Goal: Task Accomplishment & Management: Complete application form

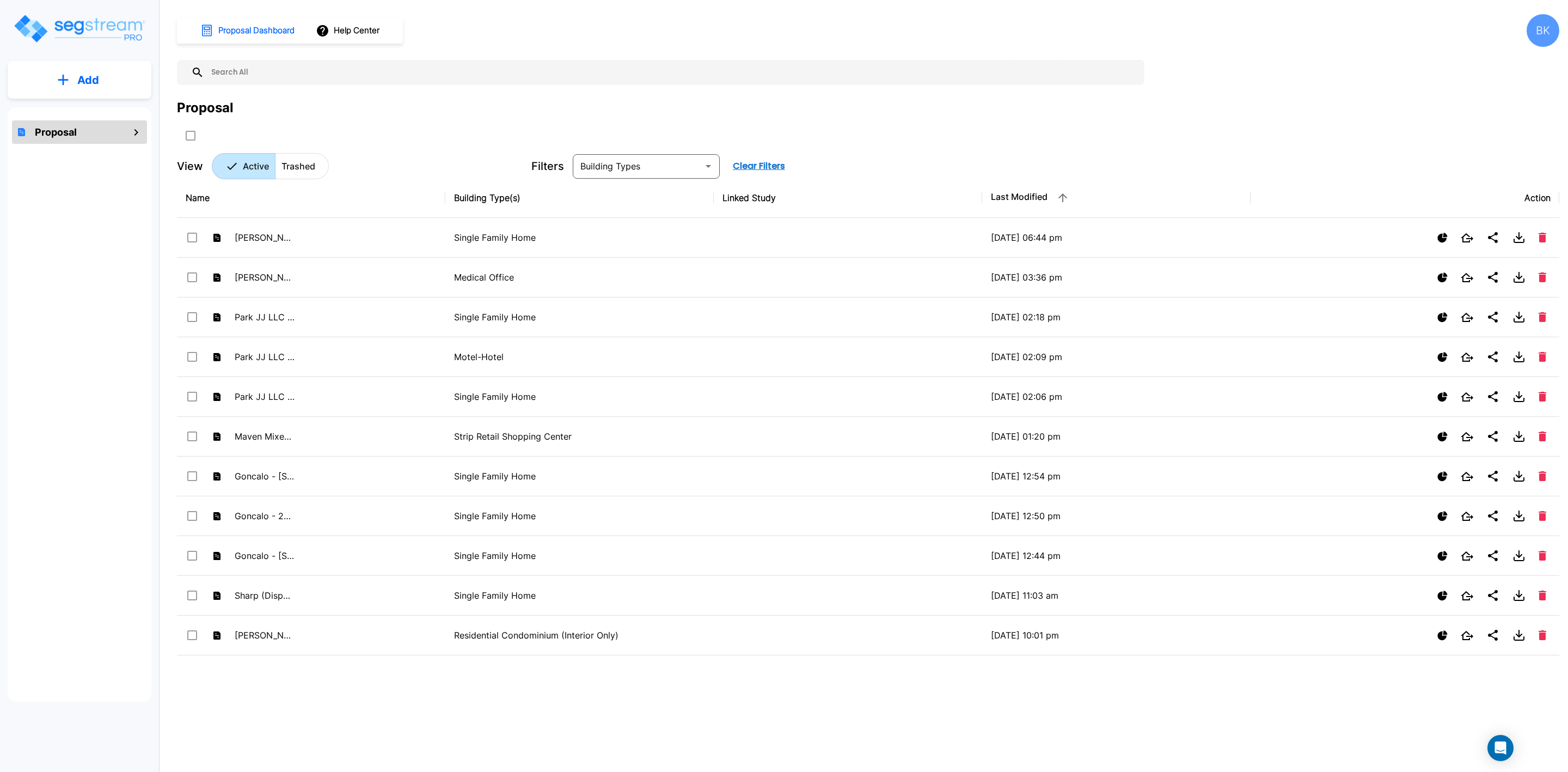
click at [107, 75] on button "Add" at bounding box center [79, 80] width 144 height 31
click at [85, 110] on p "Add Proposal" at bounding box center [86, 110] width 56 height 13
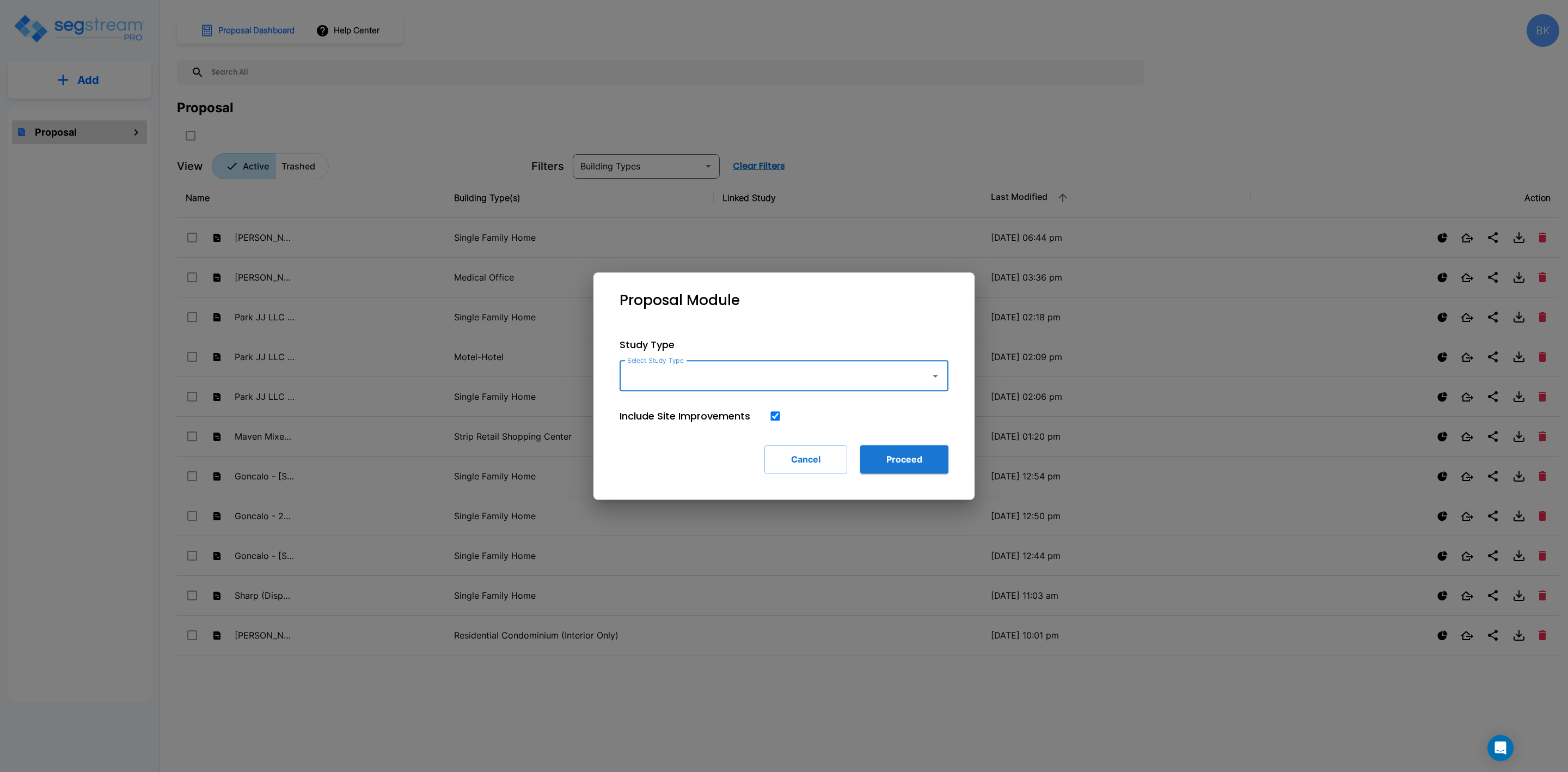
click at [713, 384] on input "Select Study Type" at bounding box center [772, 376] width 296 height 21
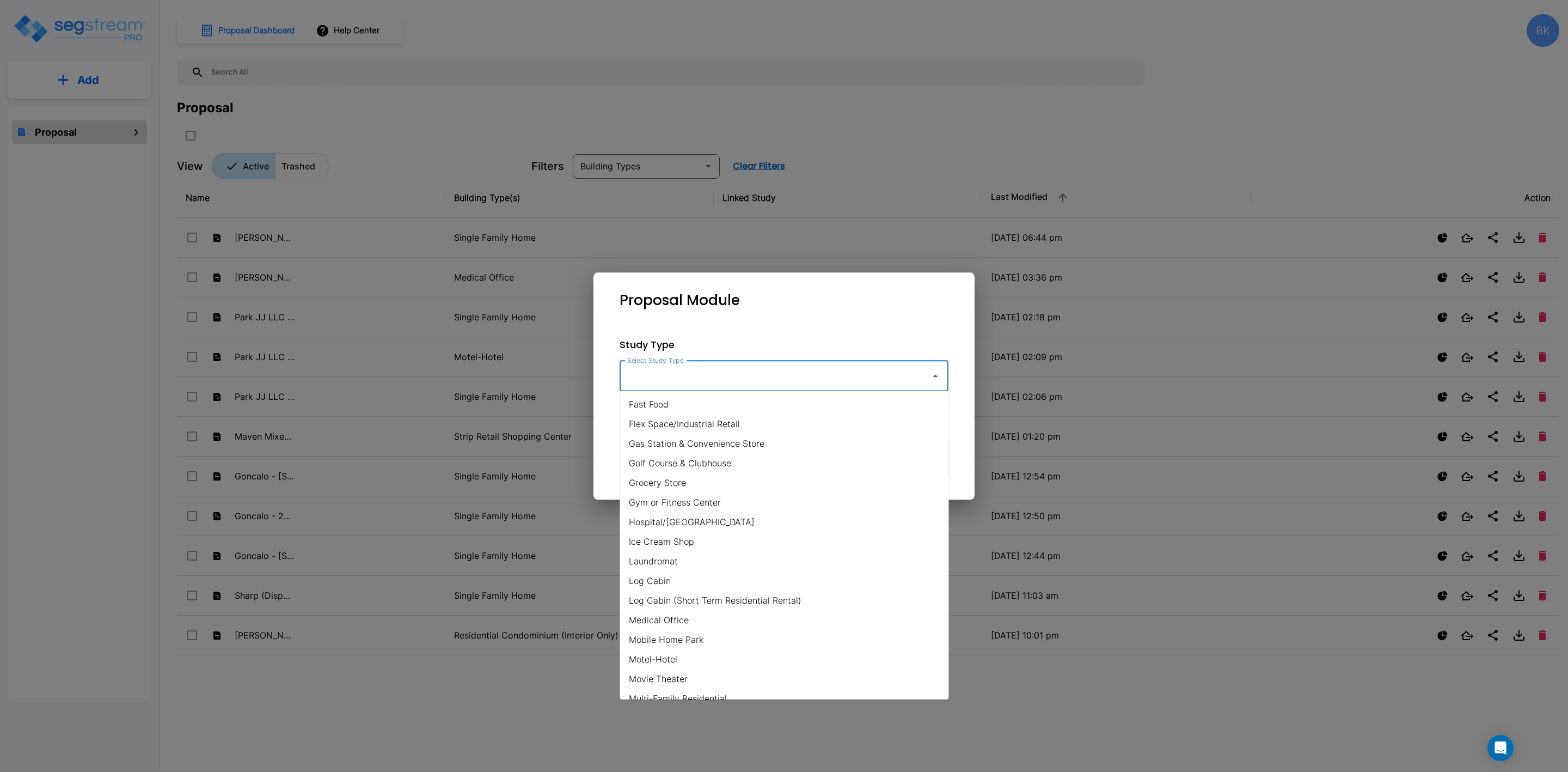
scroll to position [490, 0]
click at [683, 569] on li "Office" at bounding box center [785, 562] width 329 height 20
type input "Office"
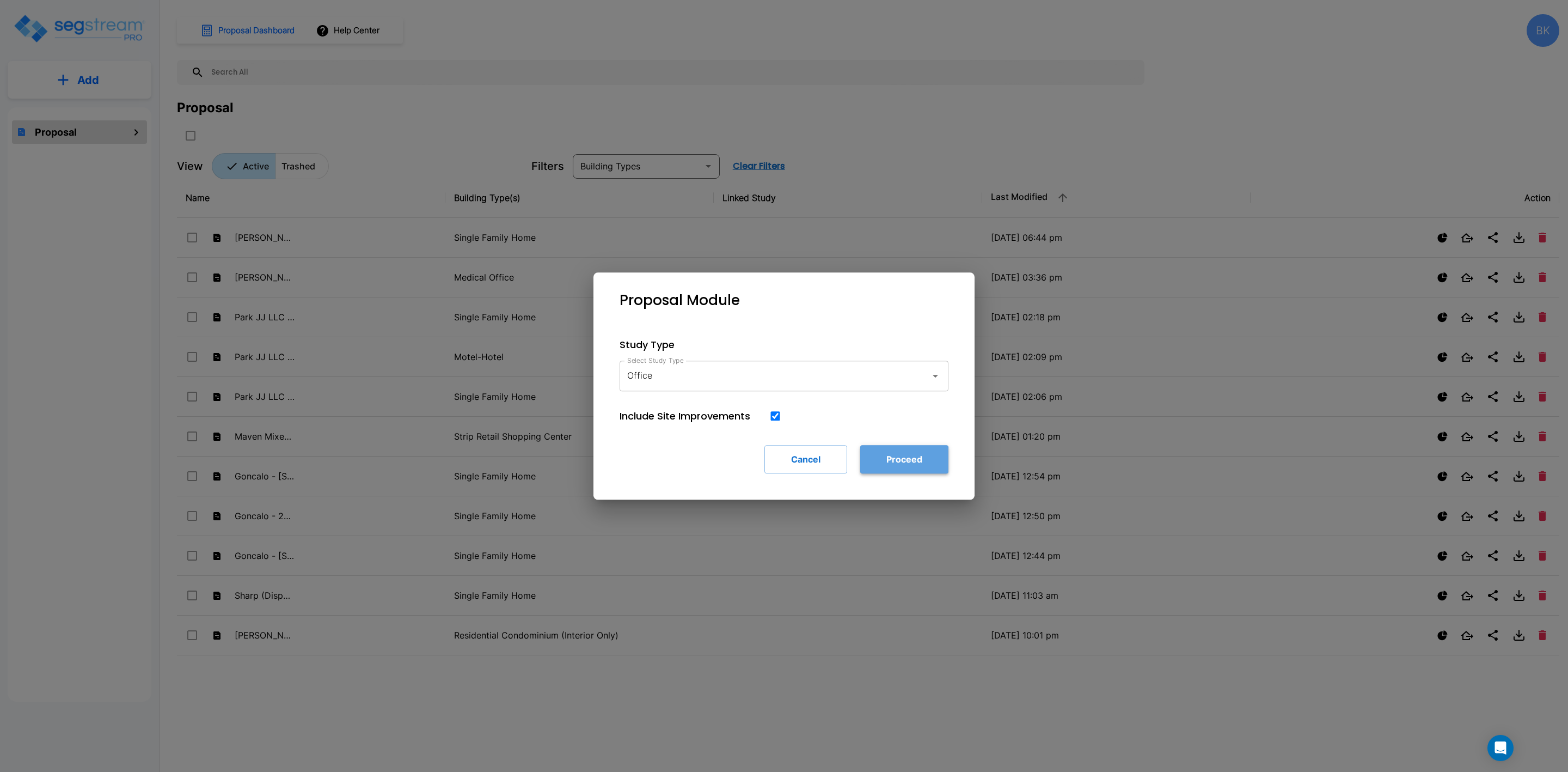
click at [909, 461] on button "Proceed" at bounding box center [904, 459] width 88 height 28
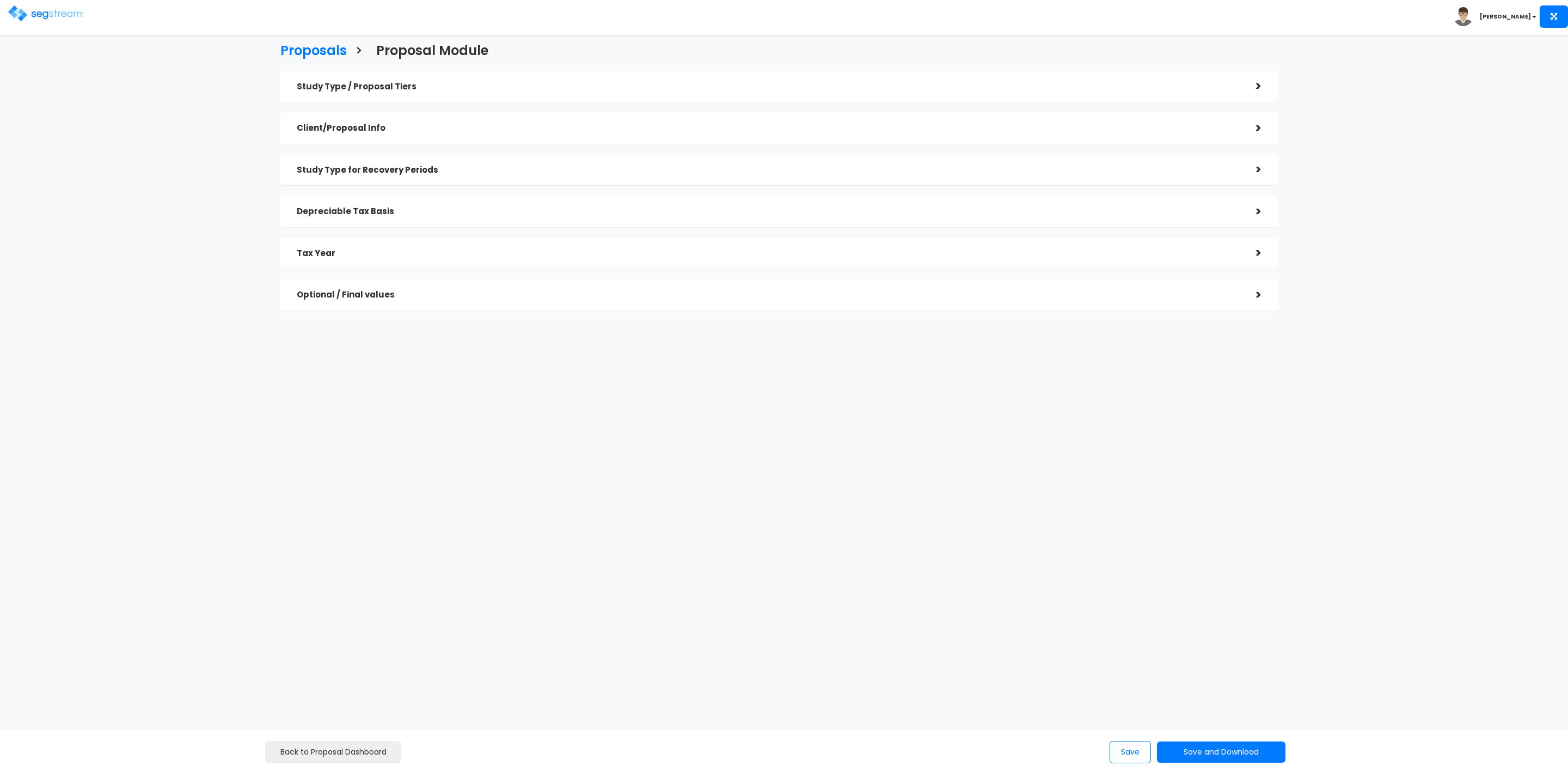
checkbox input "true"
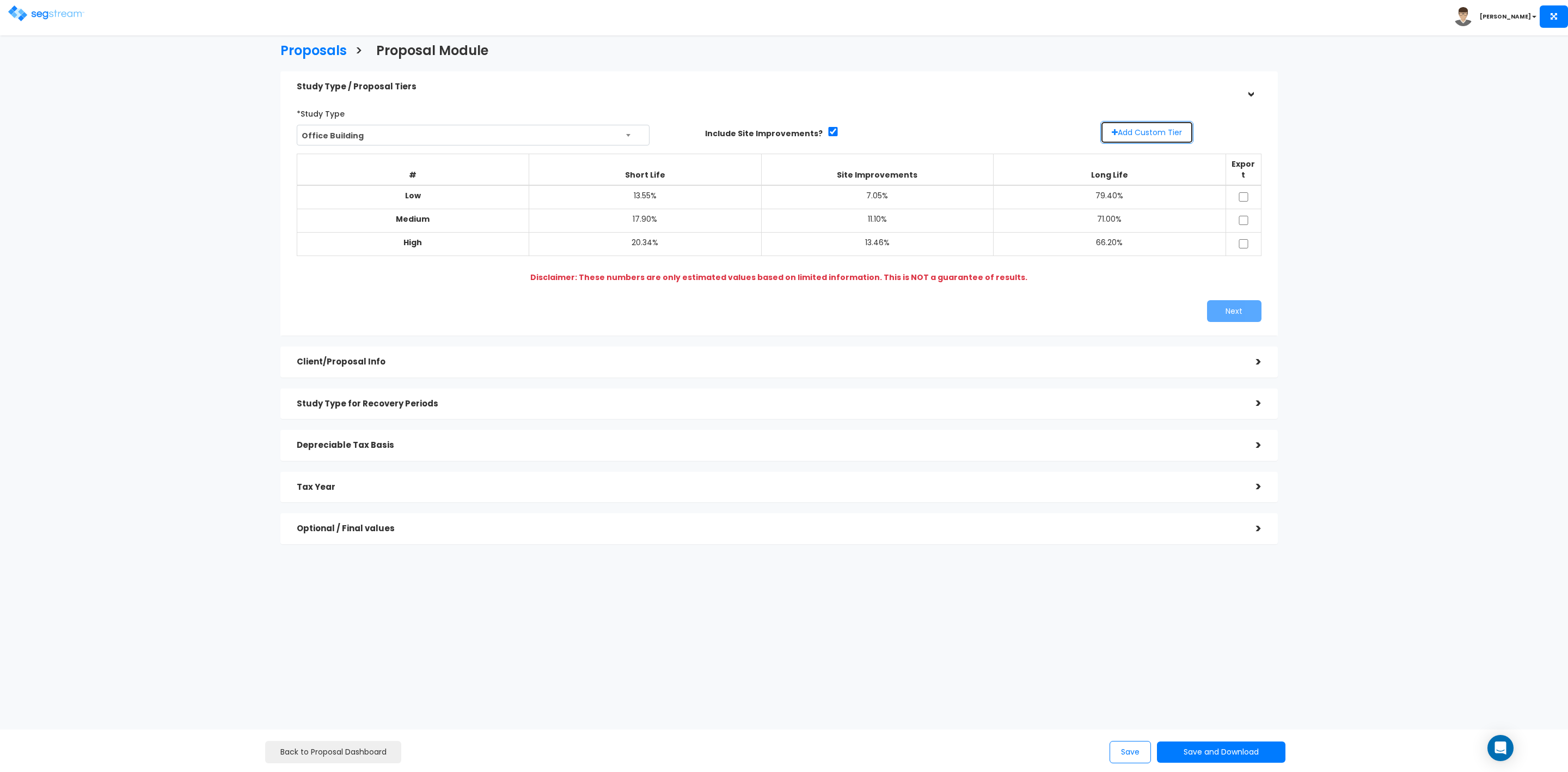
click at [1134, 134] on button "Add Custom Tier" at bounding box center [1147, 132] width 93 height 23
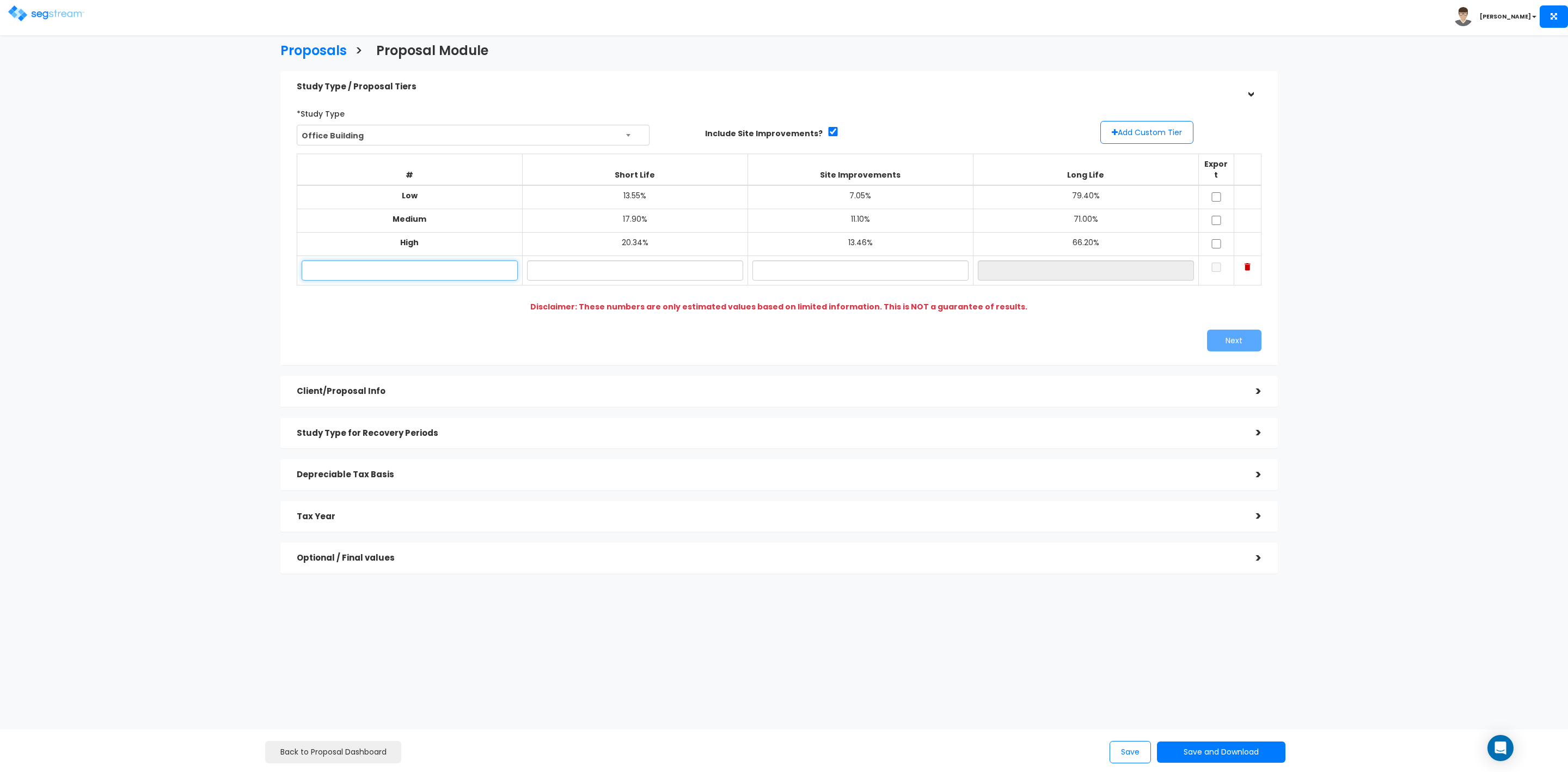
click at [432, 260] on input "text" at bounding box center [410, 270] width 216 height 20
type input "Meredith - 1303 Higuera A"
click at [625, 264] on input "text" at bounding box center [635, 270] width 216 height 20
type input "17.88%"
click at [851, 264] on input "text" at bounding box center [861, 270] width 216 height 20
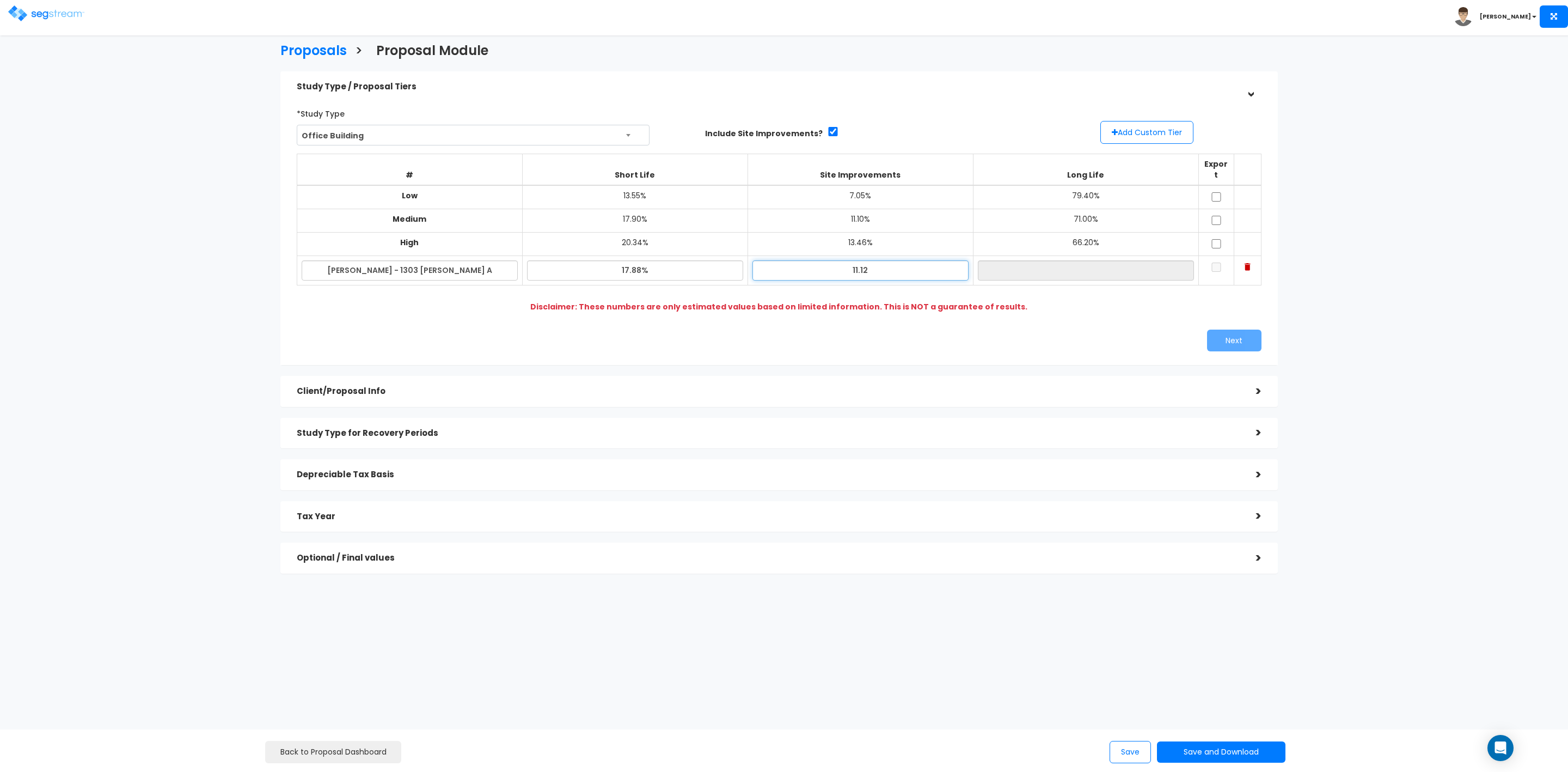
drag, startPoint x: 851, startPoint y: 264, endPoint x: 876, endPoint y: 266, distance: 25.1
click at [876, 266] on input "11.12" at bounding box center [861, 270] width 216 height 20
type input "9.02%"
type input "73.10%"
click at [626, 260] on input "17.88%" at bounding box center [635, 270] width 216 height 20
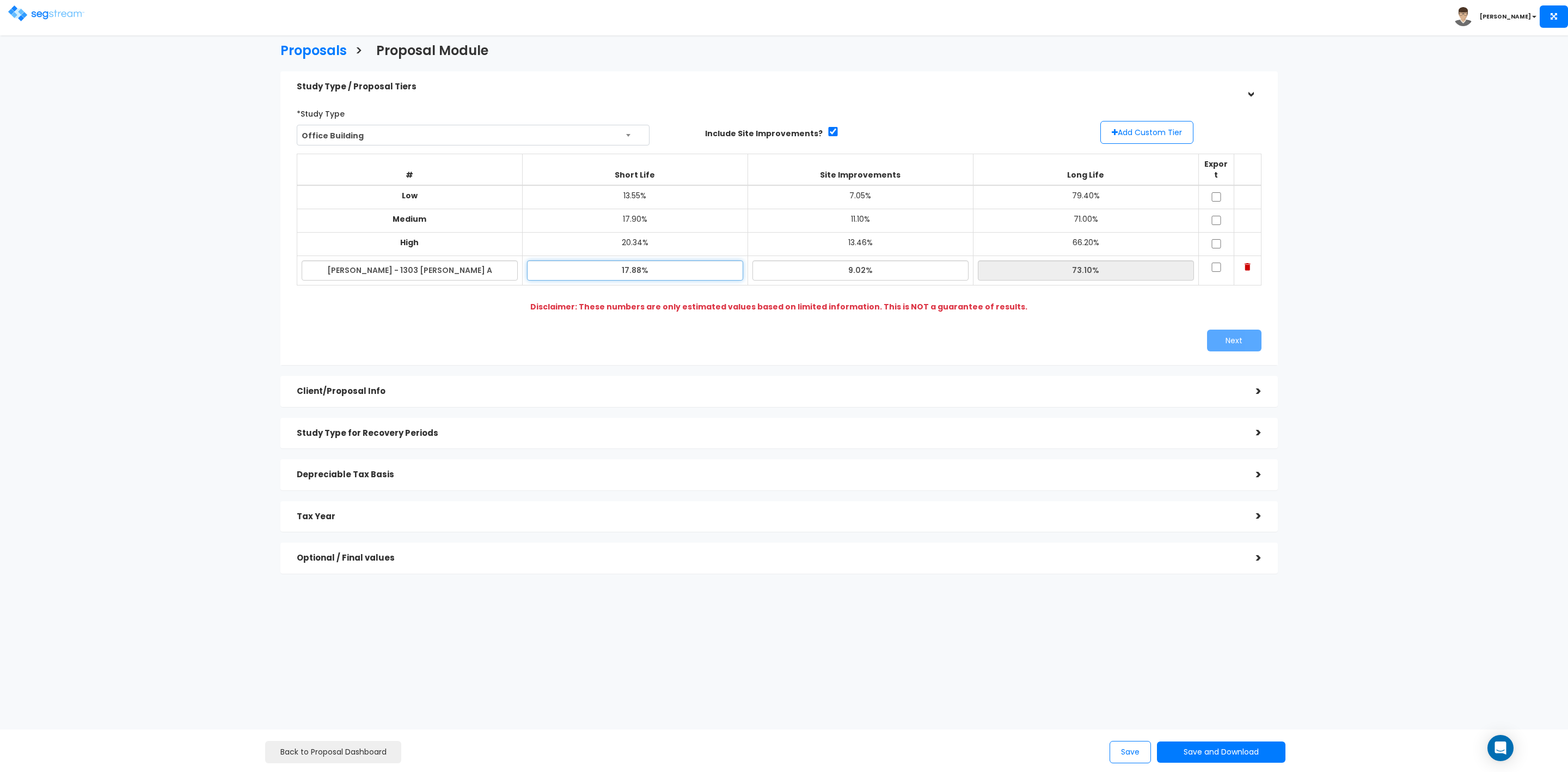
click at [629, 262] on input "17.88%" at bounding box center [635, 270] width 216 height 20
type input "16.88%"
type input "74.10%"
click at [1018, 260] on input "74.10%" at bounding box center [1086, 270] width 216 height 20
click at [626, 265] on input "16.88%" at bounding box center [635, 270] width 216 height 20
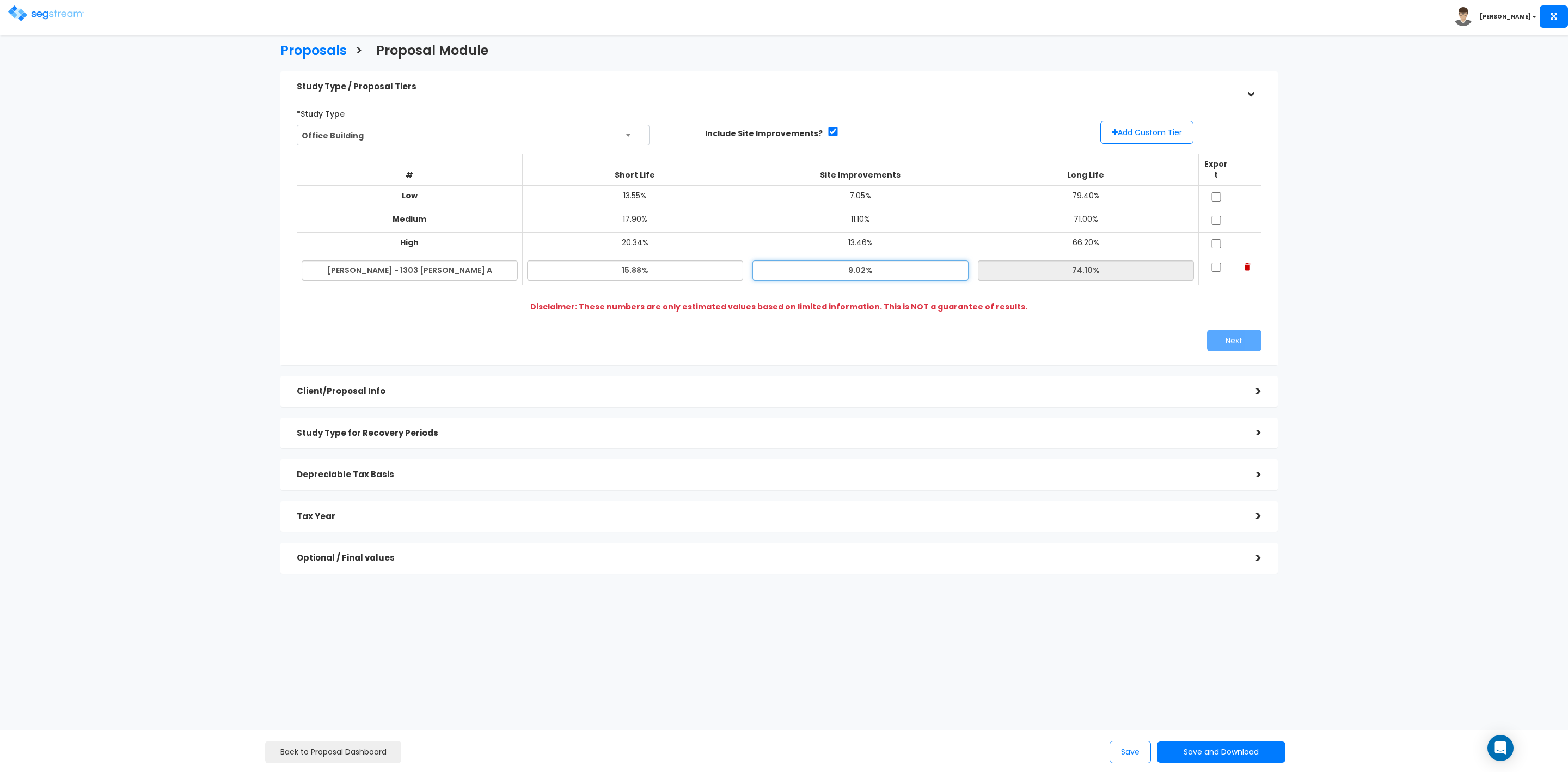
type input "15.88%"
type input "75.10%"
click at [817, 260] on input "9.02%" at bounding box center [861, 270] width 216 height 20
click at [1012, 260] on input "75.10%" at bounding box center [1086, 270] width 216 height 20
click at [1217, 192] on input "checkbox" at bounding box center [1216, 196] width 11 height 9
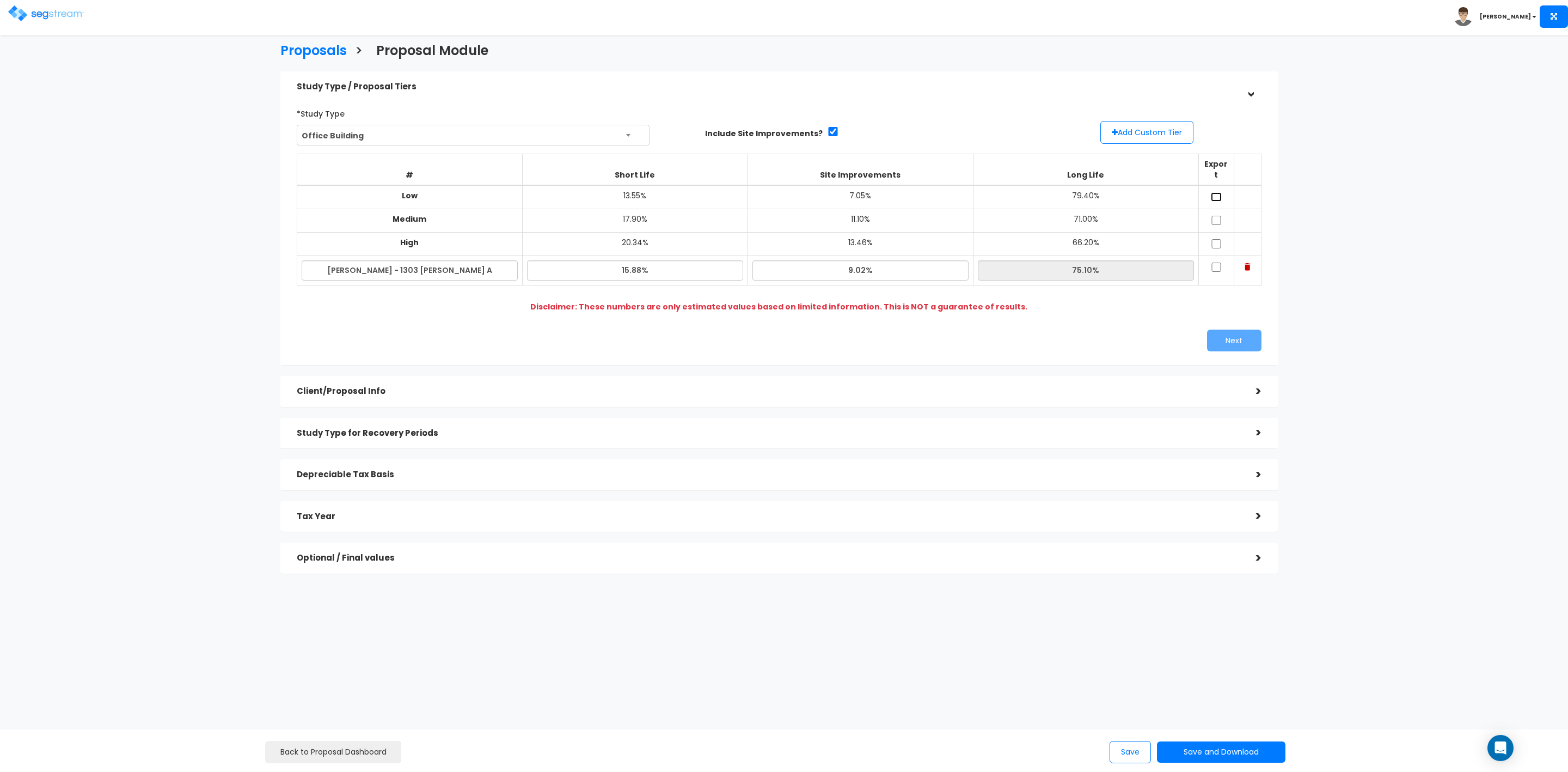
checkbox input "true"
click at [1212, 215] on input "checkbox" at bounding box center [1216, 220] width 11 height 9
checkbox input "true"
click at [1218, 239] on input "checkbox" at bounding box center [1216, 244] width 11 height 9
checkbox input "true"
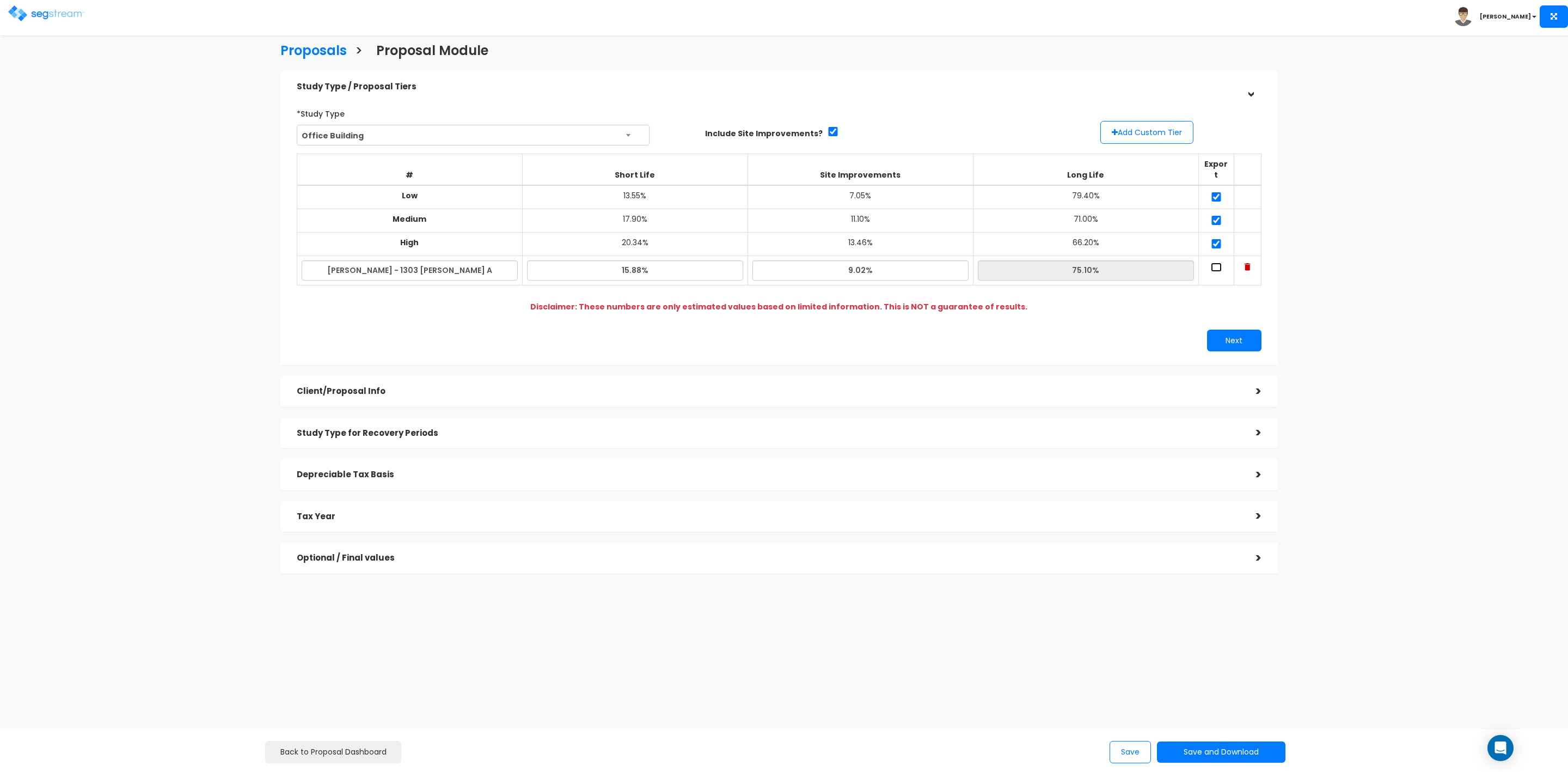
click at [1218, 263] on input "checkbox" at bounding box center [1216, 267] width 11 height 9
checkbox input "true"
click at [1229, 330] on button "Next" at bounding box center [1234, 341] width 55 height 22
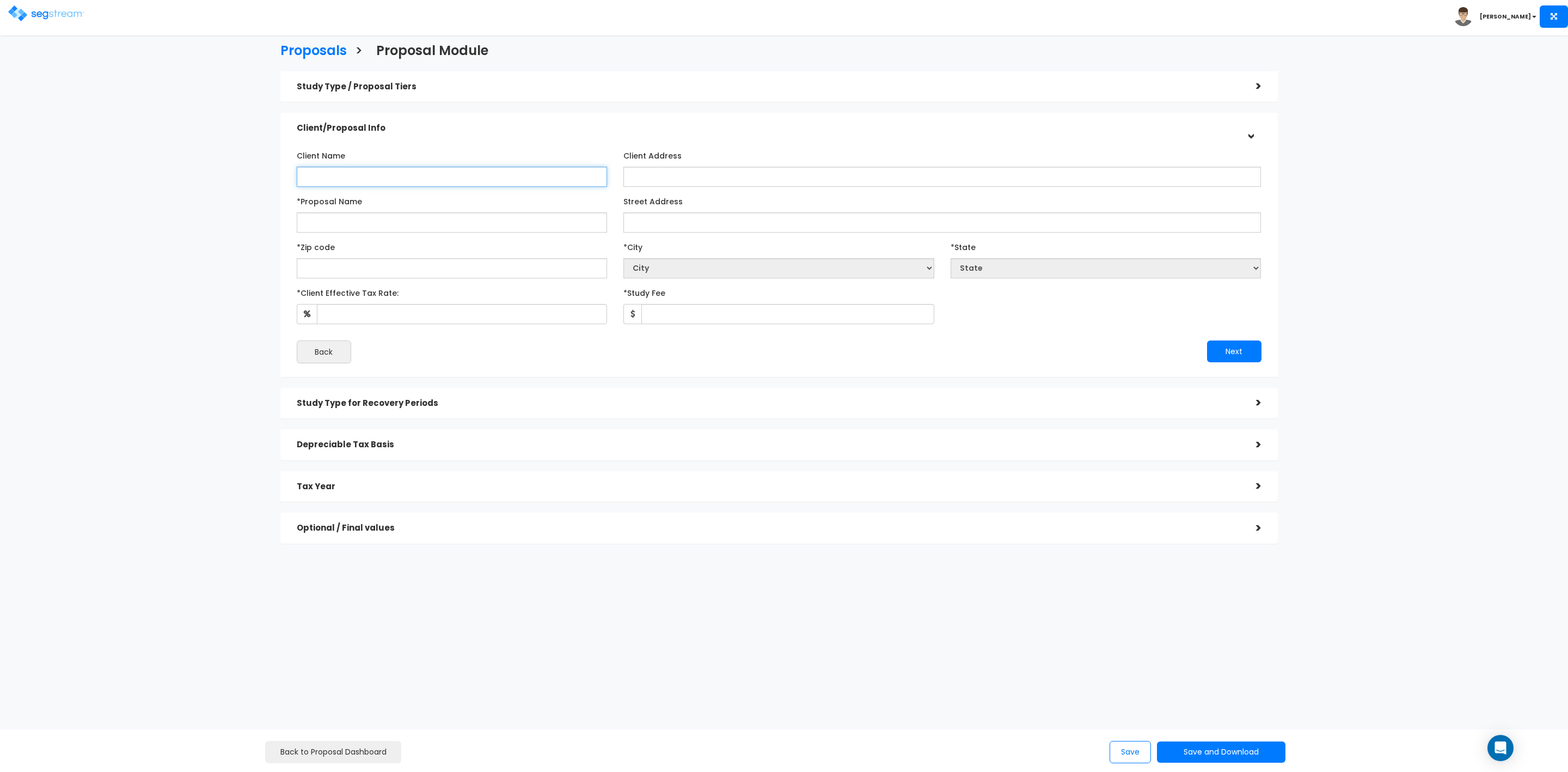
click at [359, 177] on input "Client Name" at bounding box center [452, 177] width 311 height 20
type input "Kip and Amy Meredith"
click at [321, 223] on input "*Proposal Name" at bounding box center [452, 222] width 311 height 20
type input "[PERSON_NAME] - 1303 [PERSON_NAME] A"
click at [647, 225] on input "Street Address" at bounding box center [942, 222] width 637 height 20
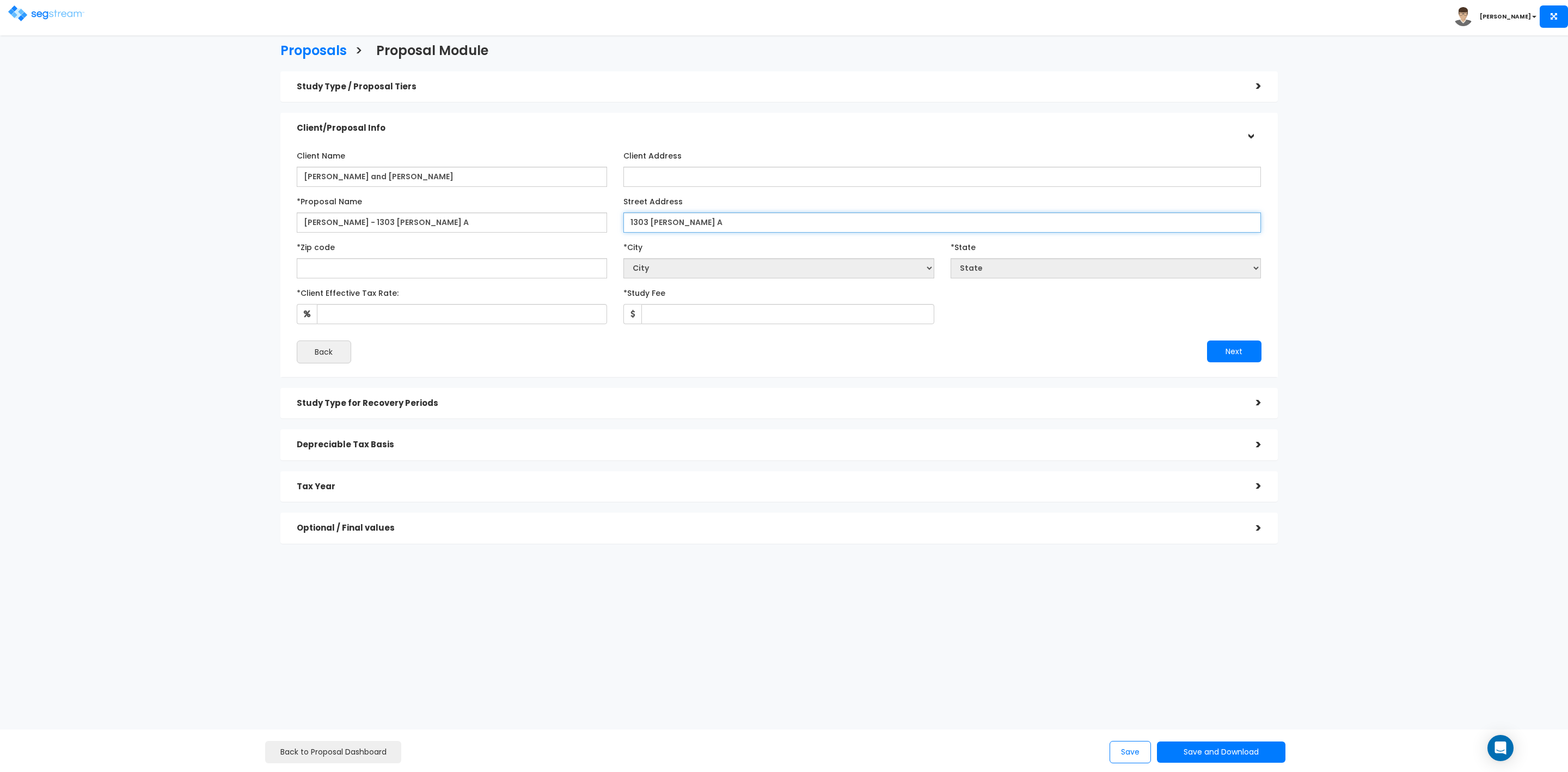
type input "1303 Higuera A"
select select "National Average"
type input "93"
select select "CA"
type input "93401"
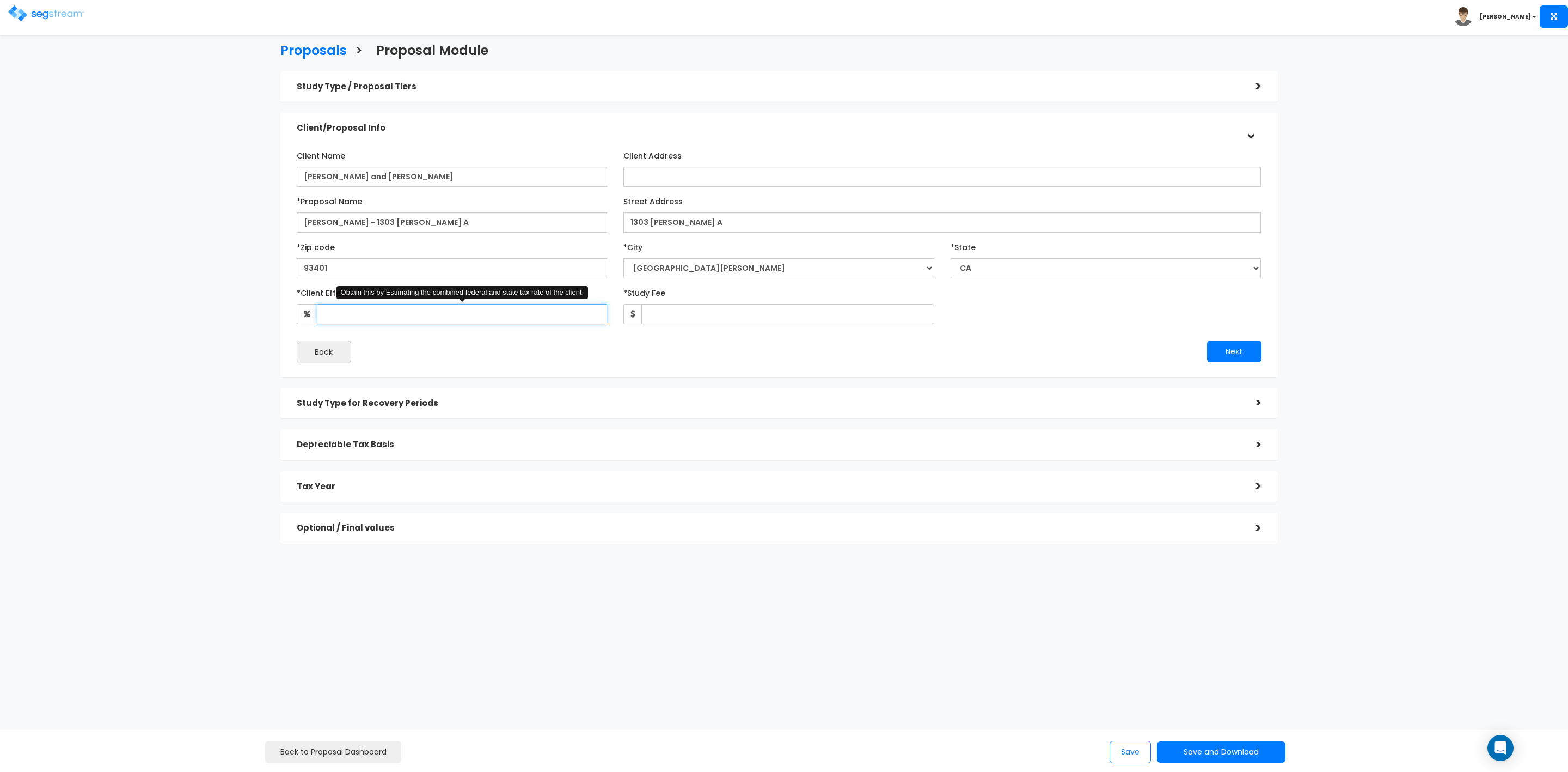
click at [436, 312] on input "*Client Effective Tax Rate:" at bounding box center [463, 314] width 291 height 20
type input "35"
click at [665, 312] on input "*Study Fee" at bounding box center [788, 314] width 293 height 20
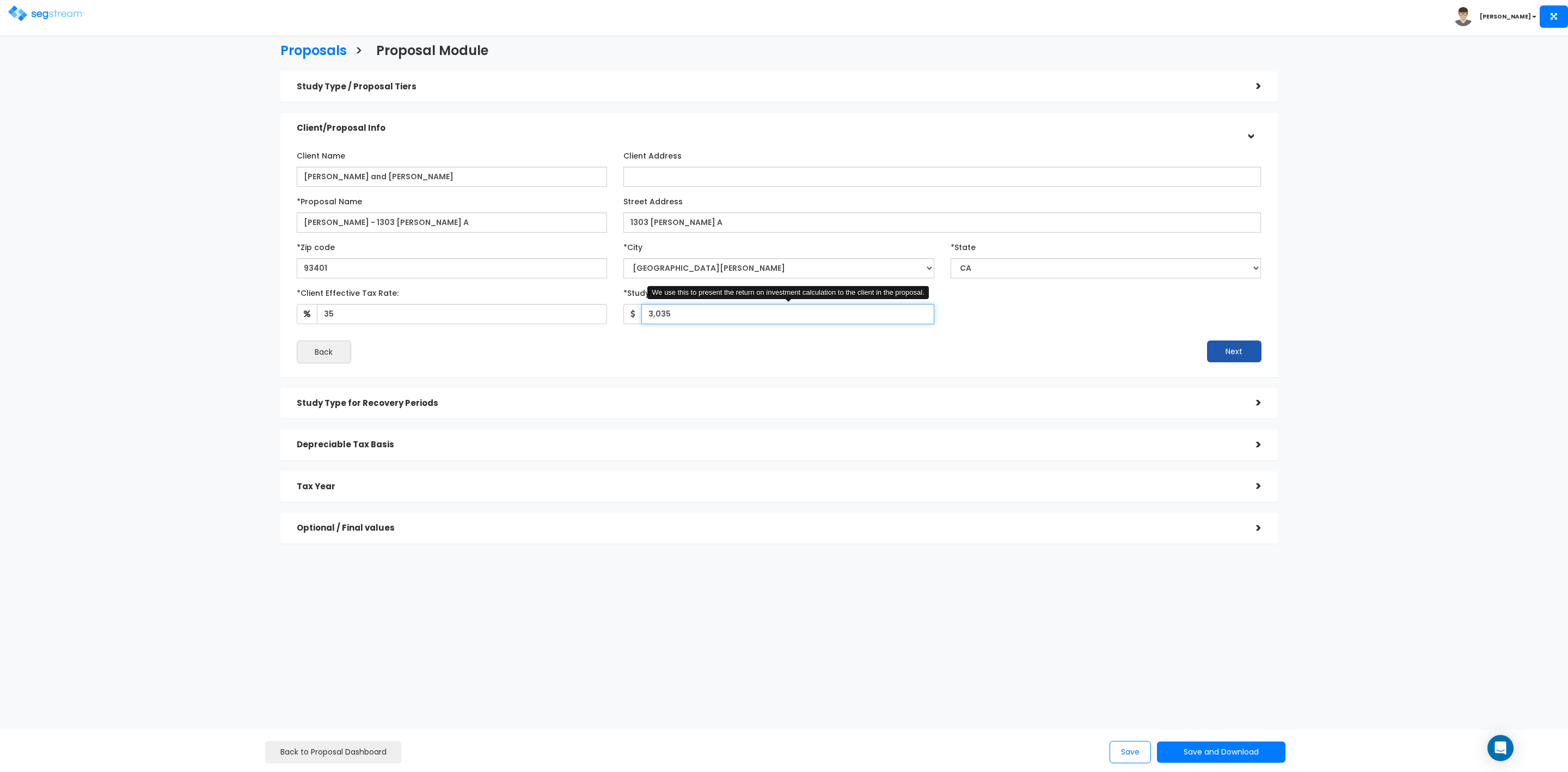
type input "3,035"
click at [1225, 350] on button "Next" at bounding box center [1234, 352] width 55 height 22
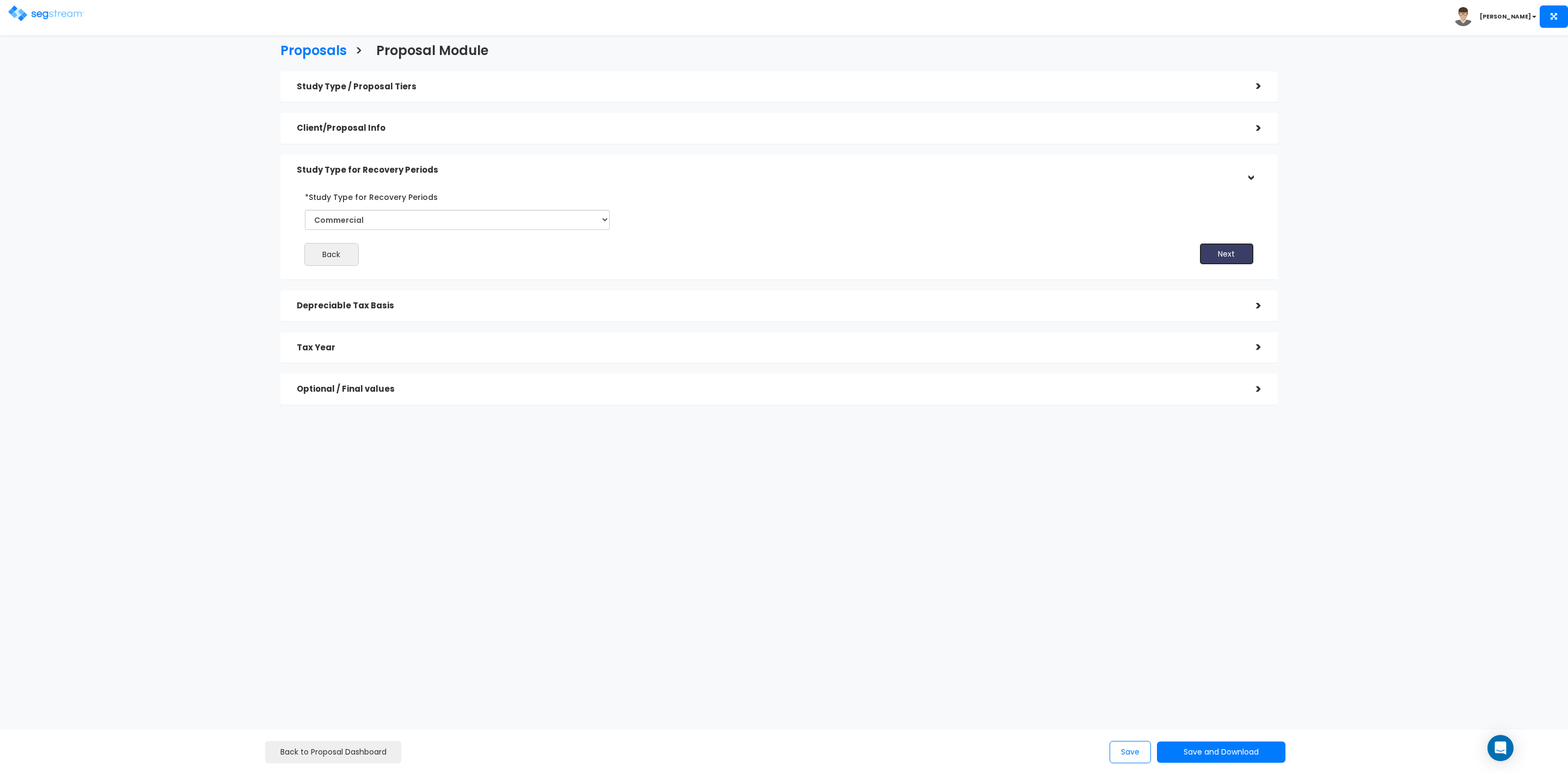
click at [1223, 250] on button "Next" at bounding box center [1226, 254] width 55 height 22
click at [371, 252] on input "*Depreciable Tax Basis" at bounding box center [420, 260] width 211 height 20
type input "262,789"
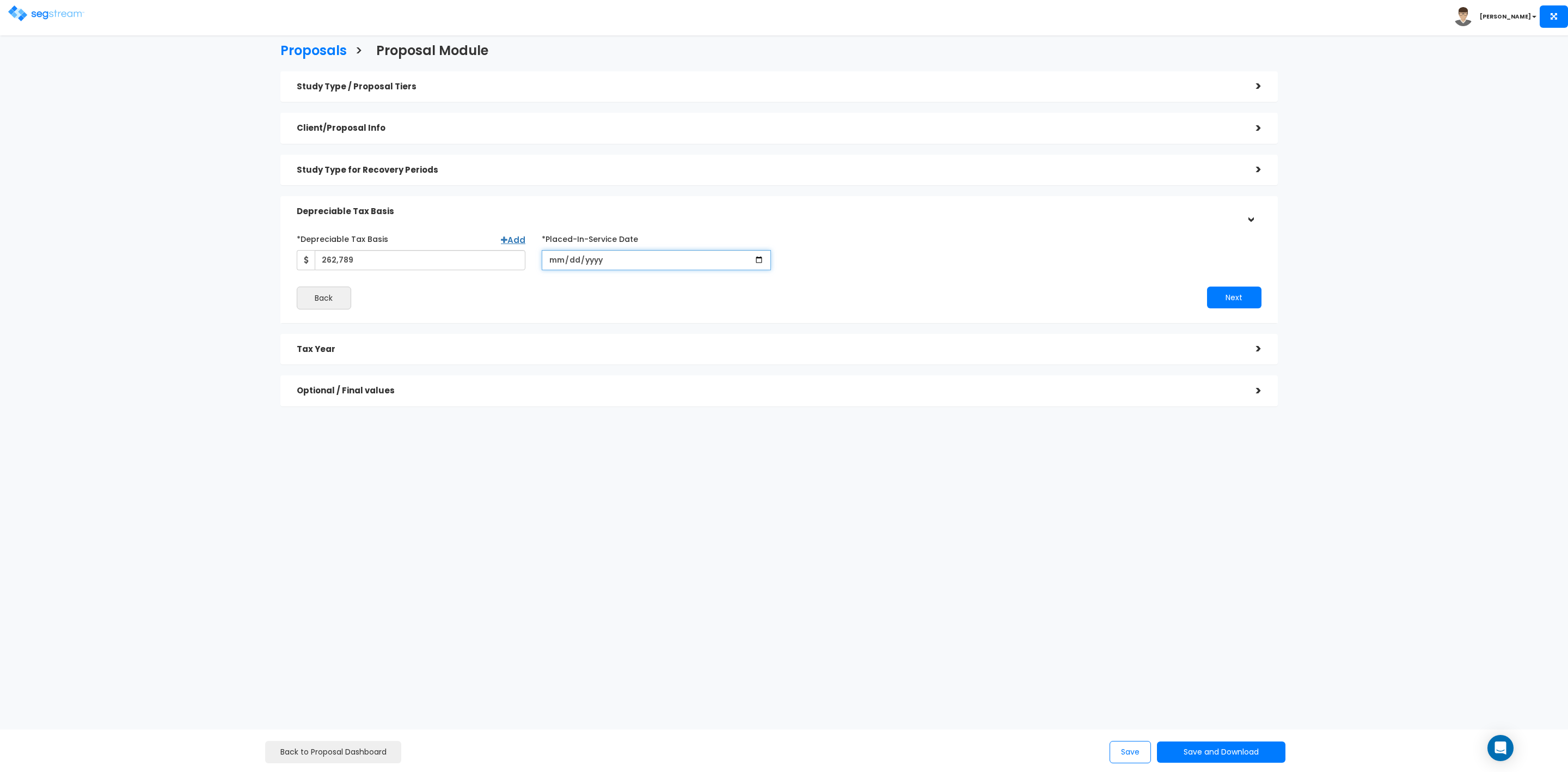
click at [564, 259] on input "date" at bounding box center [656, 260] width 229 height 20
type input "[DATE]"
click at [956, 296] on div "Next" at bounding box center [1024, 298] width 491 height 22
click at [1219, 299] on button "Next" at bounding box center [1234, 298] width 55 height 22
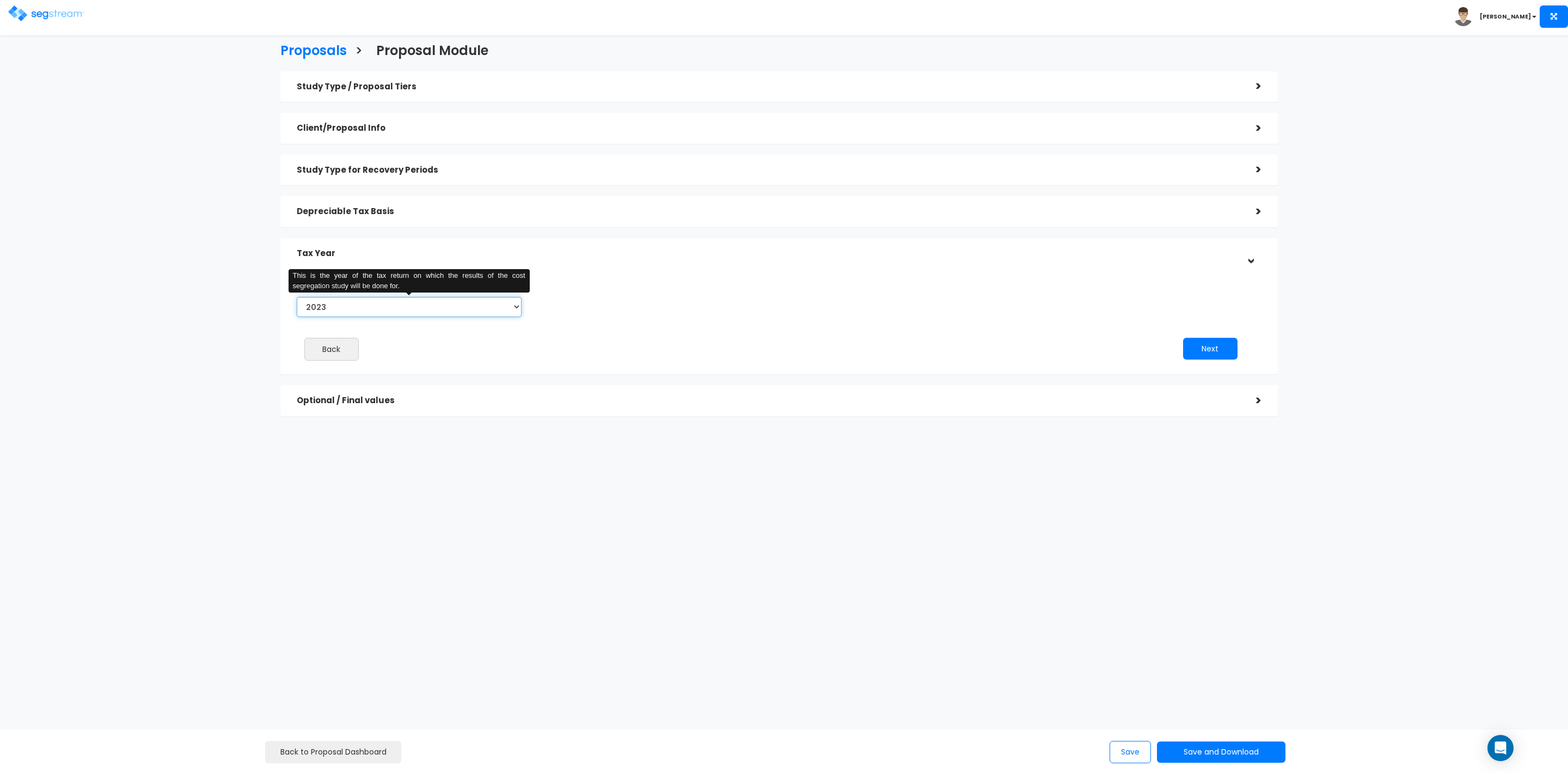
click at [425, 309] on select "2023 2024 2025 2026" at bounding box center [409, 307] width 225 height 20
select select "2025"
click at [297, 297] on select "2023 2024 2025 2026" at bounding box center [409, 307] width 225 height 20
click at [671, 311] on input "Prior Accumulated Depreciation" at bounding box center [659, 307] width 207 height 20
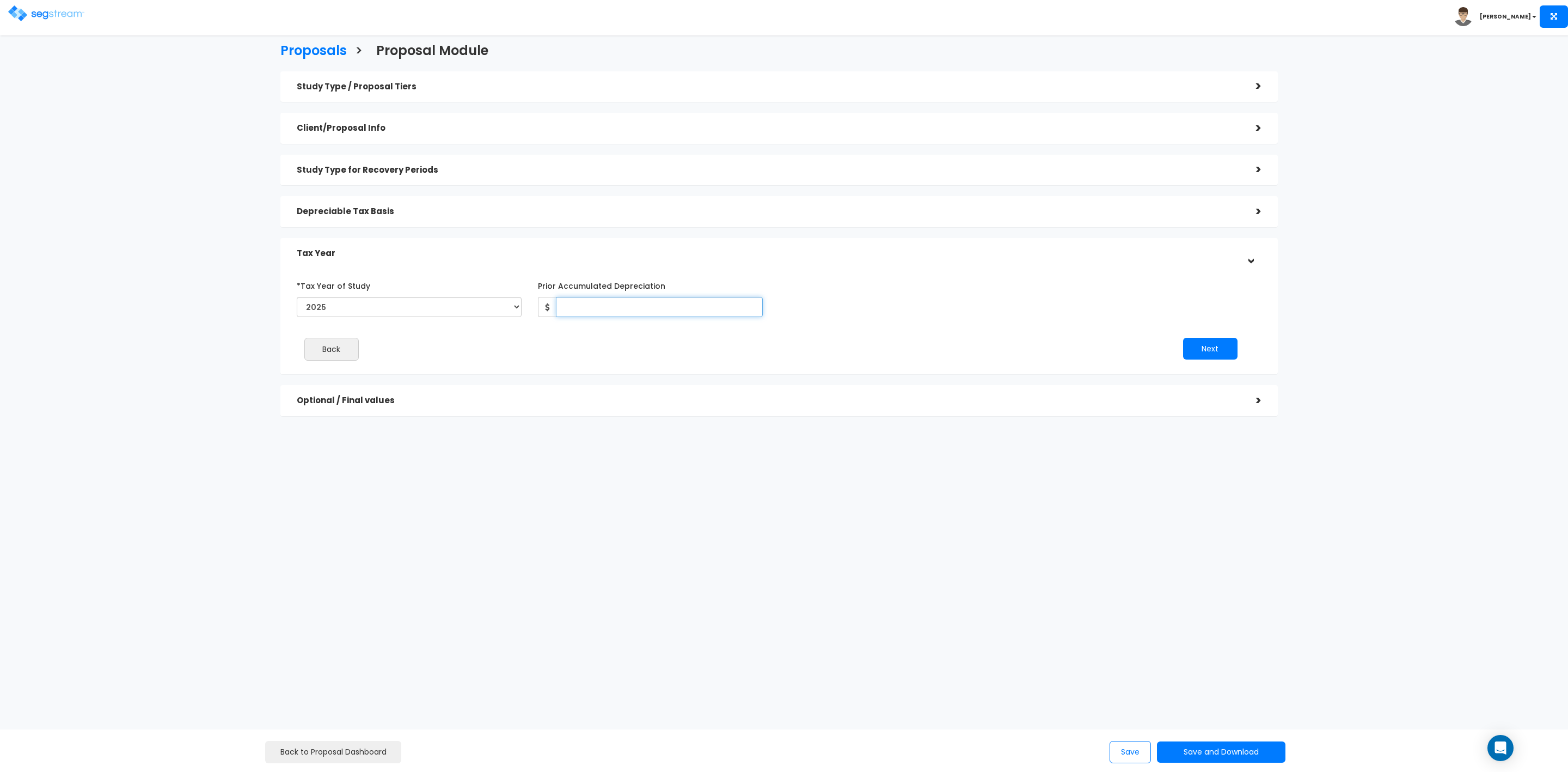
click at [714, 303] on input "Prior Accumulated Depreciation" at bounding box center [659, 307] width 207 height 20
type input "10,388"
click at [1217, 348] on button "Next" at bounding box center [1210, 349] width 55 height 22
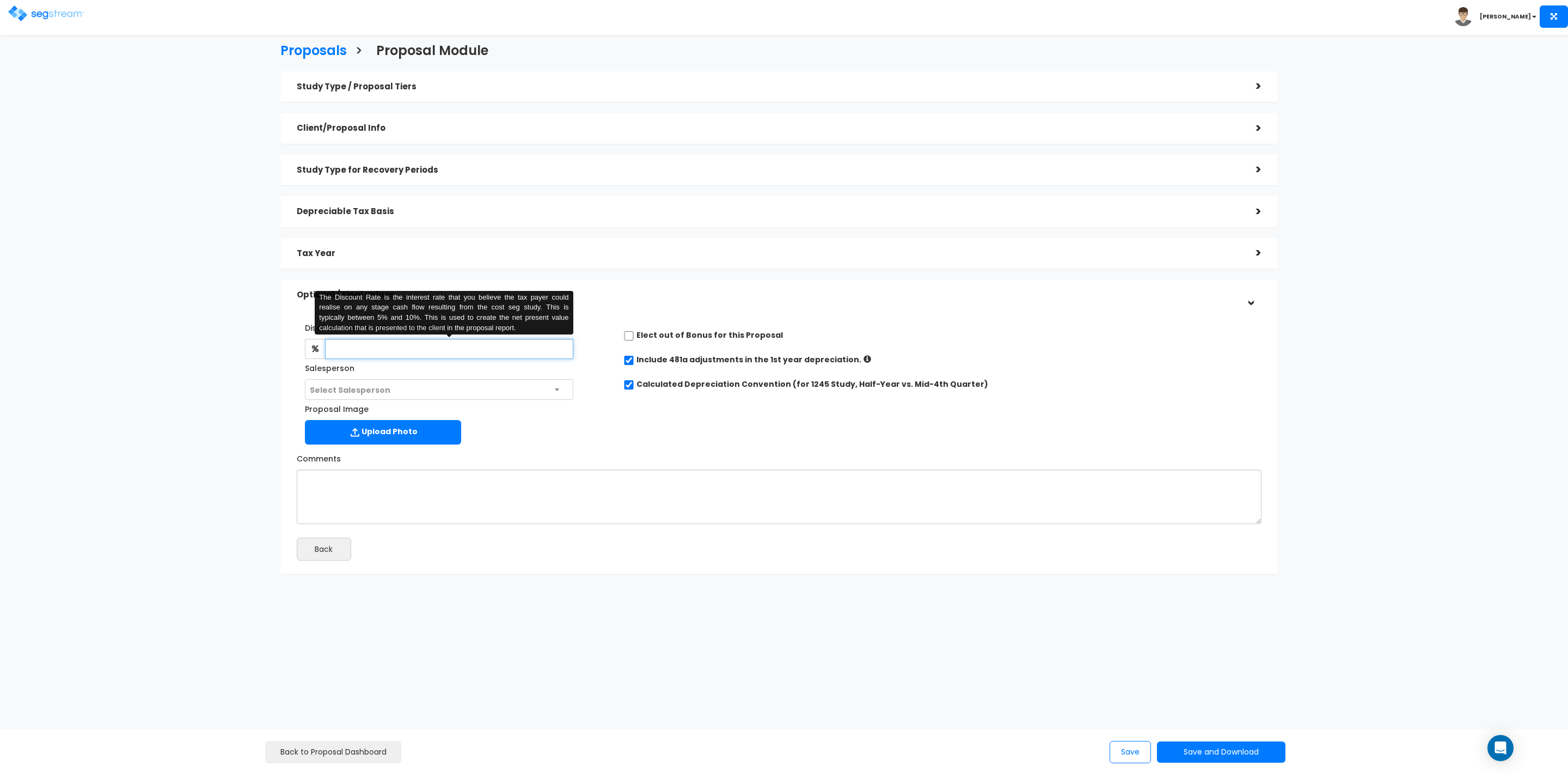
click at [431, 349] on input "text" at bounding box center [449, 349] width 248 height 20
type input "8"
click at [420, 388] on span "Select Salesperson" at bounding box center [439, 390] width 267 height 21
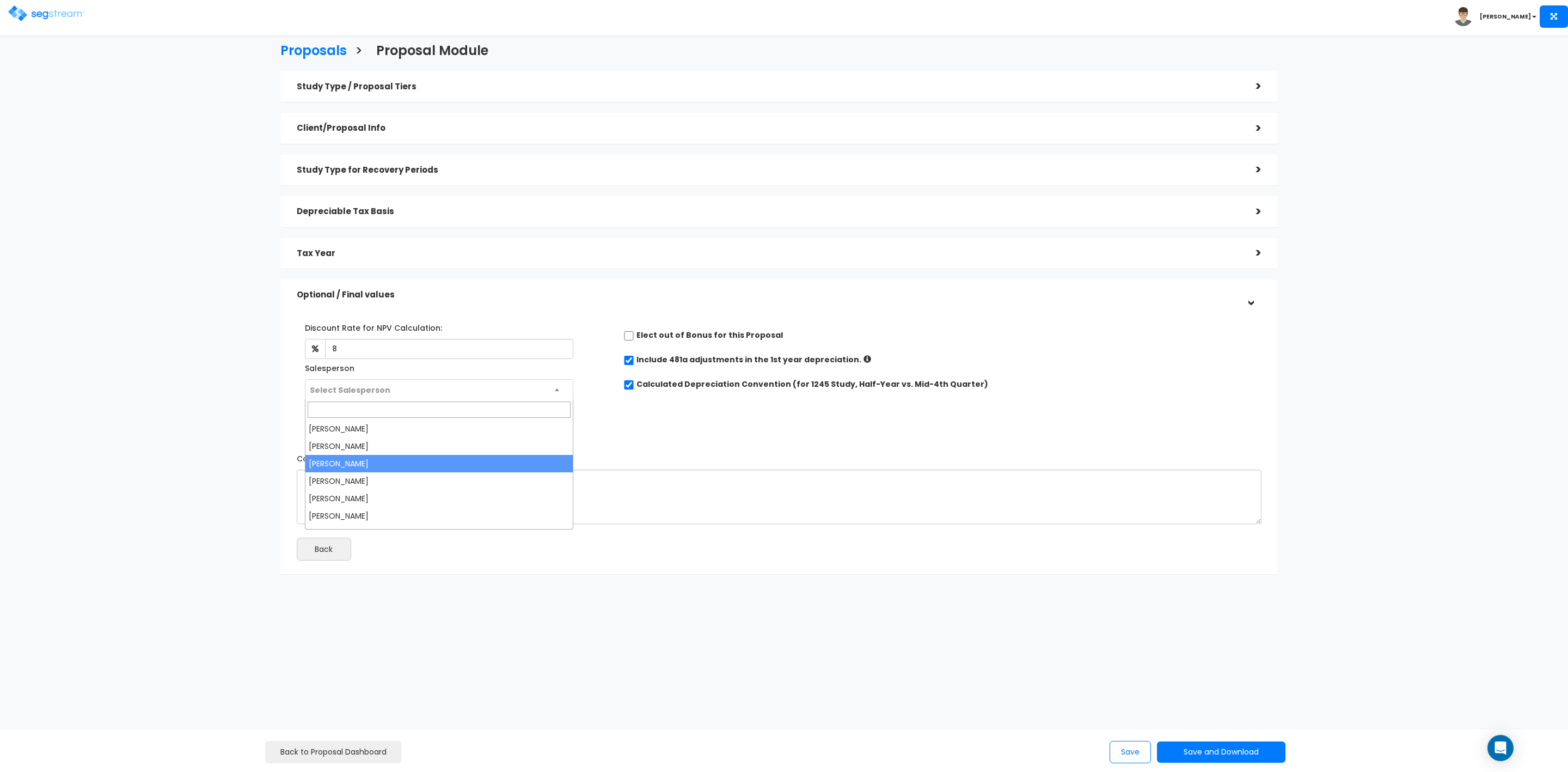
select select "173"
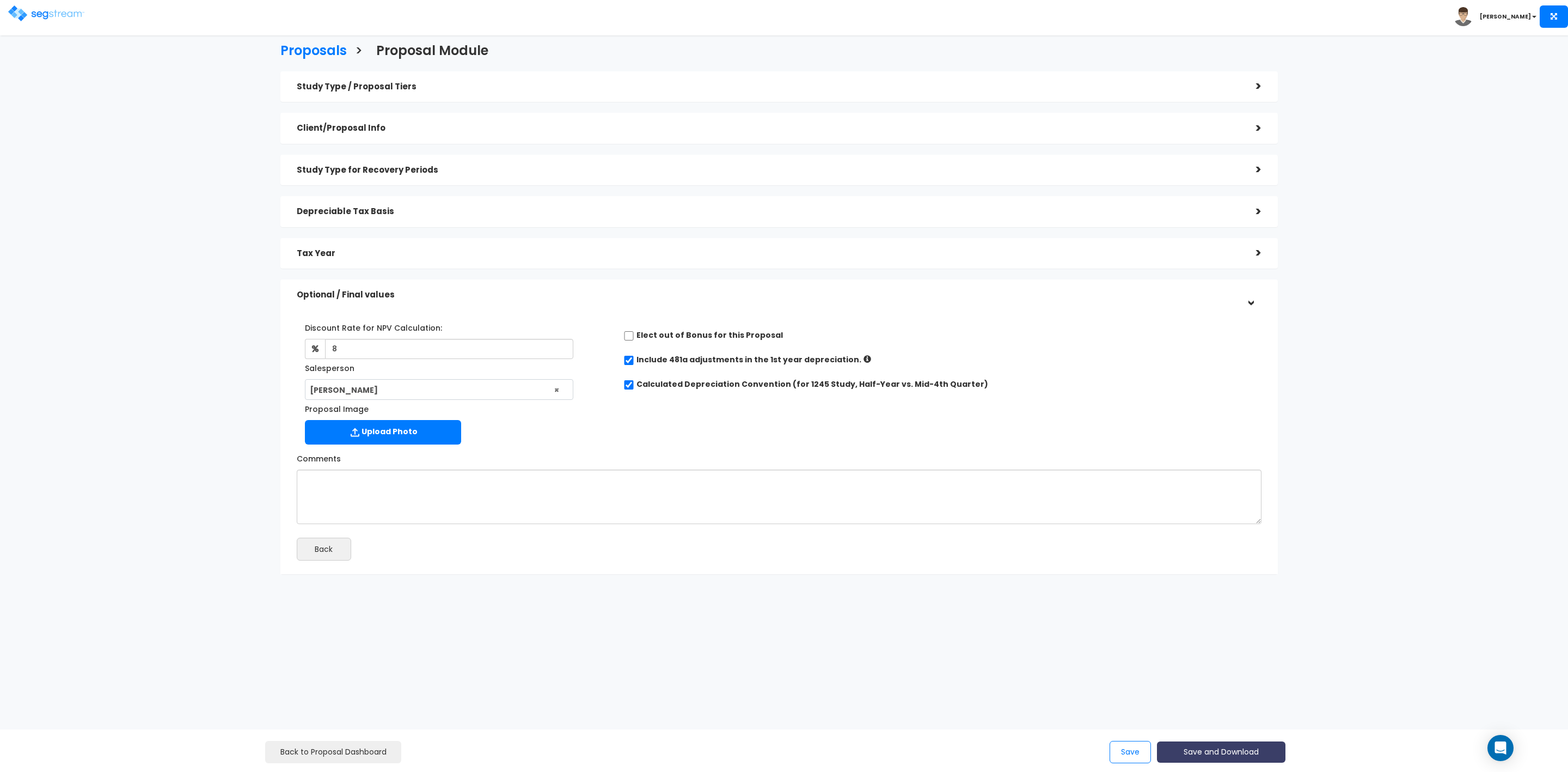
click at [1230, 749] on button "Save and Download" at bounding box center [1221, 752] width 128 height 21
click at [1239, 690] on link "Custom Proposal" at bounding box center [1249, 696] width 171 height 25
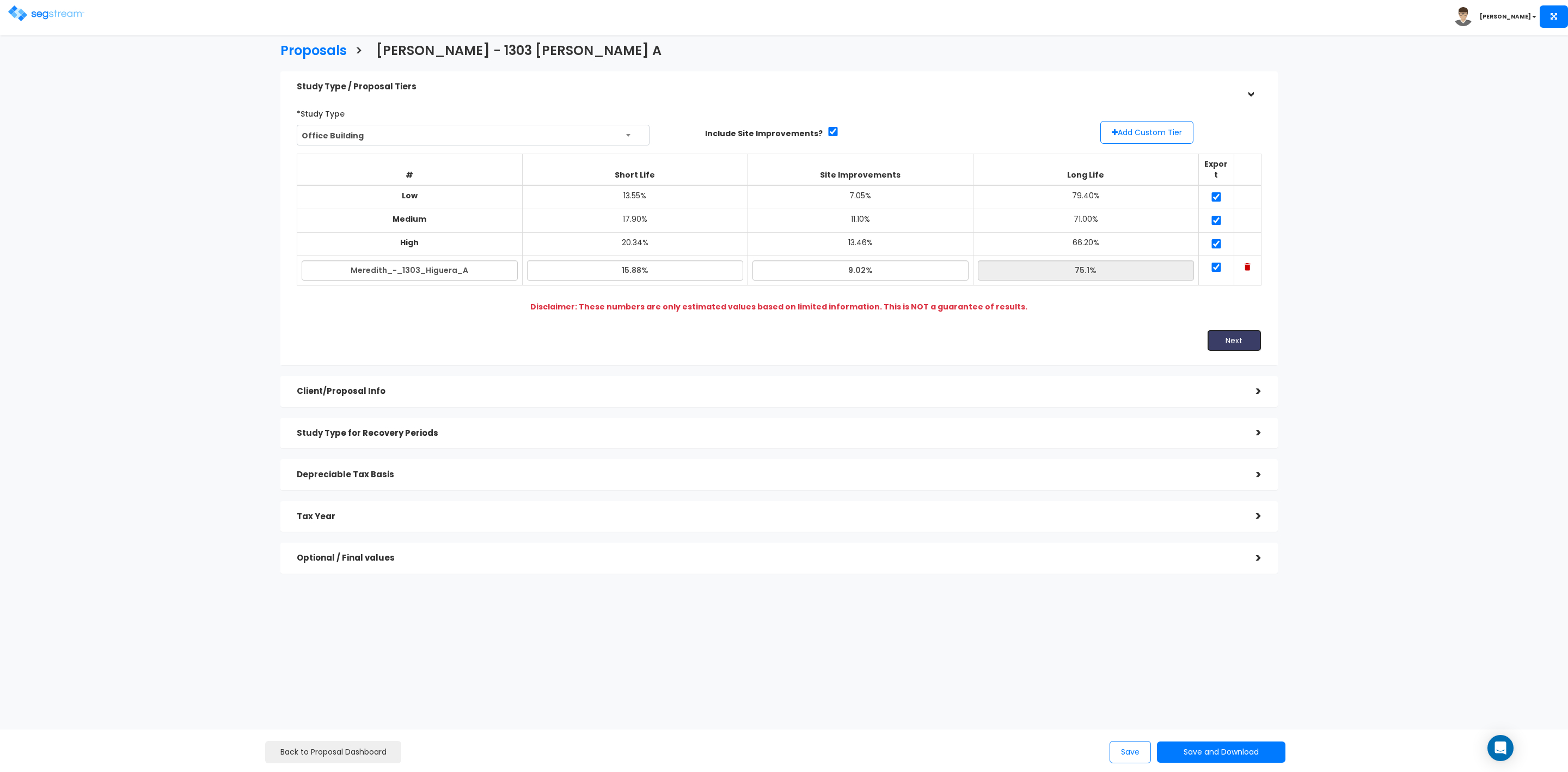
click at [1218, 330] on button "Next" at bounding box center [1234, 341] width 55 height 22
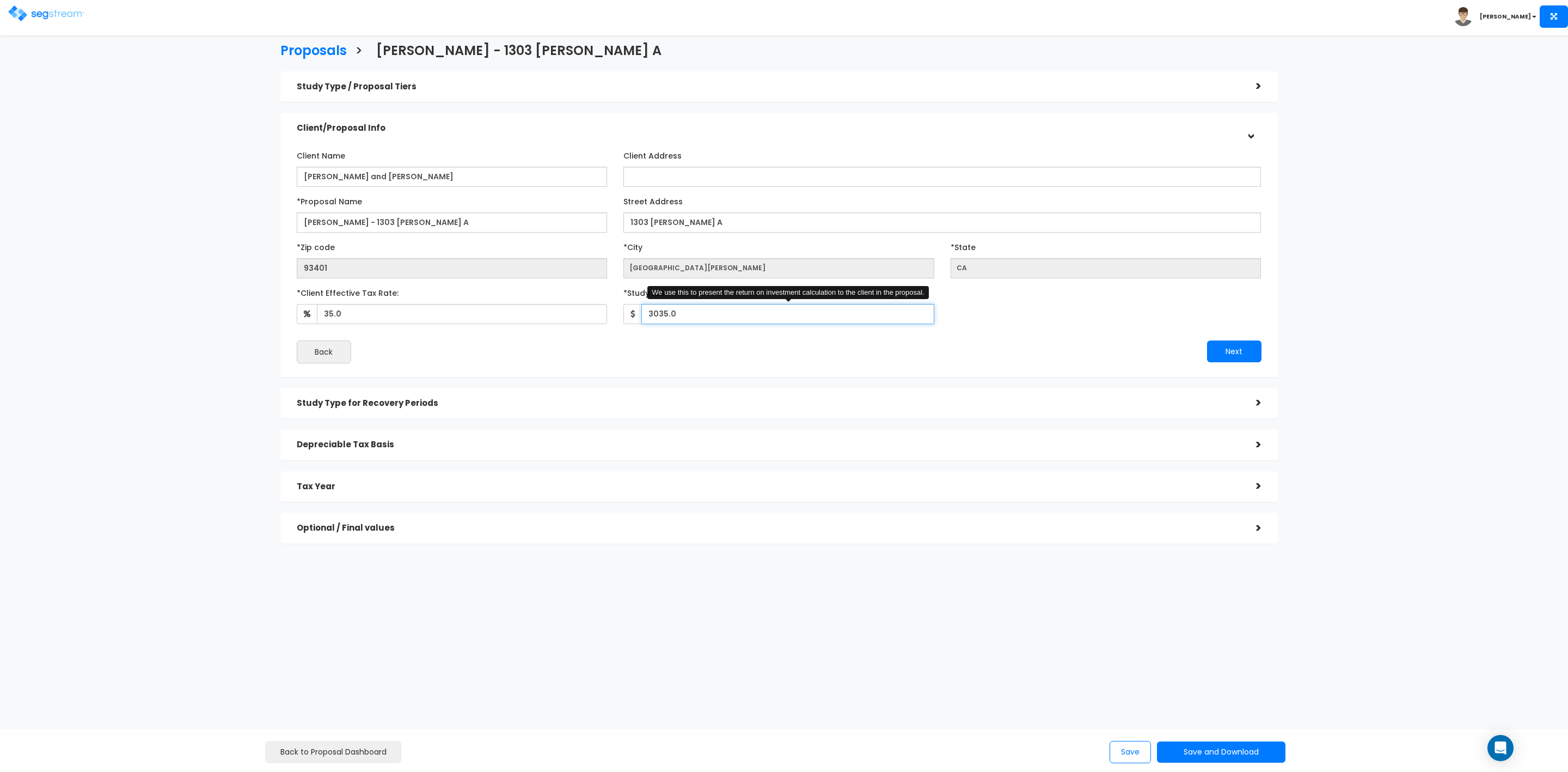
click at [659, 316] on input "3035.0" at bounding box center [788, 314] width 293 height 20
drag, startPoint x: 647, startPoint y: 309, endPoint x: 666, endPoint y: 311, distance: 19.1
click at [666, 311] on input "3035.0" at bounding box center [788, 314] width 293 height 20
click at [663, 312] on input "2,948.0" at bounding box center [788, 314] width 293 height 20
type input "2,978"
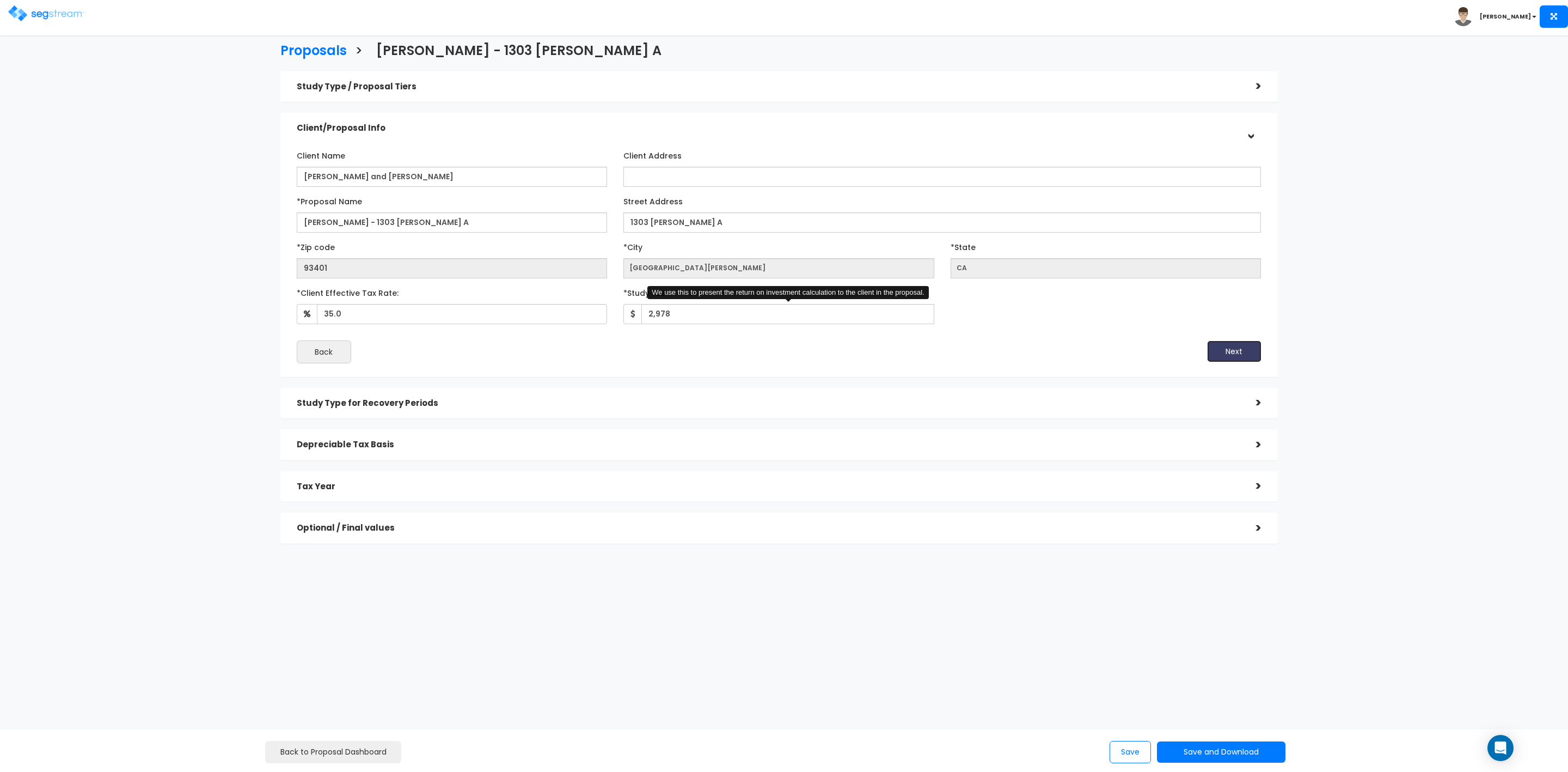
click at [1218, 353] on button "Next" at bounding box center [1234, 352] width 55 height 22
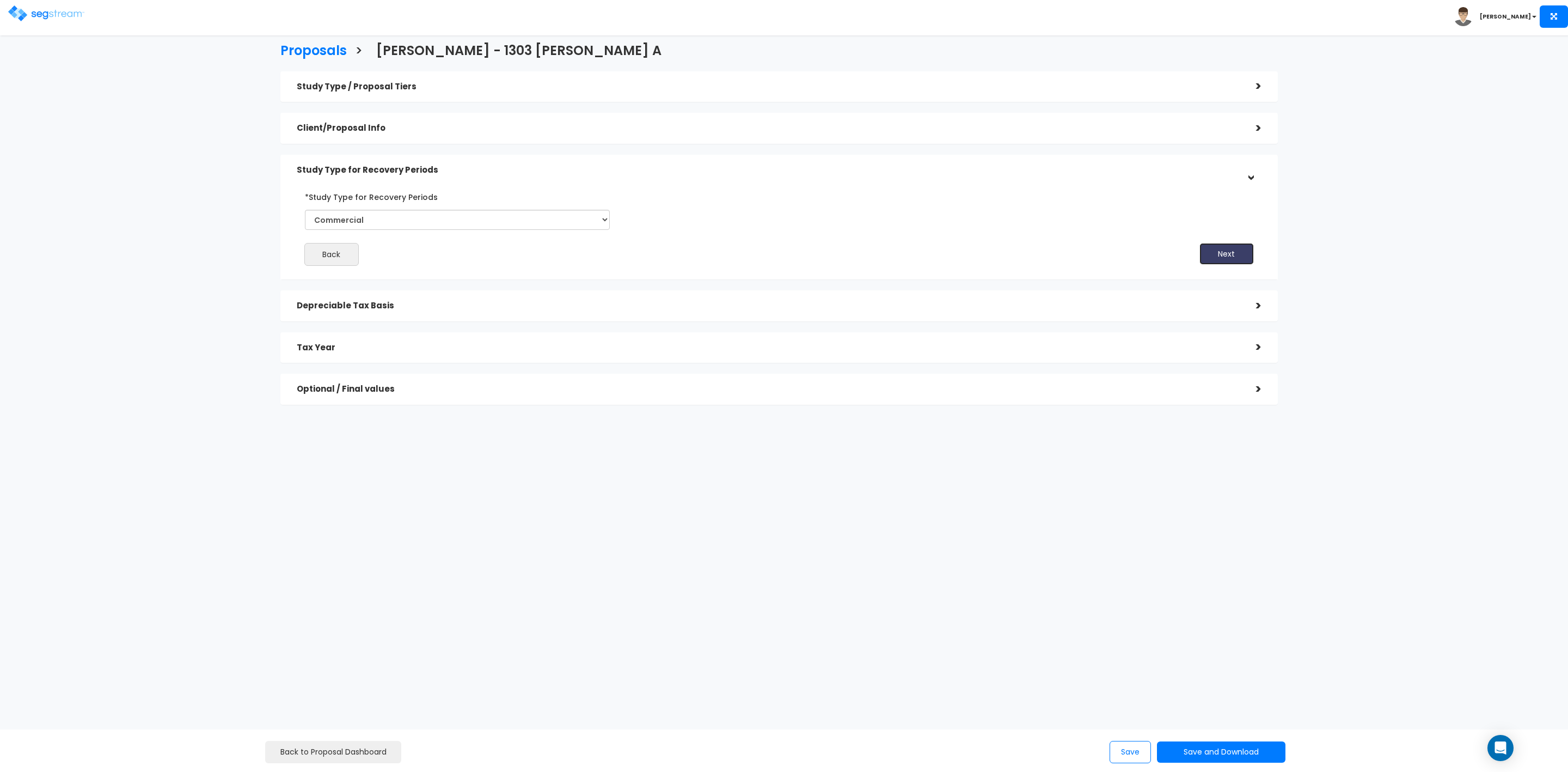
click at [1223, 255] on button "Next" at bounding box center [1226, 254] width 55 height 22
click at [1223, 301] on button "Next" at bounding box center [1234, 298] width 55 height 22
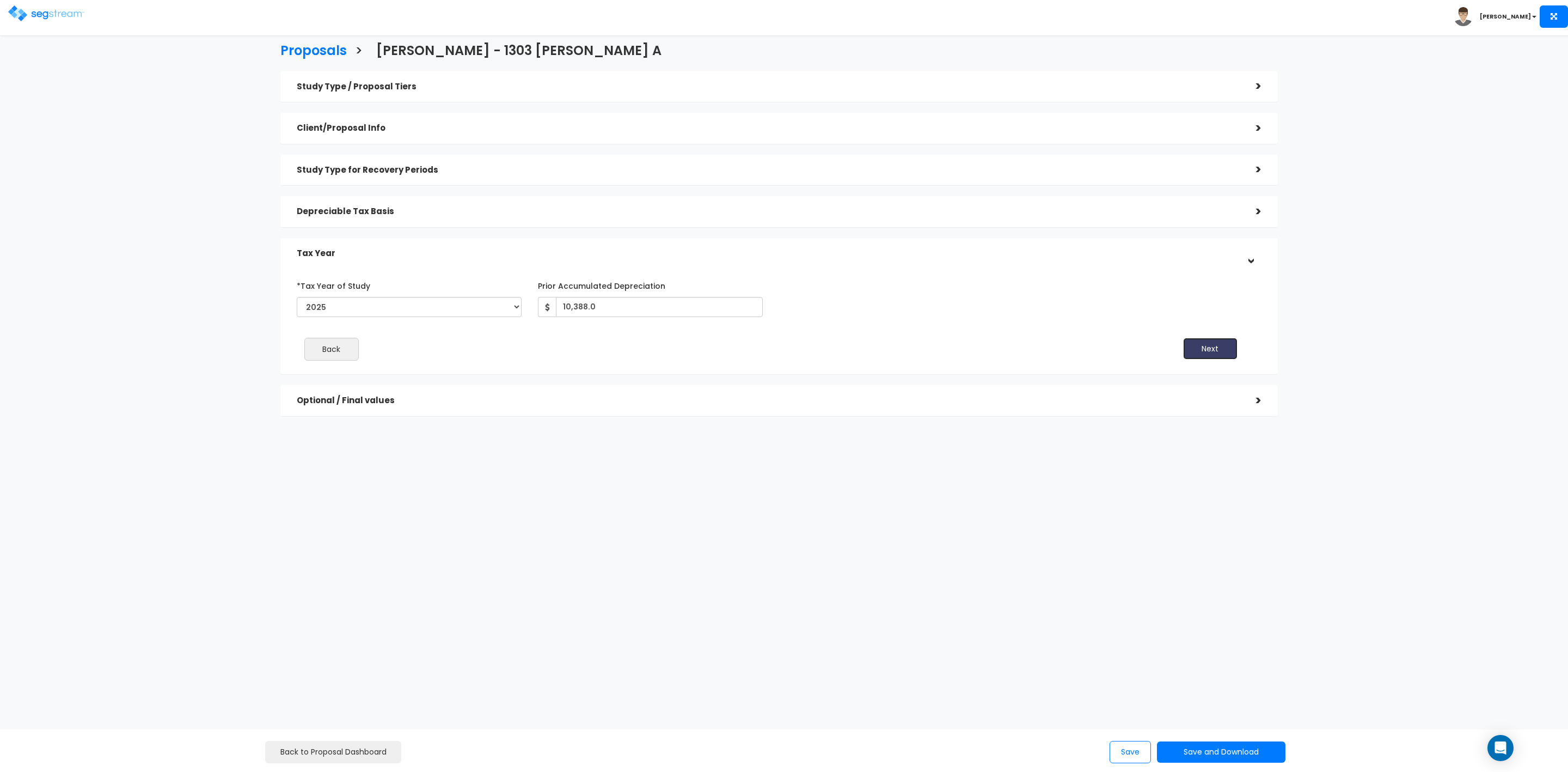
click at [1197, 353] on button "Next" at bounding box center [1210, 349] width 55 height 22
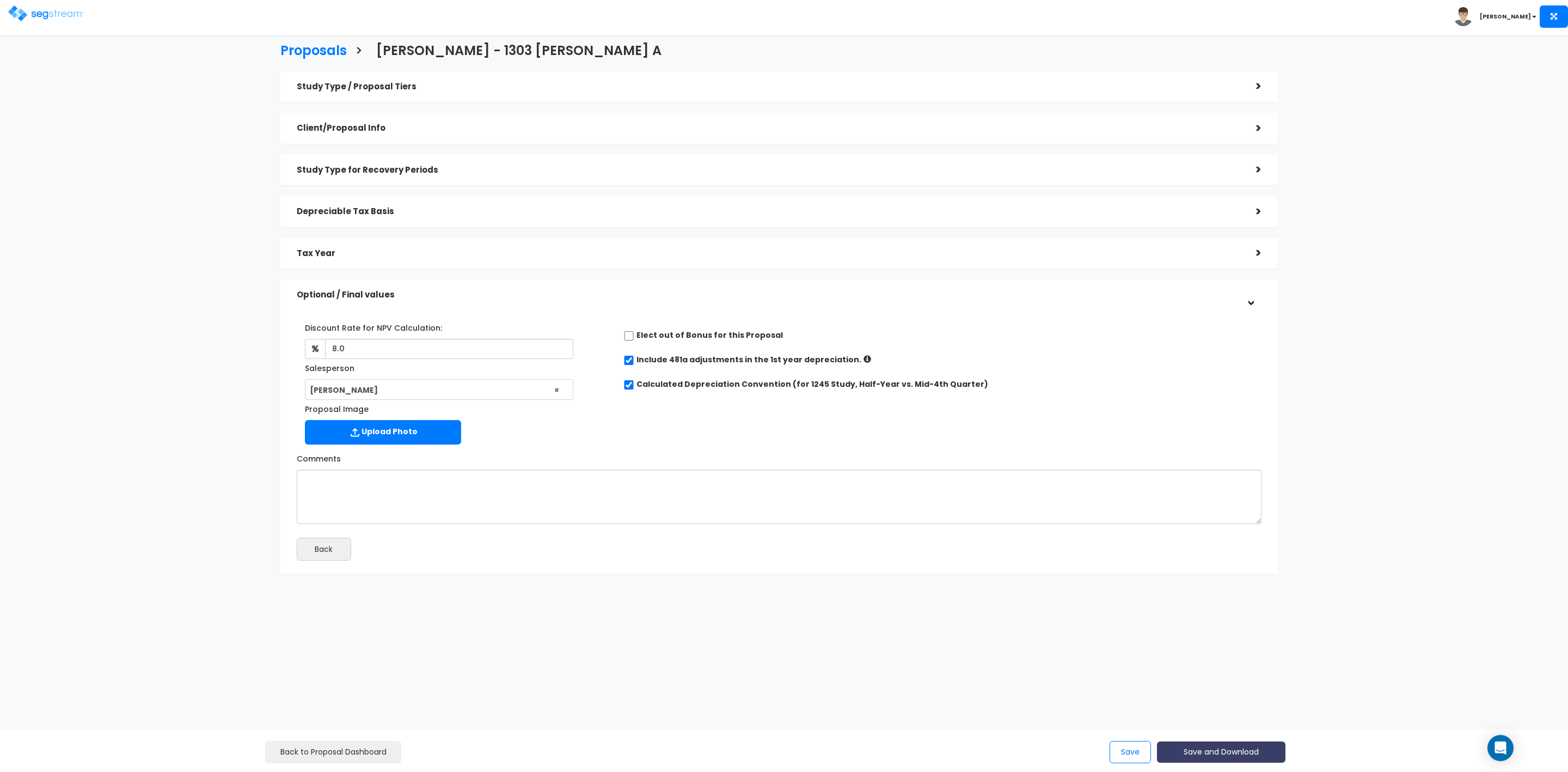
click at [1211, 752] on button "Save and Download" at bounding box center [1221, 752] width 128 height 21
click at [1226, 692] on link "Custom Proposal" at bounding box center [1249, 696] width 171 height 25
click at [1226, 747] on button "Save and Download" at bounding box center [1221, 752] width 128 height 21
click at [977, 659] on div "Proposals > Meredith - 1303 Higuera A Study Type / Proposal Tiers > *Study Type…" at bounding box center [779, 311] width 1293 height 837
click at [1124, 752] on button "Save" at bounding box center [1130, 752] width 41 height 22
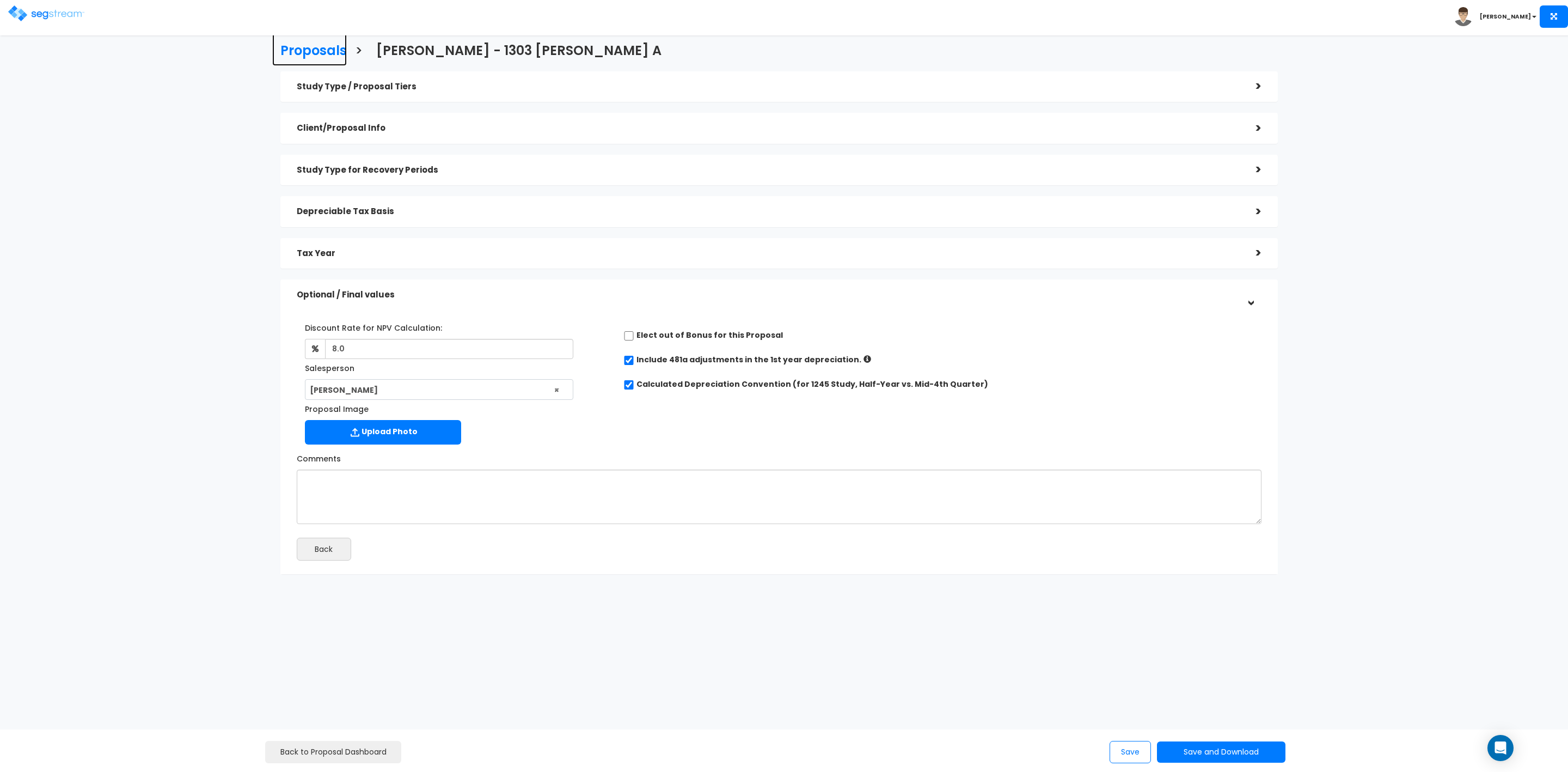
click at [317, 45] on h3 "Proposals" at bounding box center [313, 52] width 66 height 17
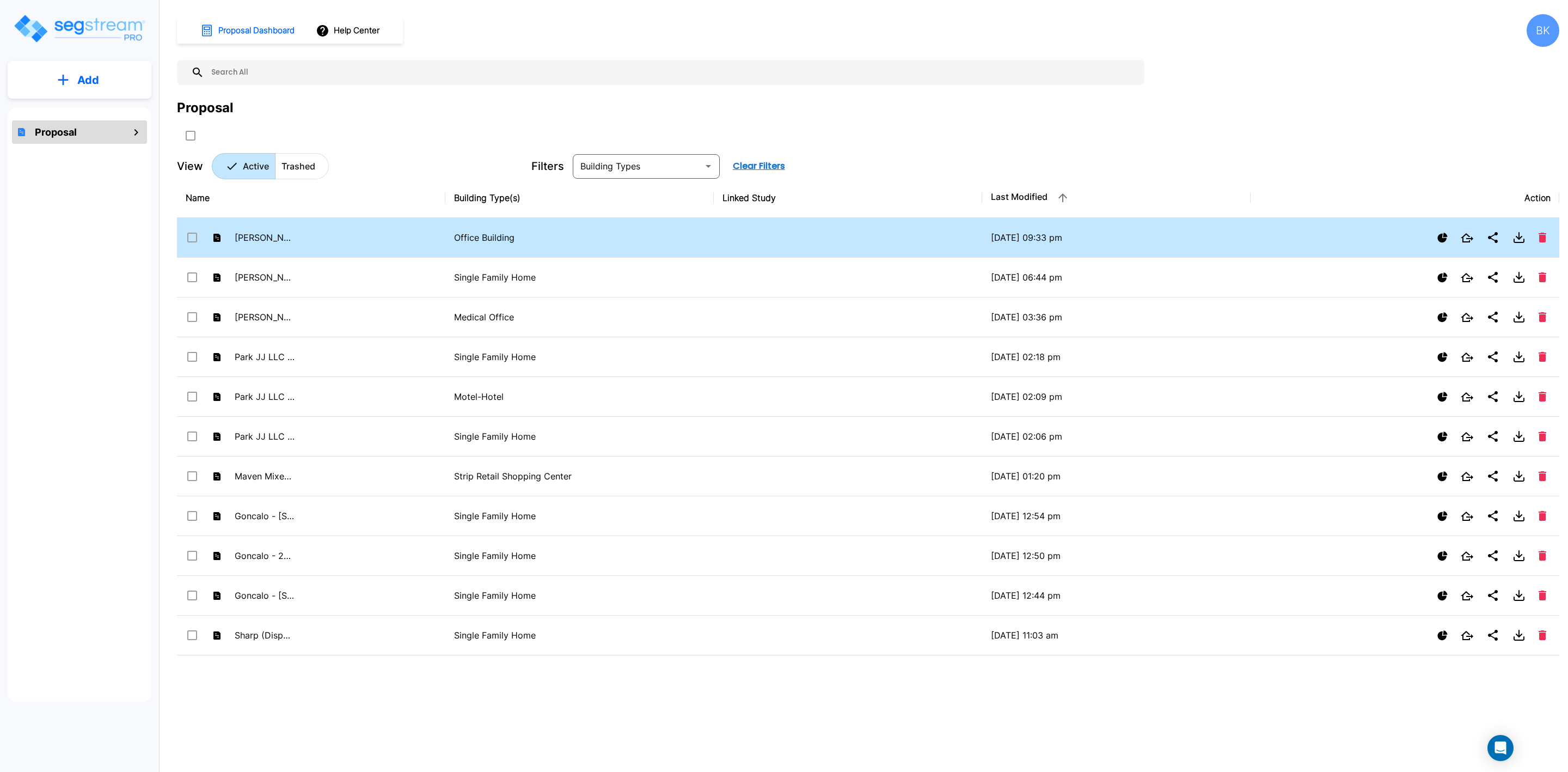
click at [191, 235] on input "select row Meredith - 1303 Higuera A" at bounding box center [191, 235] width 11 height 9
click at [348, 234] on td "Meredith - 1303 Higuera A" at bounding box center [311, 237] width 269 height 40
click at [242, 235] on p "Meredith - 1303 Higuera A" at bounding box center [265, 237] width 60 height 13
checkbox input "true"
click at [366, 236] on td "Meredith - 1303 Higuera A" at bounding box center [311, 237] width 269 height 40
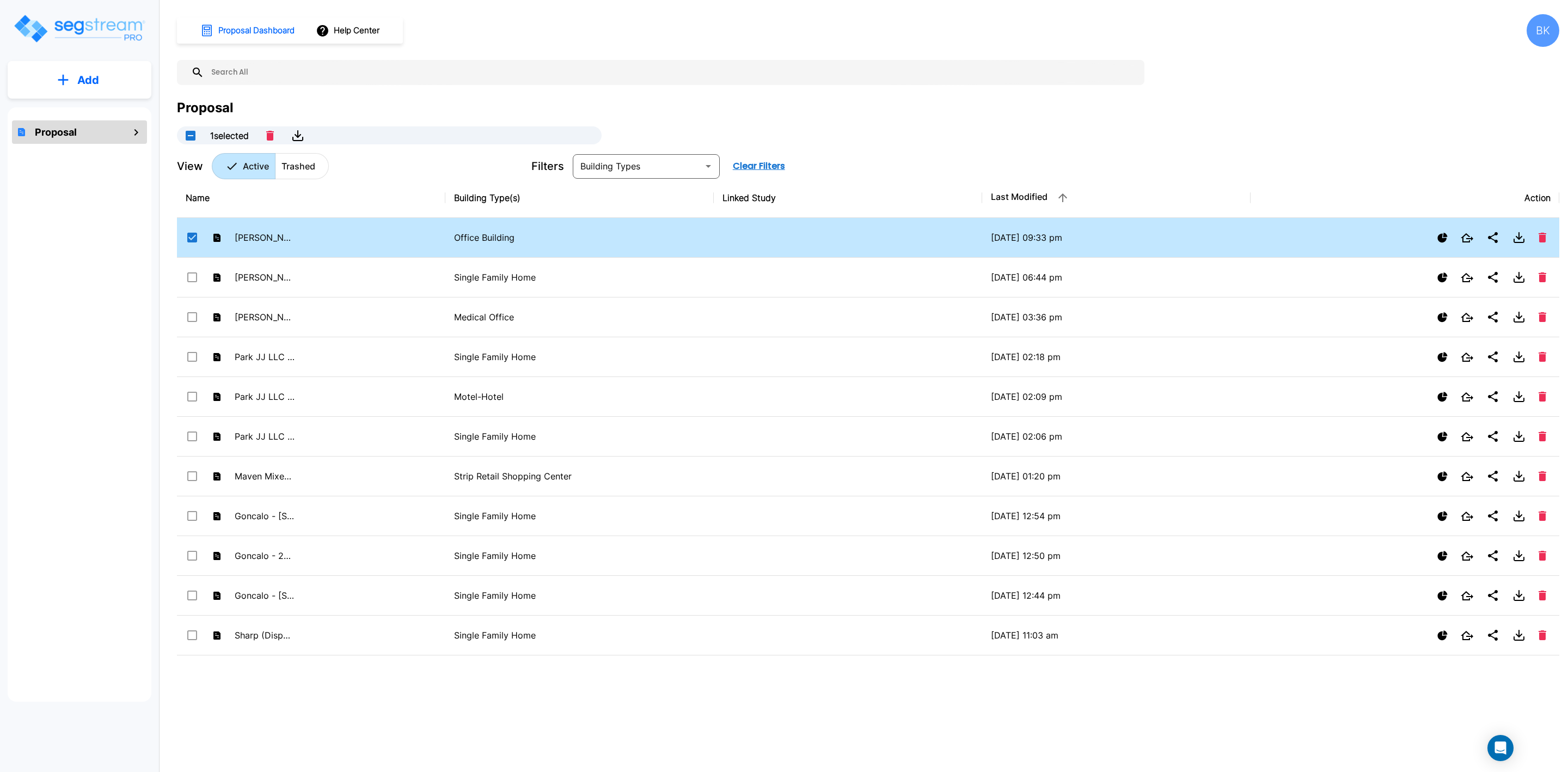
click at [366, 236] on td "[PERSON_NAME] - 1303 [PERSON_NAME] A" at bounding box center [311, 237] width 269 height 40
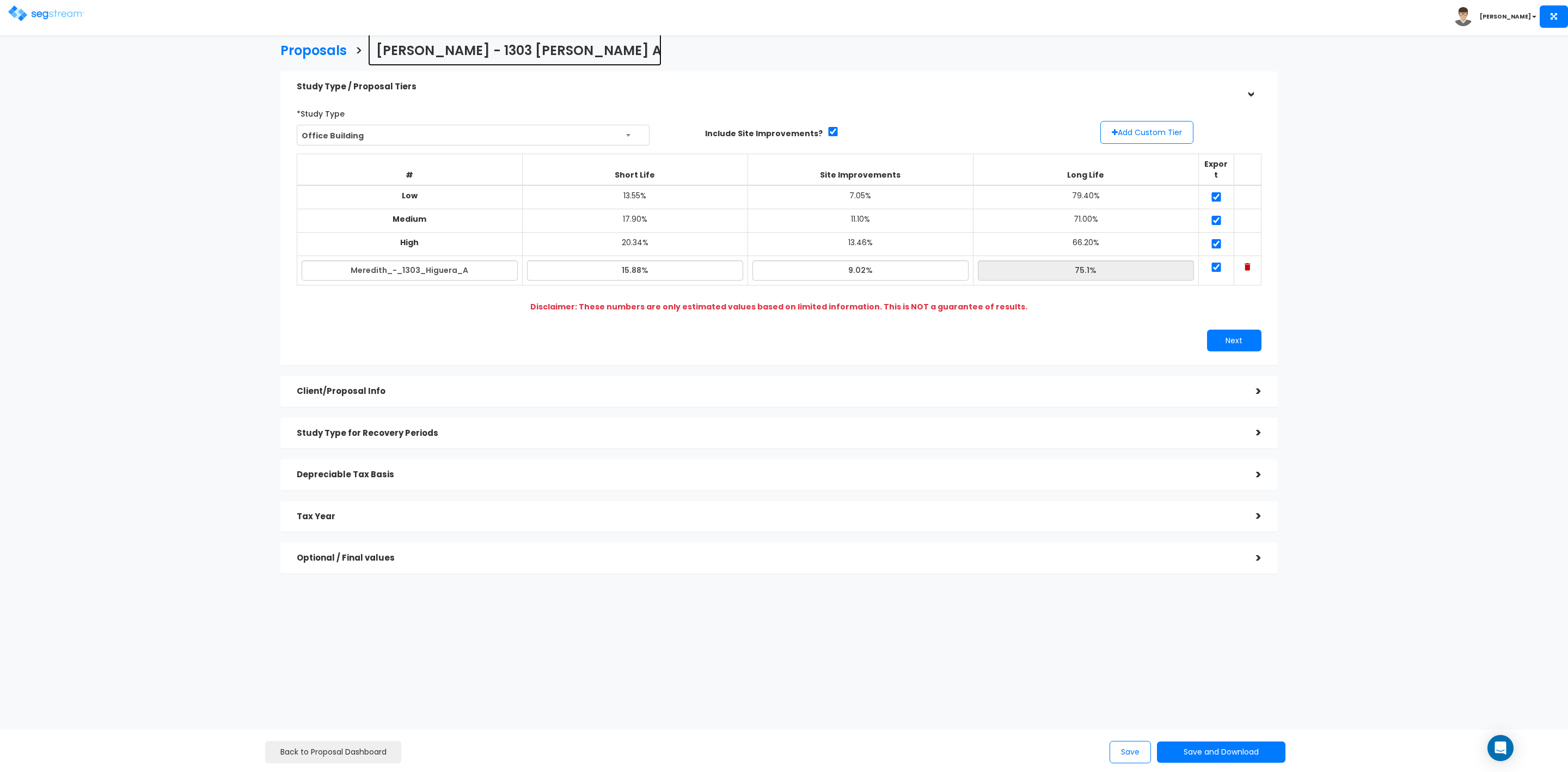
click at [533, 47] on h3 "[PERSON_NAME] - 1303 [PERSON_NAME] A" at bounding box center [518, 52] width 285 height 17
click at [550, 50] on div "Proposals > Meredith - 1303 Higuera A" at bounding box center [779, 49] width 1014 height 33
click at [540, 46] on h3 "[PERSON_NAME] - 1303 [PERSON_NAME] A" at bounding box center [518, 52] width 285 height 17
click at [423, 133] on span "Office Building" at bounding box center [474, 136] width 352 height 21
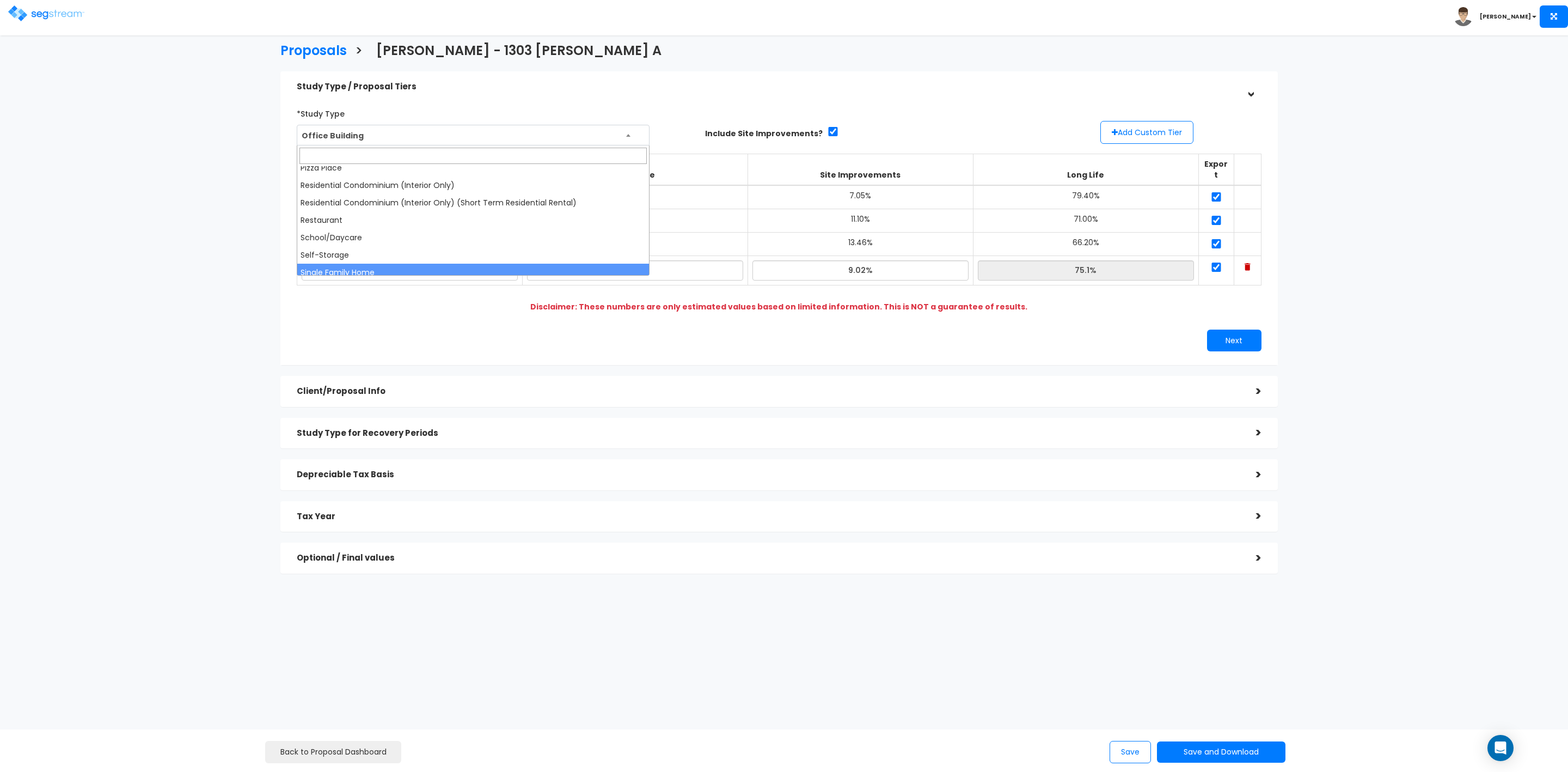
scroll to position [760, 0]
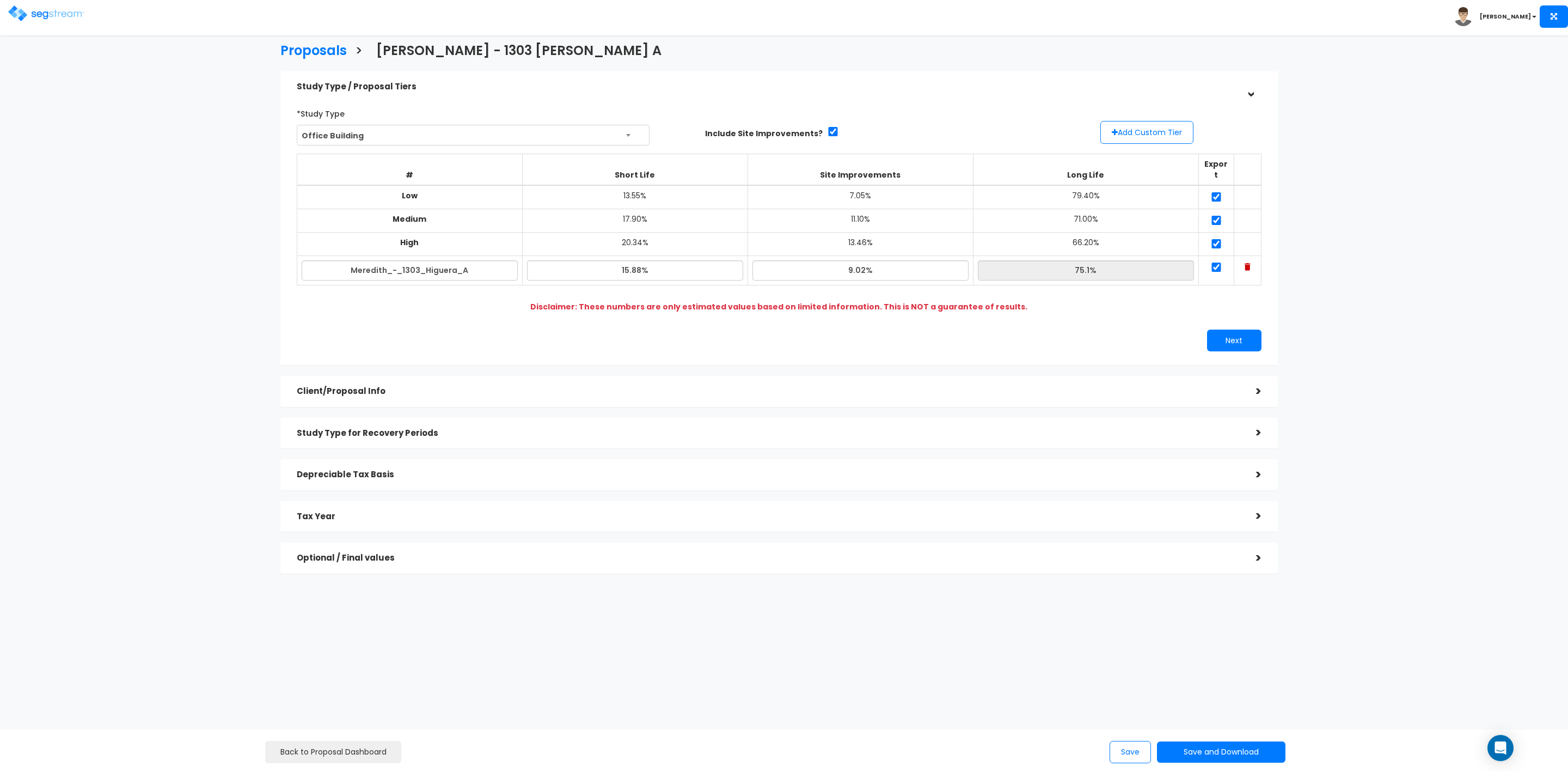
click at [223, 293] on div "Proposals > Meredith - 1303 Higuera A Study Type / Proposal Tiers > *Study Type…" at bounding box center [779, 311] width 1293 height 836
click at [307, 46] on h3 "Proposals" at bounding box center [313, 52] width 66 height 17
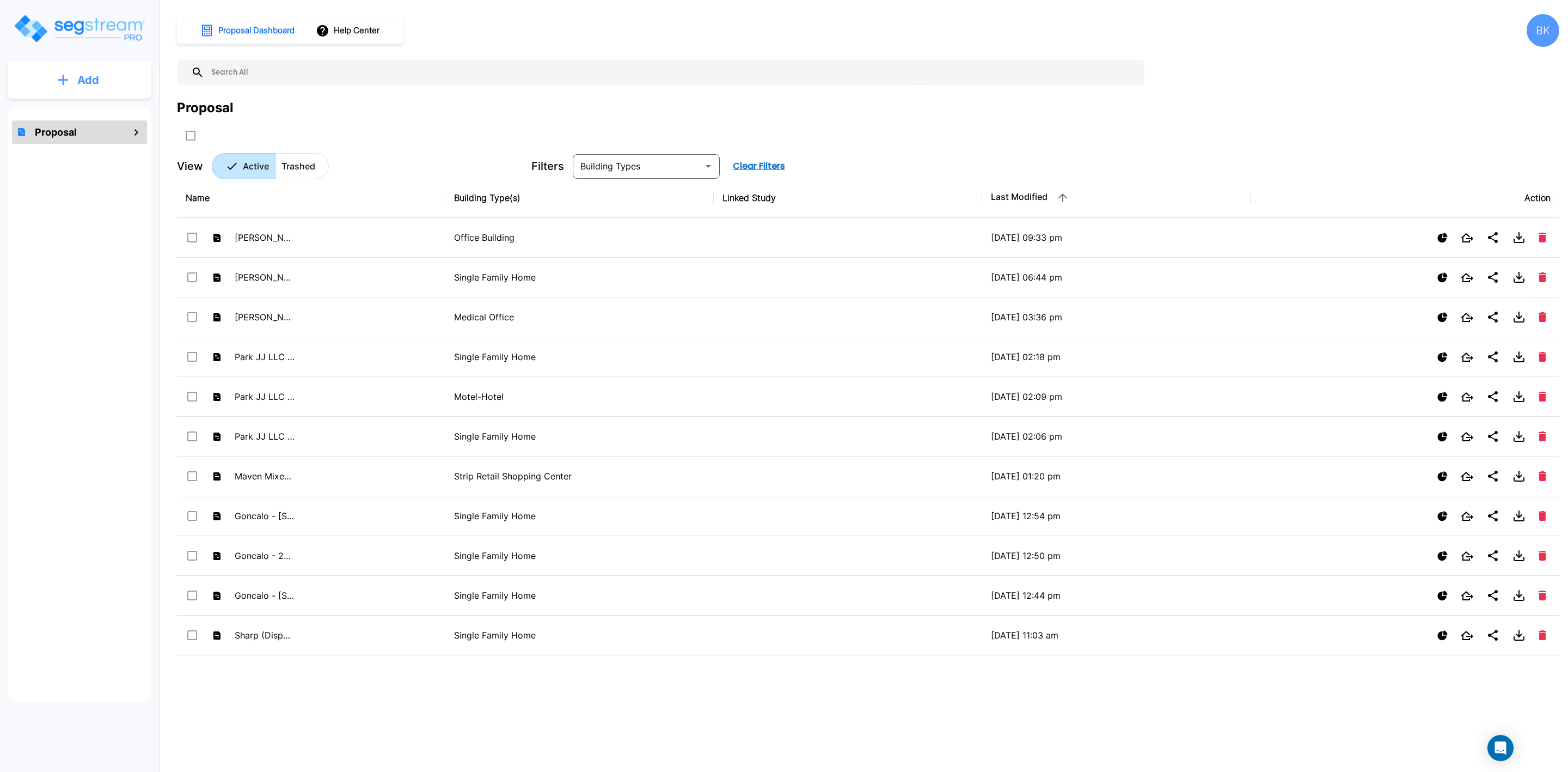
click at [94, 77] on p "Add" at bounding box center [88, 80] width 22 height 17
click at [77, 108] on p "Add Proposal" at bounding box center [86, 110] width 56 height 13
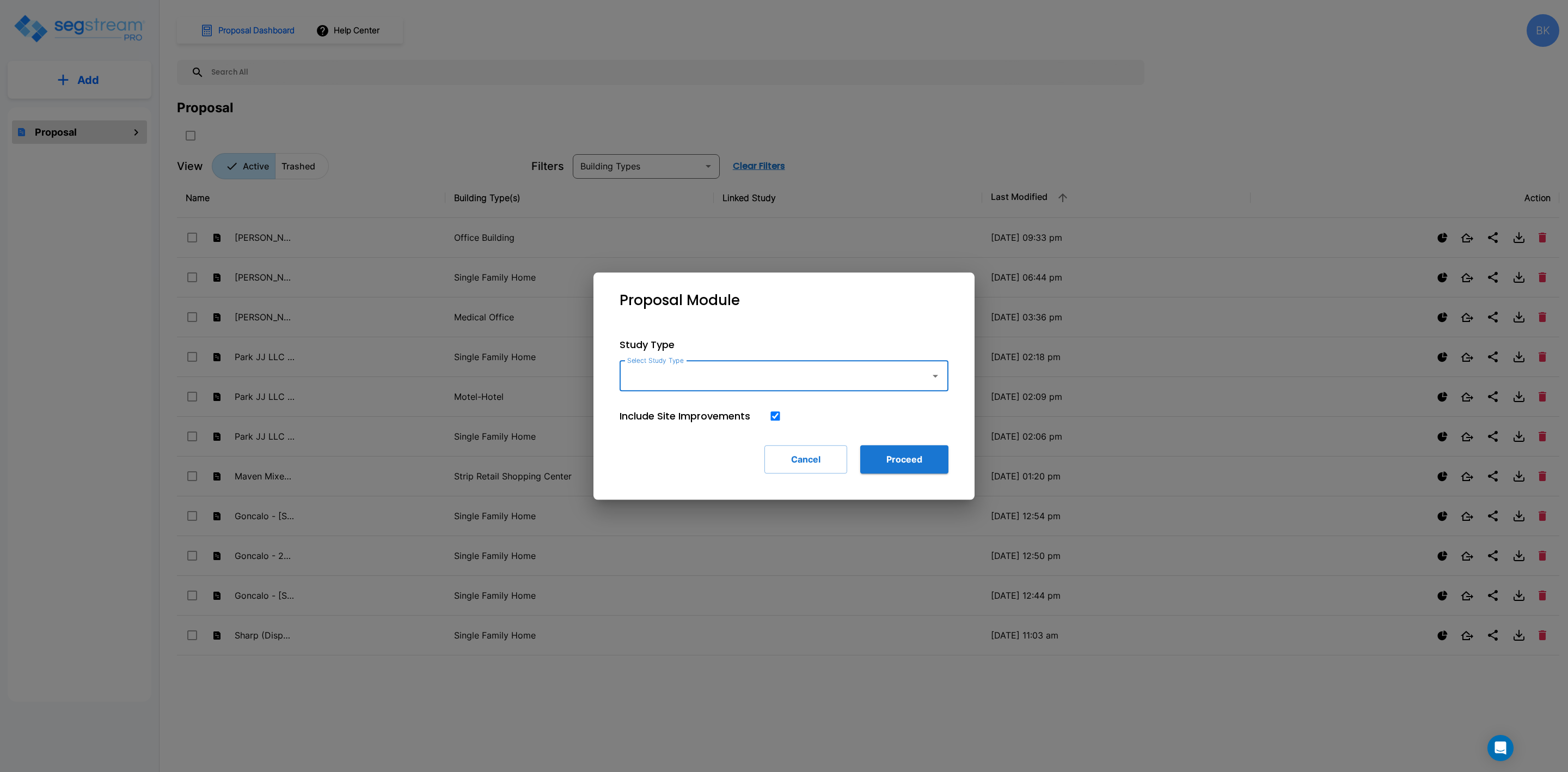
click at [666, 378] on input "Select Study Type" at bounding box center [772, 376] width 296 height 21
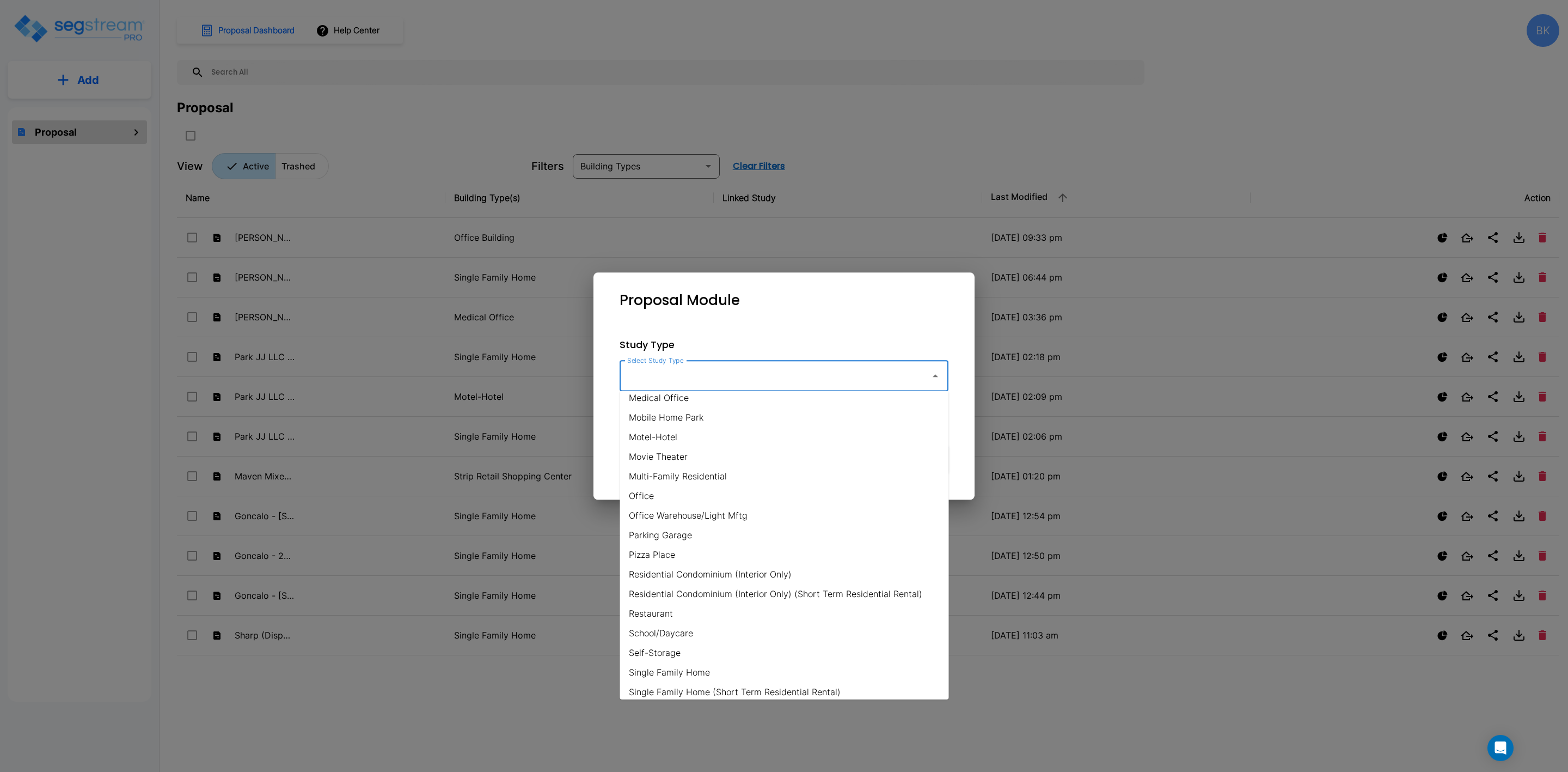
scroll to position [517, 0]
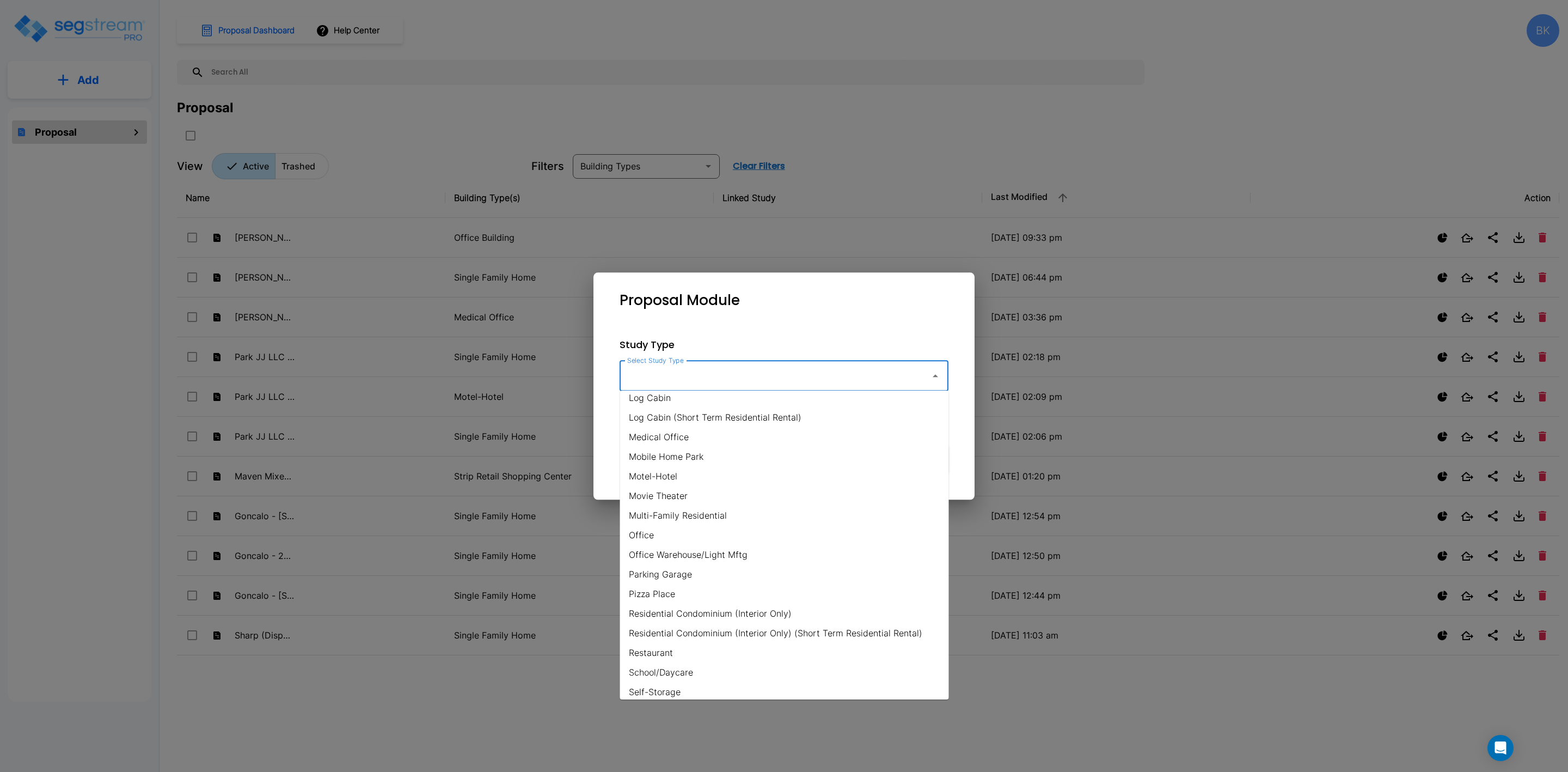
click at [662, 533] on li "Office" at bounding box center [785, 535] width 329 height 20
type input "Office"
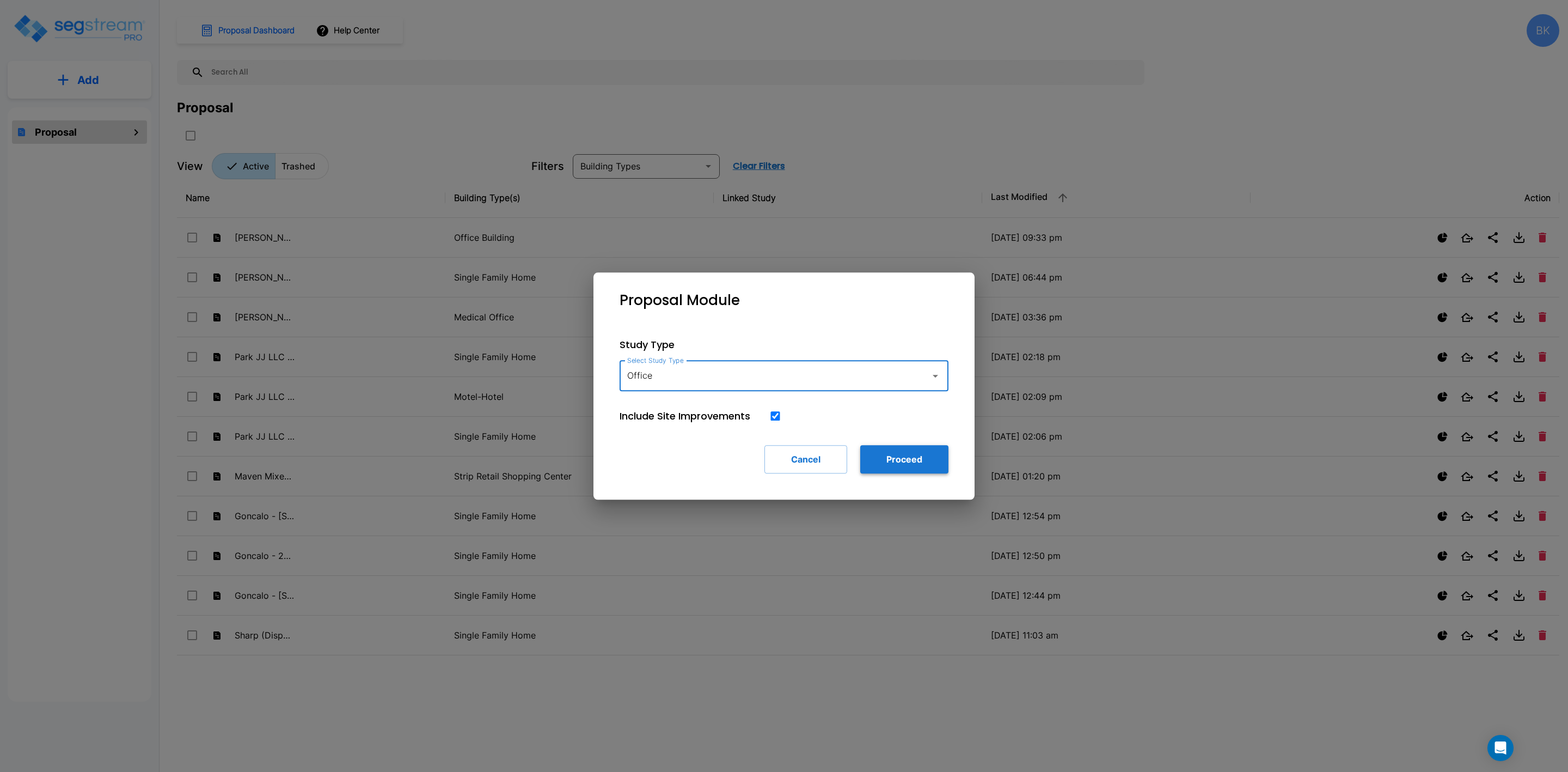
click at [904, 463] on button "Proceed" at bounding box center [904, 459] width 88 height 28
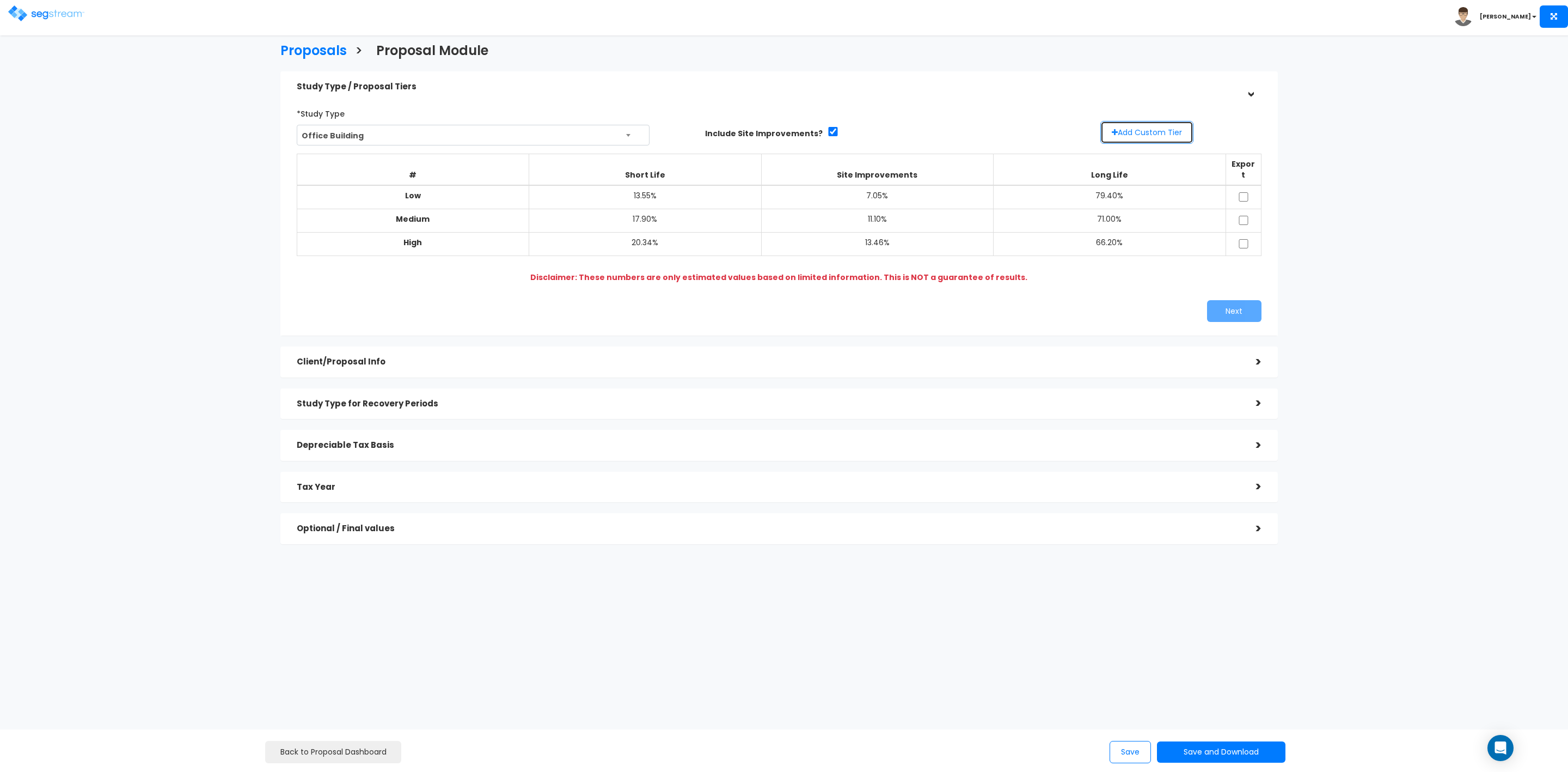
click at [1126, 133] on button "Add Custom Tier" at bounding box center [1147, 132] width 93 height 23
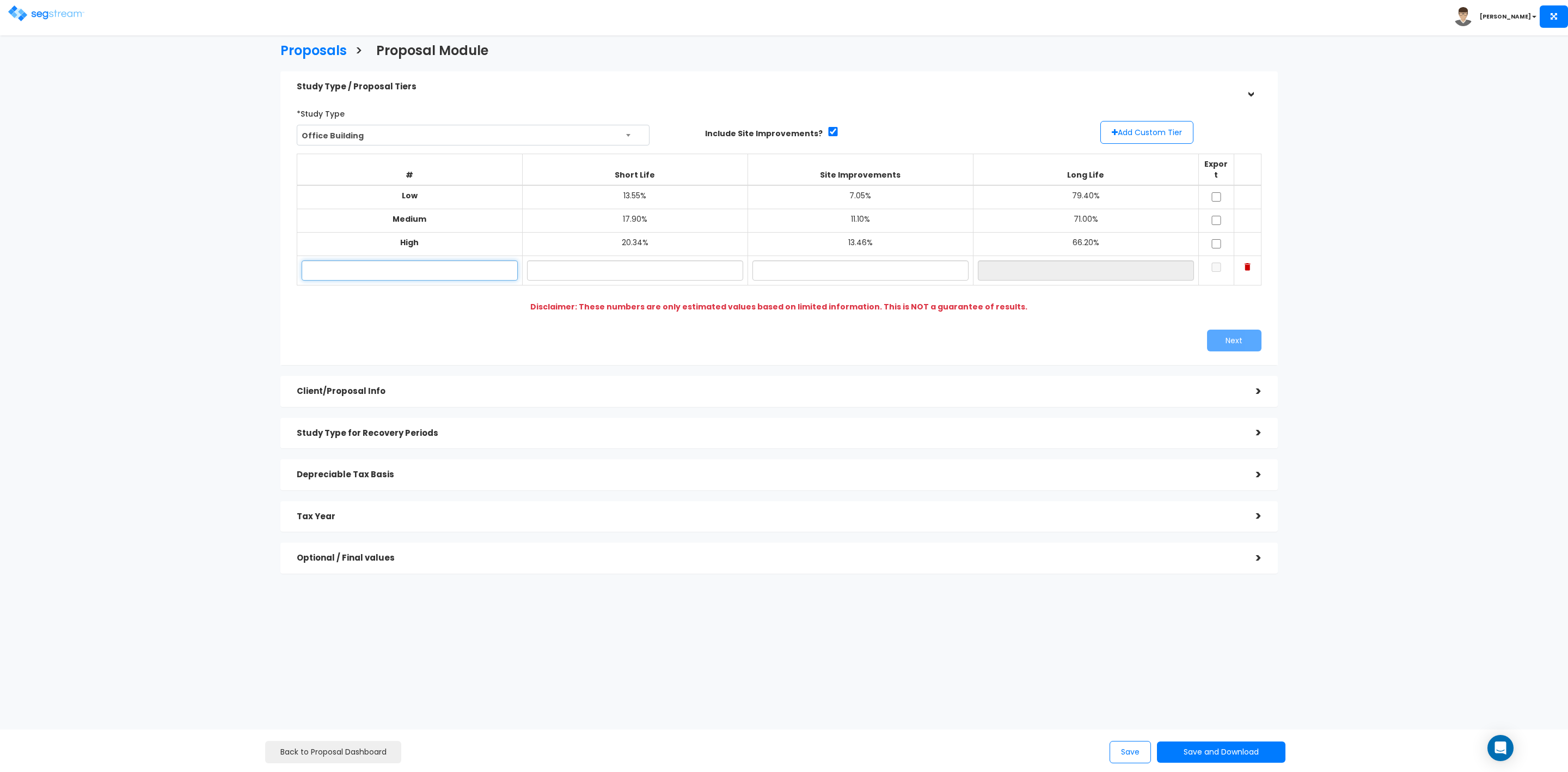
click at [428, 263] on input "text" at bounding box center [410, 270] width 216 height 20
type input "[PERSON_NAME] - 1303 [PERSON_NAME] B"
click at [634, 260] on input "text" at bounding box center [635, 270] width 216 height 20
type input "15.88%"
click at [869, 260] on input "text" at bounding box center [861, 270] width 216 height 20
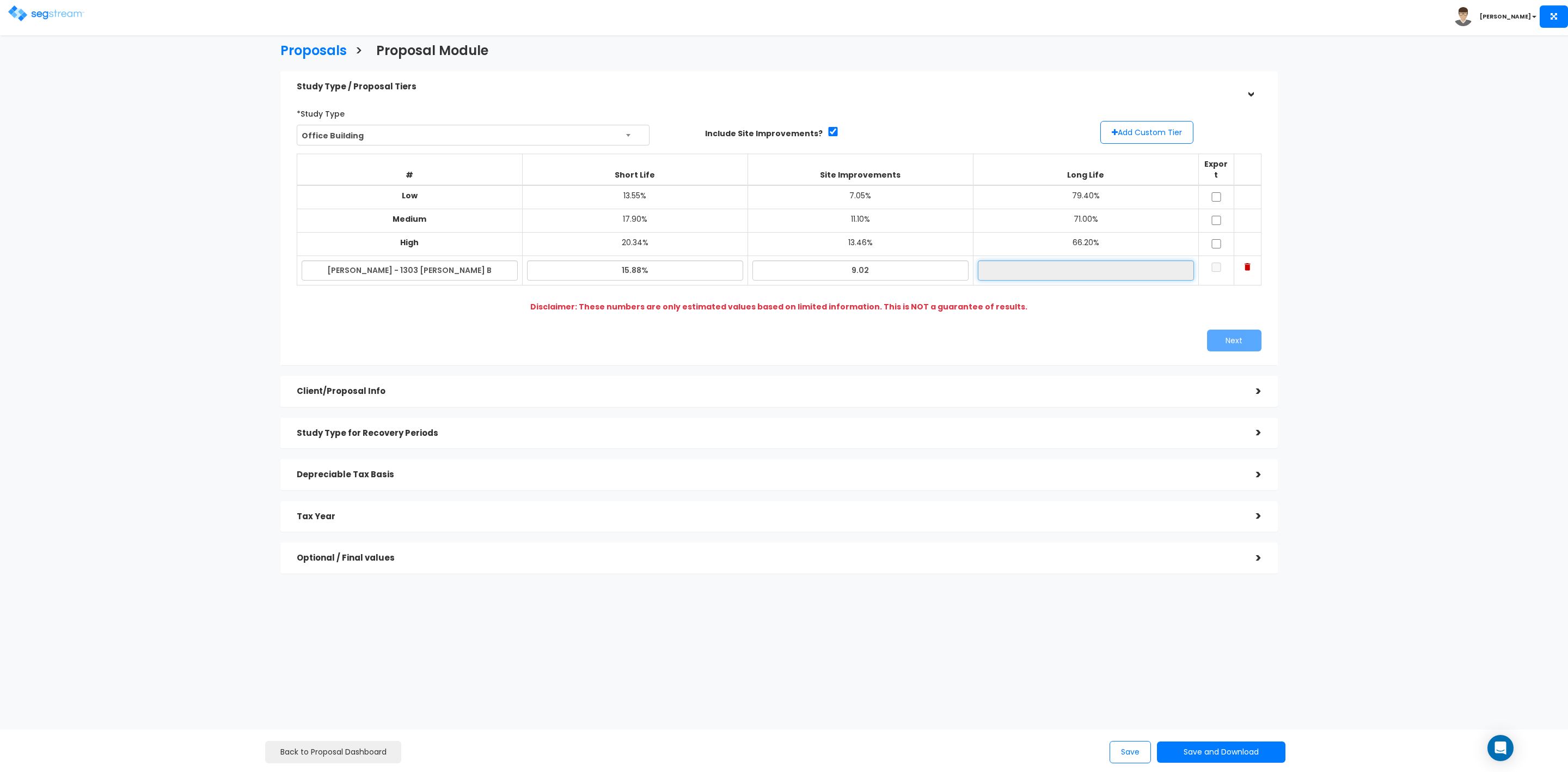
type input "9.02%"
type input "75.10%"
click at [1075, 261] on input "75.10%" at bounding box center [1086, 270] width 216 height 20
click at [1212, 192] on input "checkbox" at bounding box center [1216, 196] width 11 height 9
checkbox input "true"
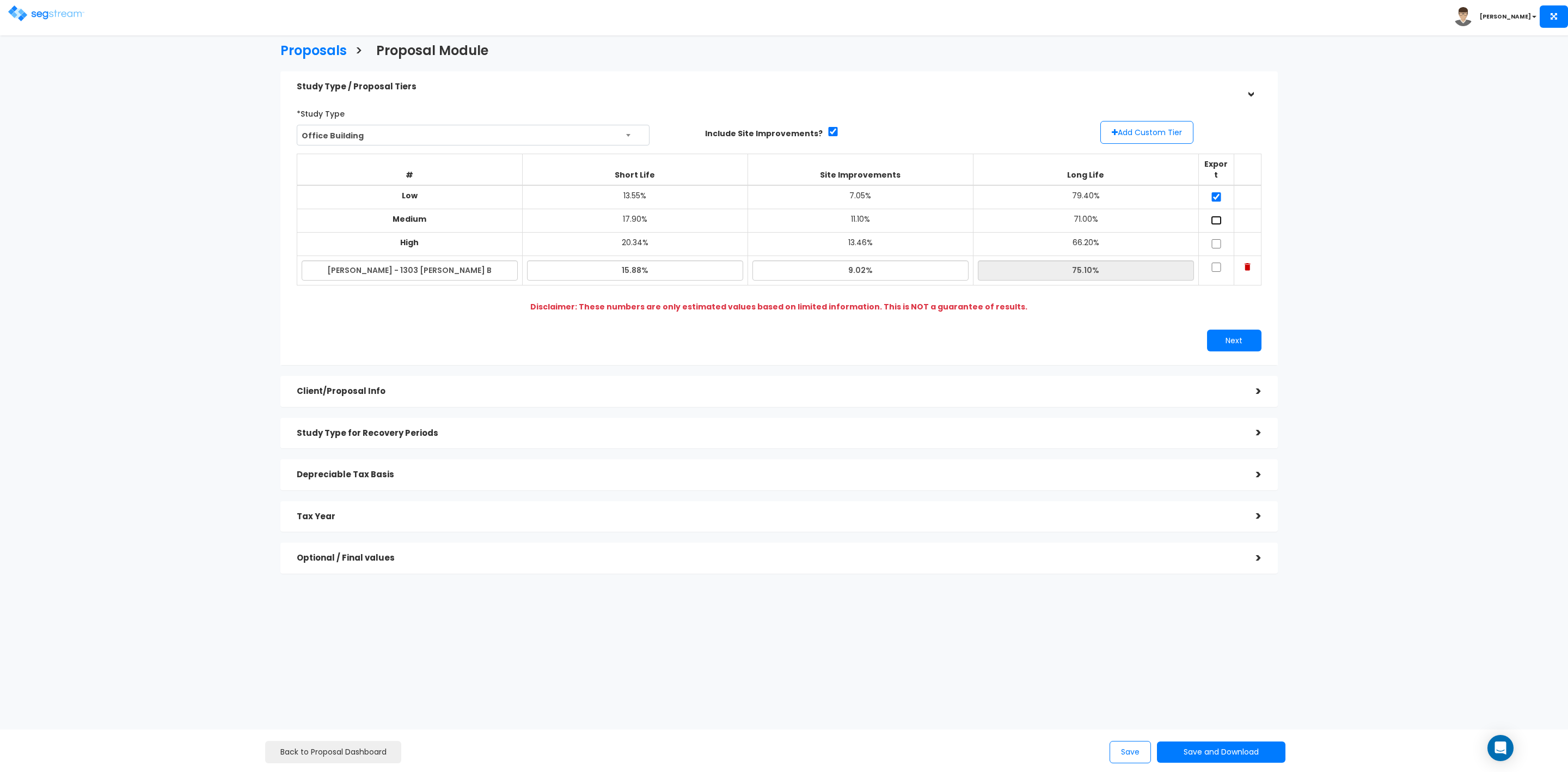
click at [1218, 215] on input "checkbox" at bounding box center [1216, 220] width 11 height 9
checkbox input "true"
click at [1217, 239] on input "checkbox" at bounding box center [1216, 244] width 11 height 9
checkbox input "true"
click at [1213, 263] on input "checkbox" at bounding box center [1216, 267] width 11 height 9
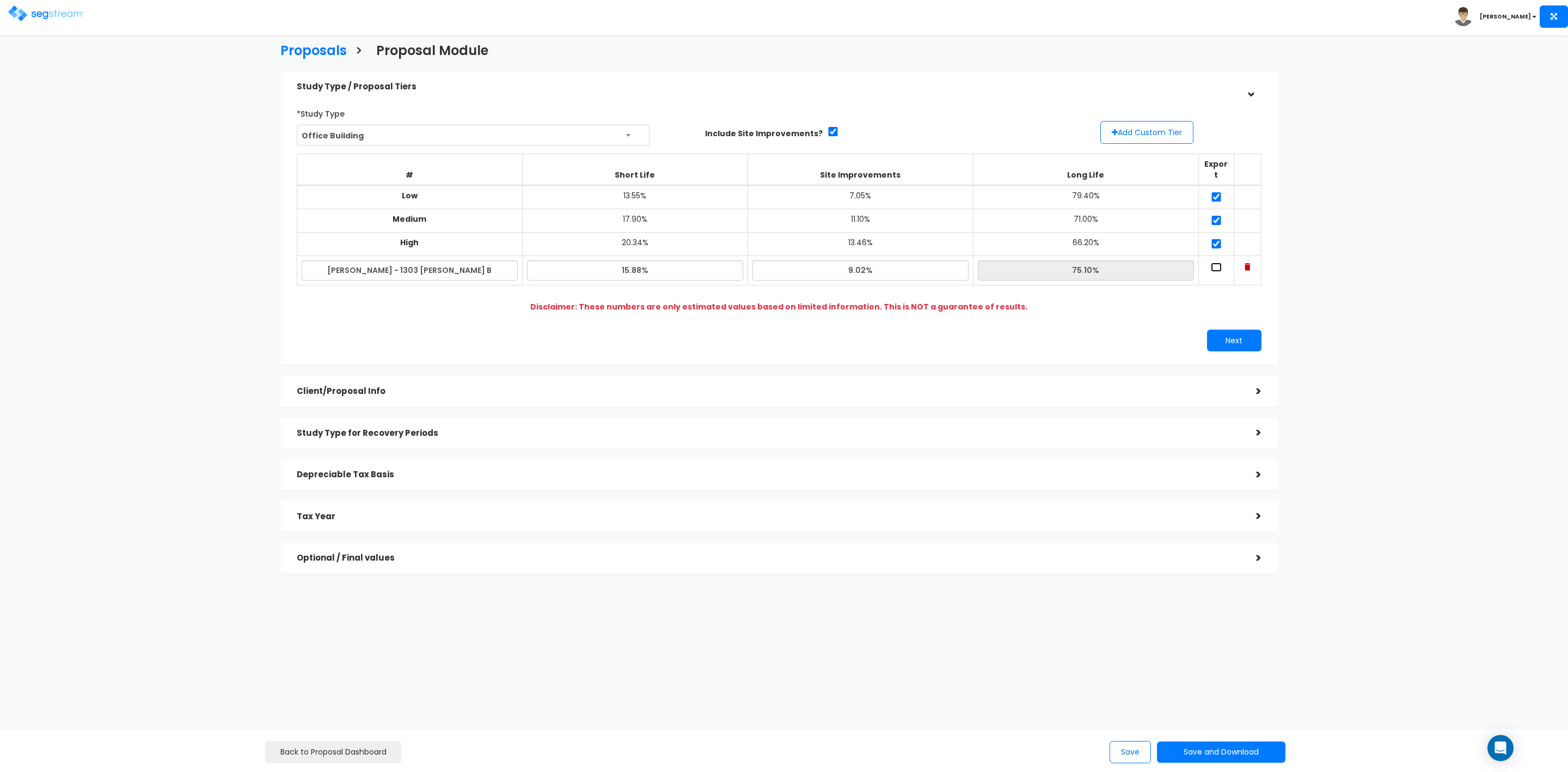
checkbox input "true"
click at [1230, 330] on button "Next" at bounding box center [1234, 341] width 55 height 22
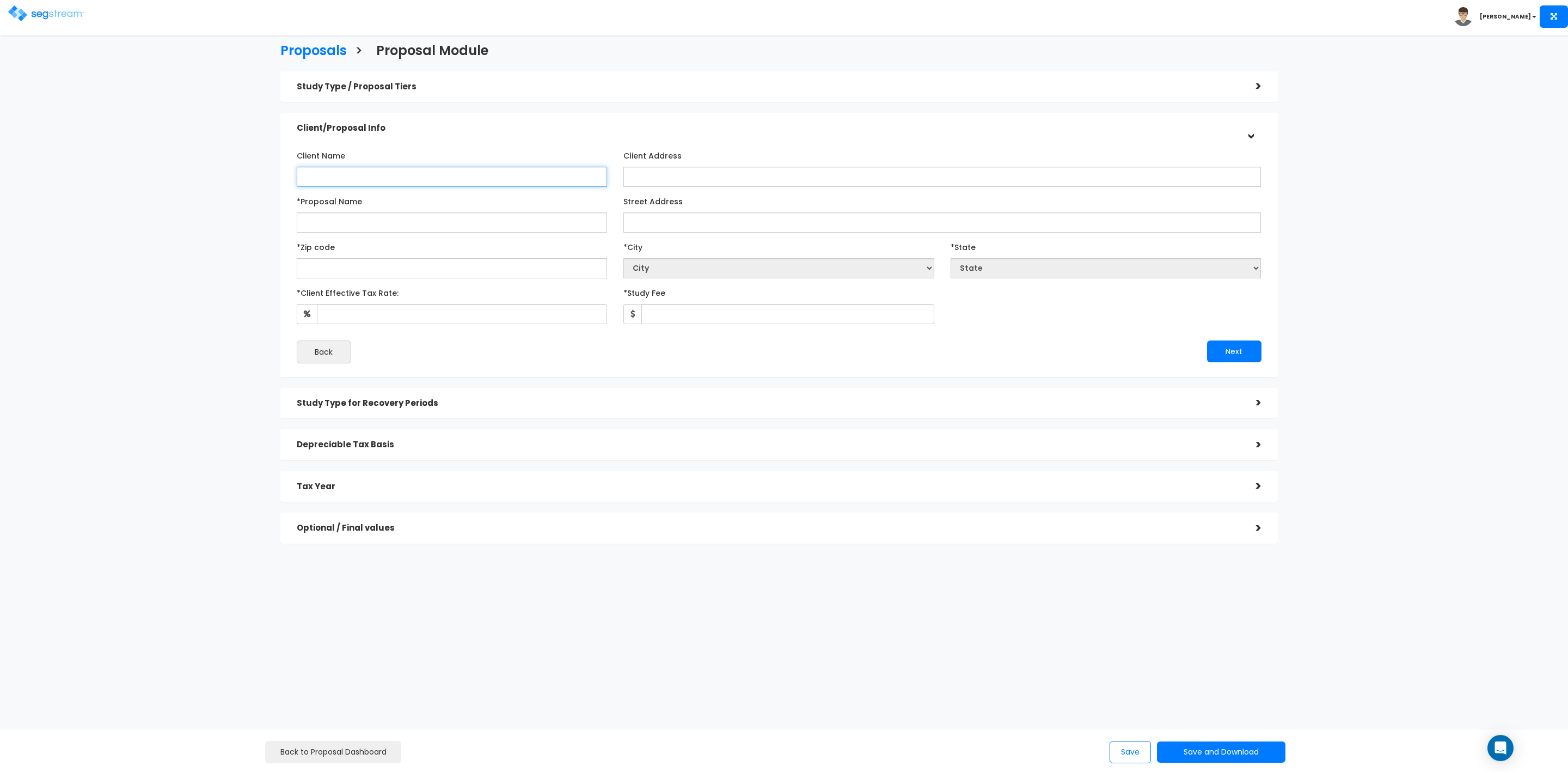
click at [359, 174] on input "Client Name" at bounding box center [452, 177] width 311 height 20
type input "Kim and Amy Meredith"
type input "[PERSON_NAME] - 1303 [PERSON_NAME] B"
click at [655, 220] on input "Street Address" at bounding box center [942, 222] width 637 height 20
type input "1303 Higuera B"
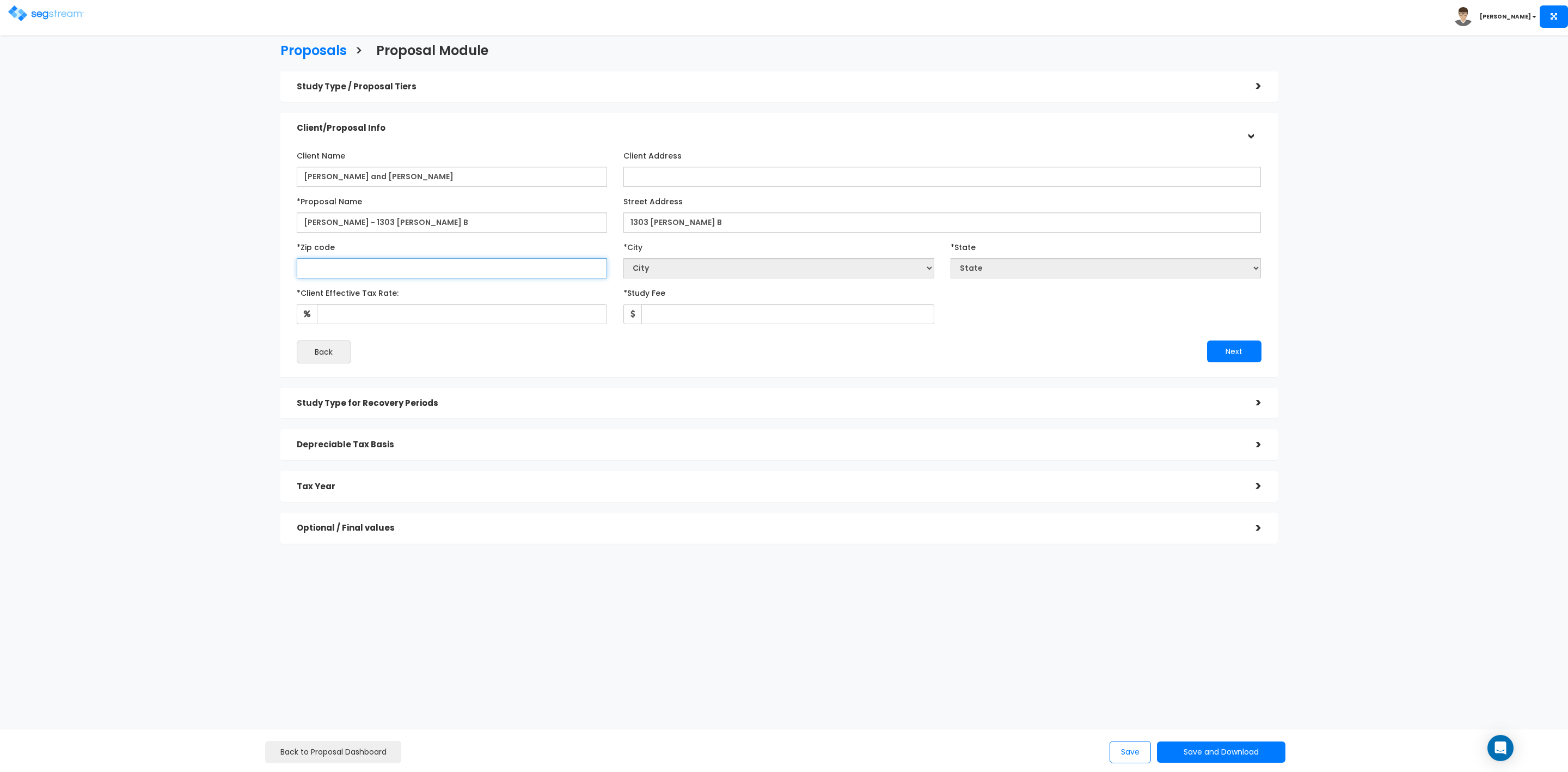
select select "National Average"
type input "93"
select select "CA"
type input "93401"
click at [442, 319] on input "*Client Effective Tax Rate:" at bounding box center [463, 314] width 291 height 20
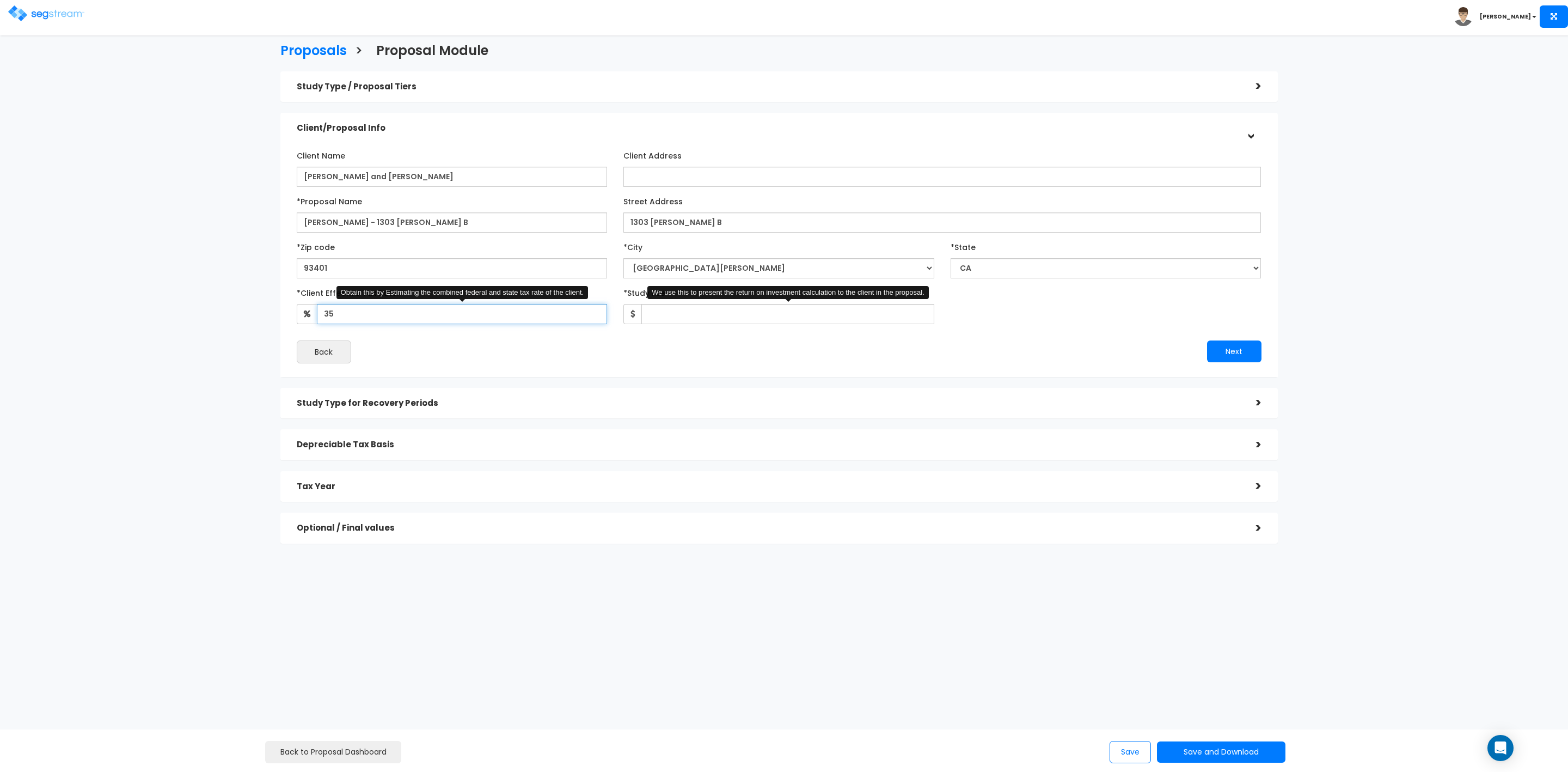
type input "35"
click at [714, 318] on input "*Study Fee" at bounding box center [788, 314] width 293 height 20
type input "2,978"
click at [1230, 344] on button "Next" at bounding box center [1234, 352] width 55 height 22
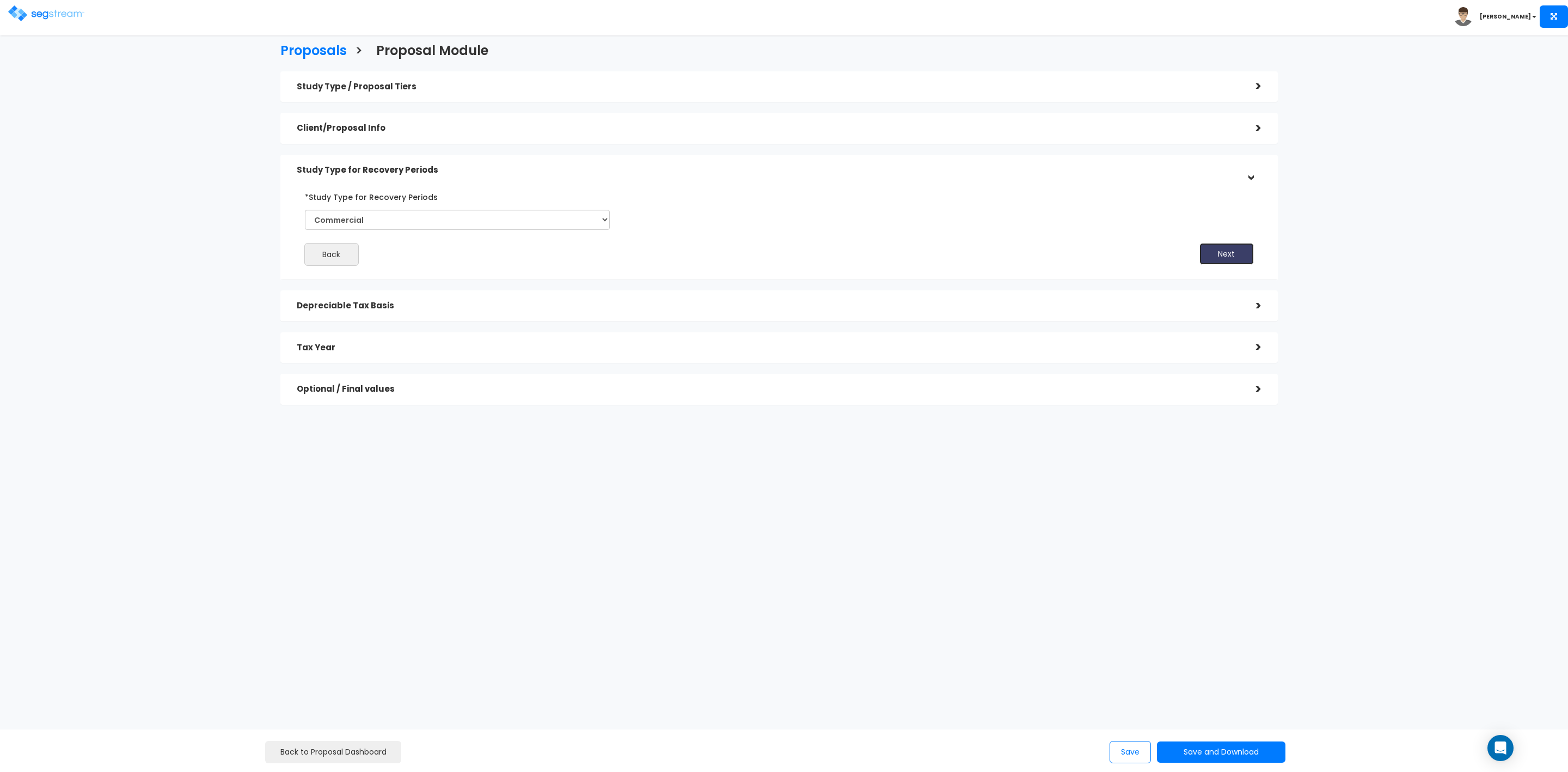
click at [1208, 255] on button "Next" at bounding box center [1226, 254] width 55 height 22
click at [437, 268] on input "*Depreciable Tax Basis" at bounding box center [420, 260] width 211 height 20
type input "262,789"
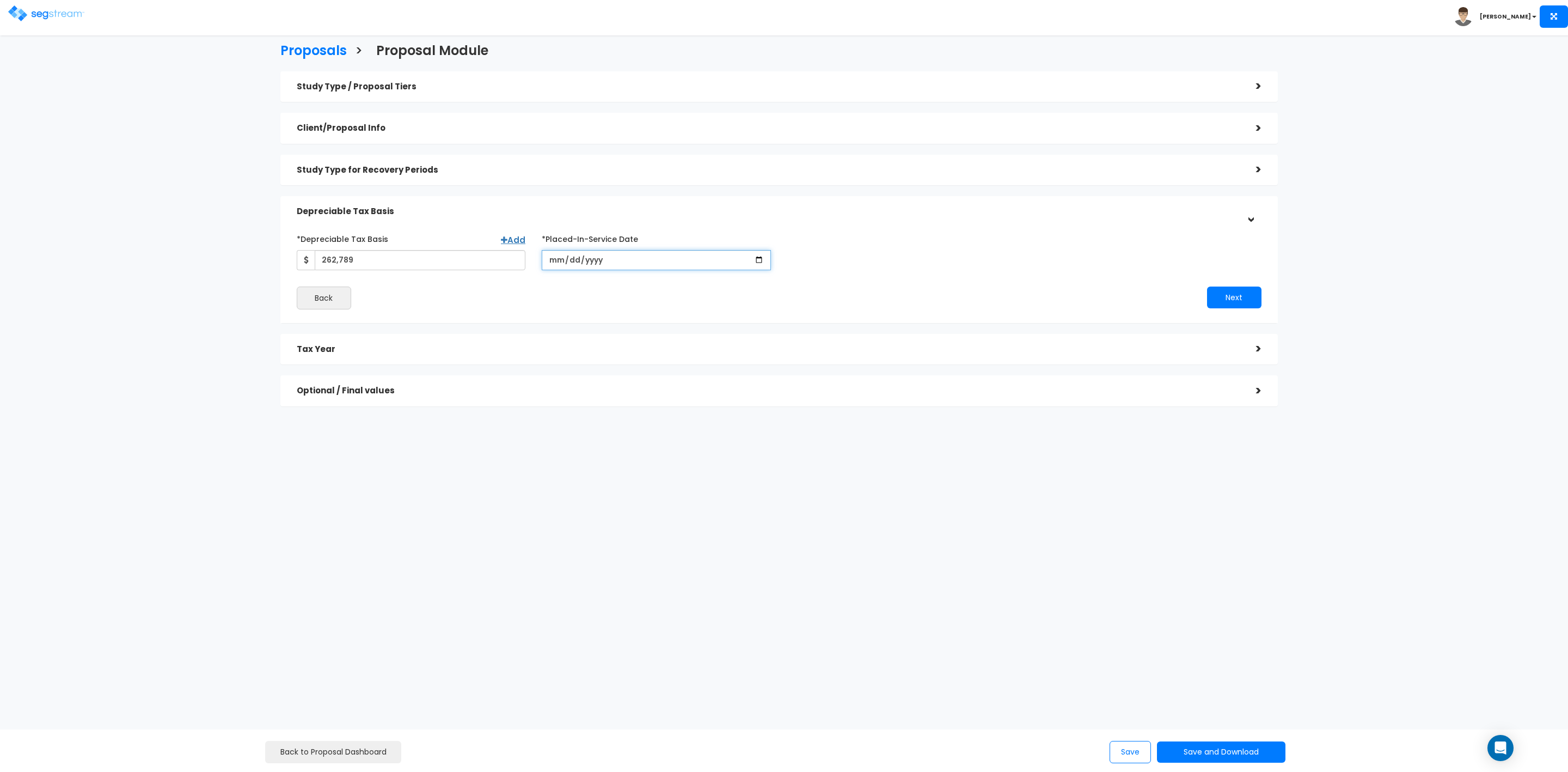
click at [557, 258] on input "date" at bounding box center [656, 260] width 229 height 20
type input "2023-06-15"
click at [1237, 299] on button "Next" at bounding box center [1234, 298] width 55 height 22
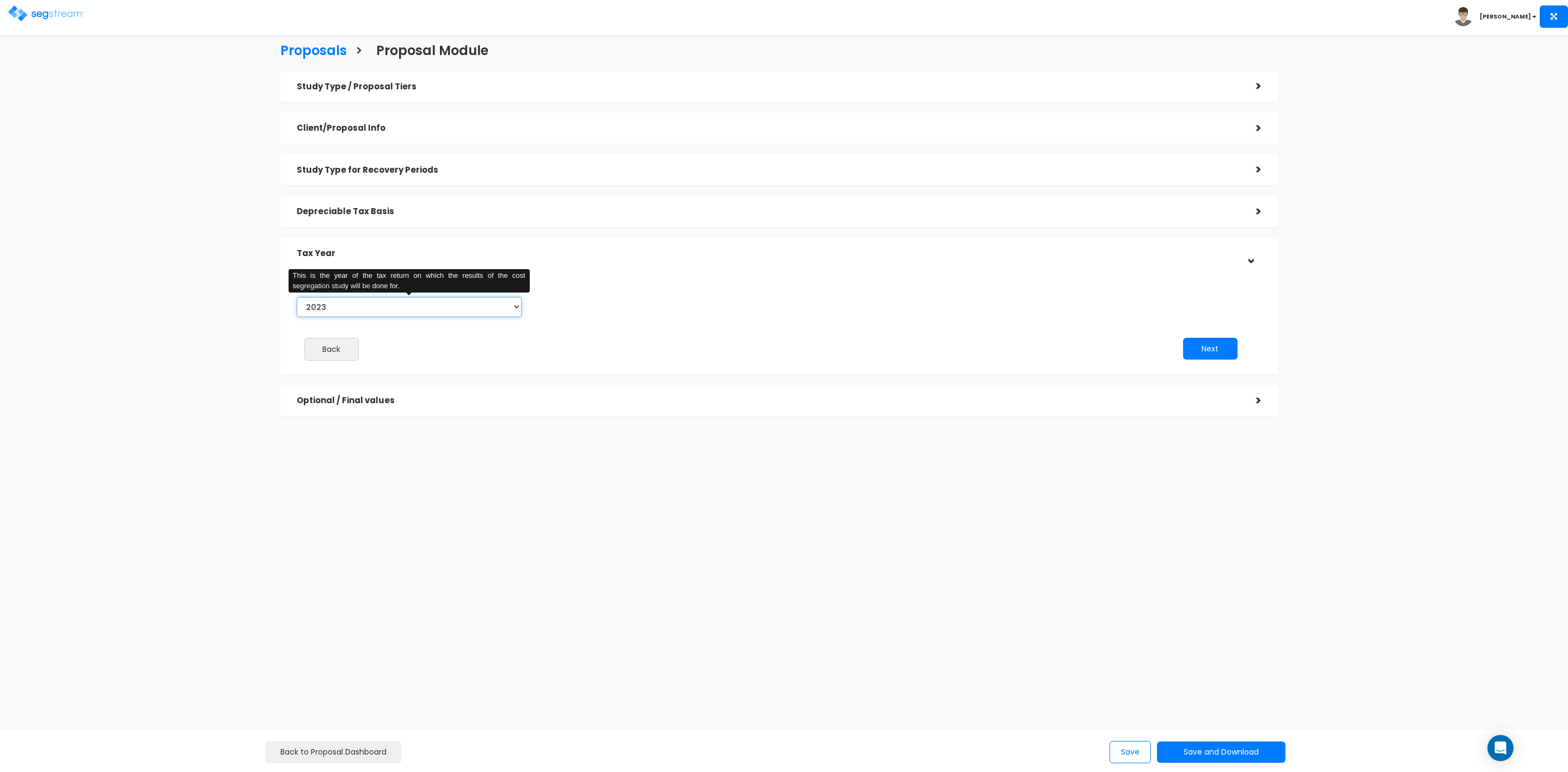
click at [366, 311] on select "2023 2024 2025 2026" at bounding box center [409, 307] width 225 height 20
select select "2025"
click at [297, 297] on select "2023 2024 2025 2026" at bounding box center [409, 307] width 225 height 20
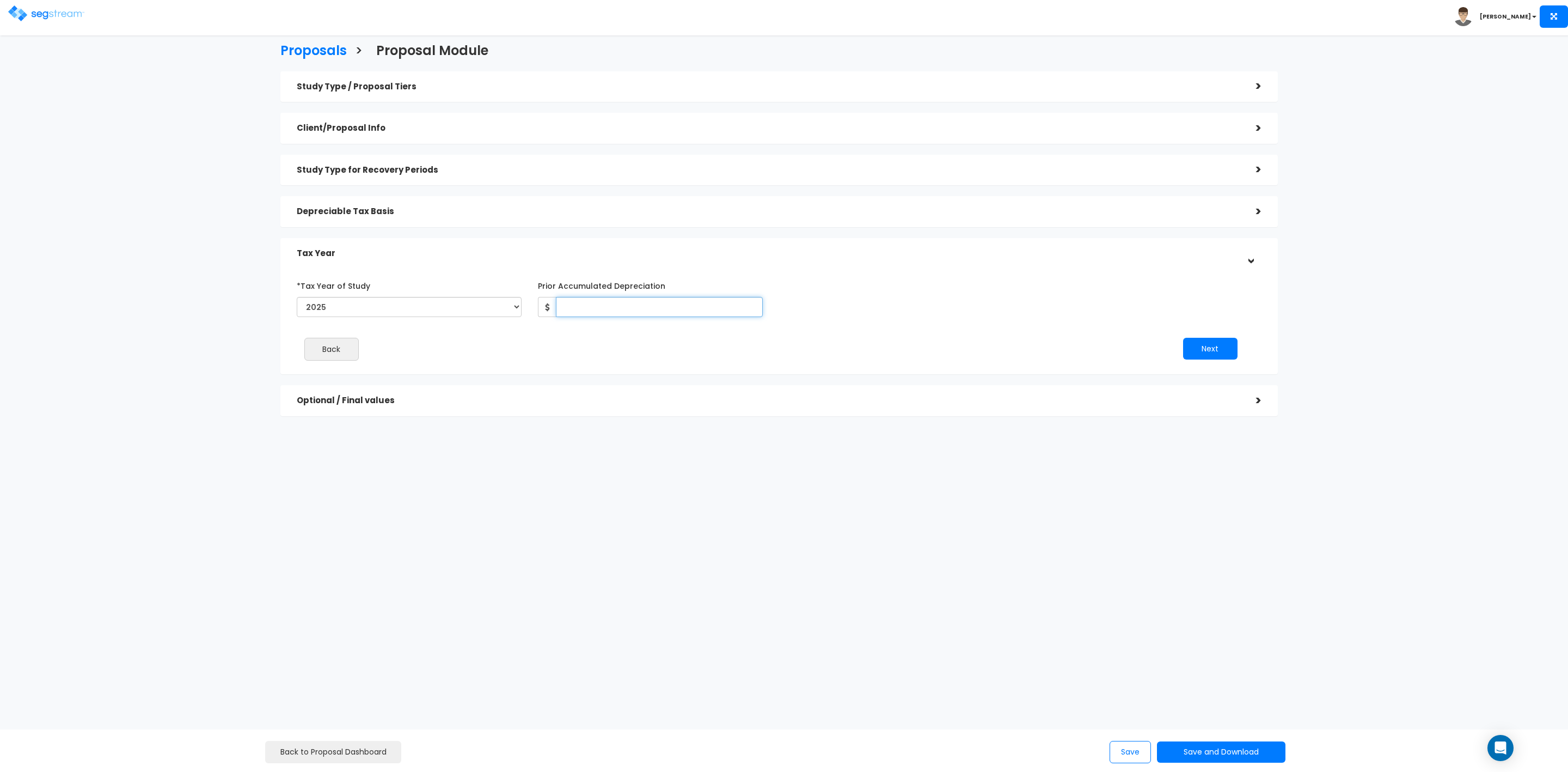
click at [619, 311] on input "Prior Accumulated Depreciation" at bounding box center [659, 307] width 207 height 20
type input "10,388"
click at [1210, 345] on button "Next" at bounding box center [1210, 349] width 55 height 22
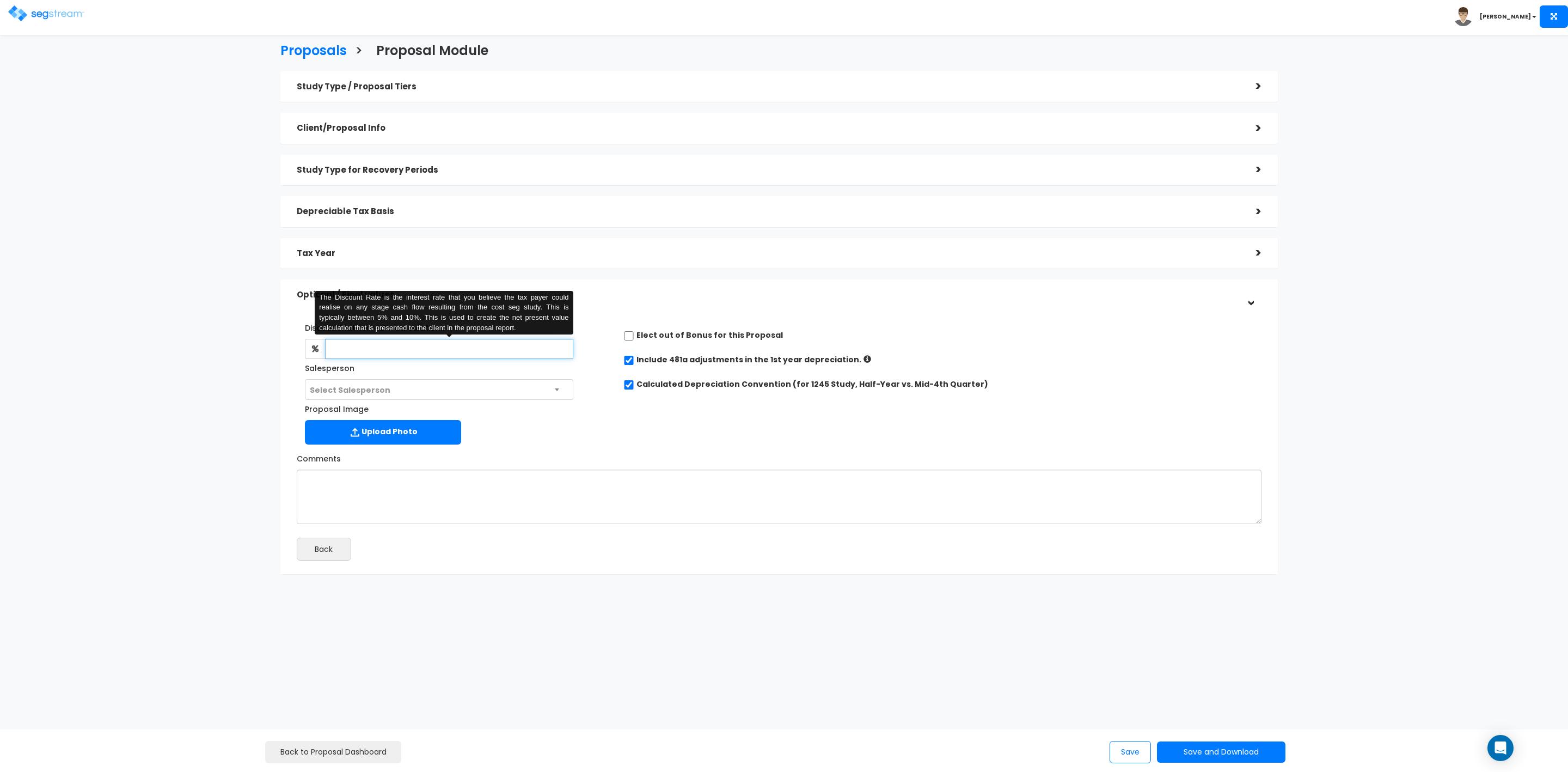
click at [365, 352] on input "text" at bounding box center [449, 349] width 248 height 20
type input "8"
click at [710, 419] on div "Discount Rate for NPV Calculation: 8 The Discount Rate is the interest rate tha…" at bounding box center [778, 381] width 981 height 136
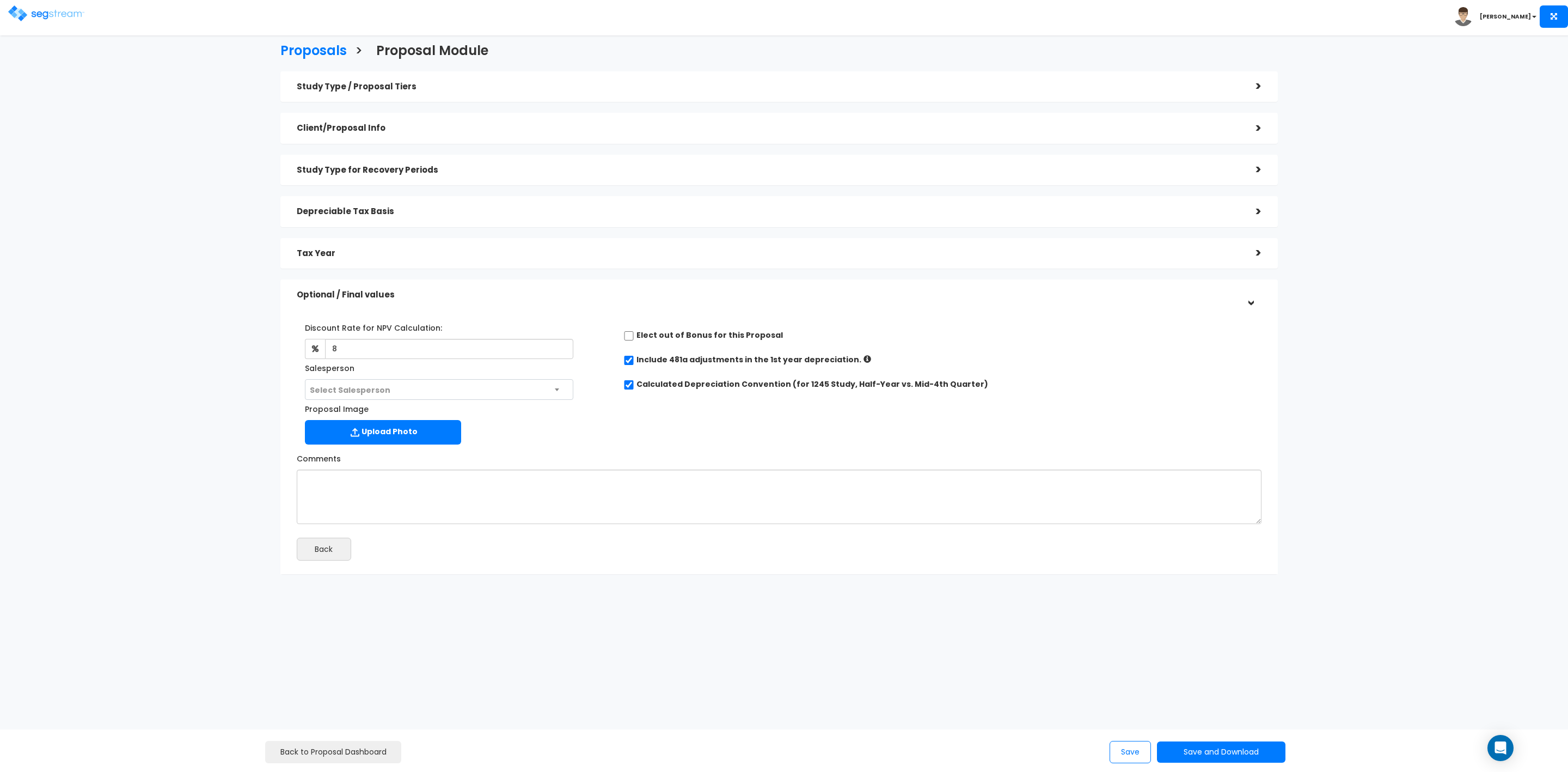
click at [382, 388] on span "Select Salesperson" at bounding box center [350, 390] width 80 height 11
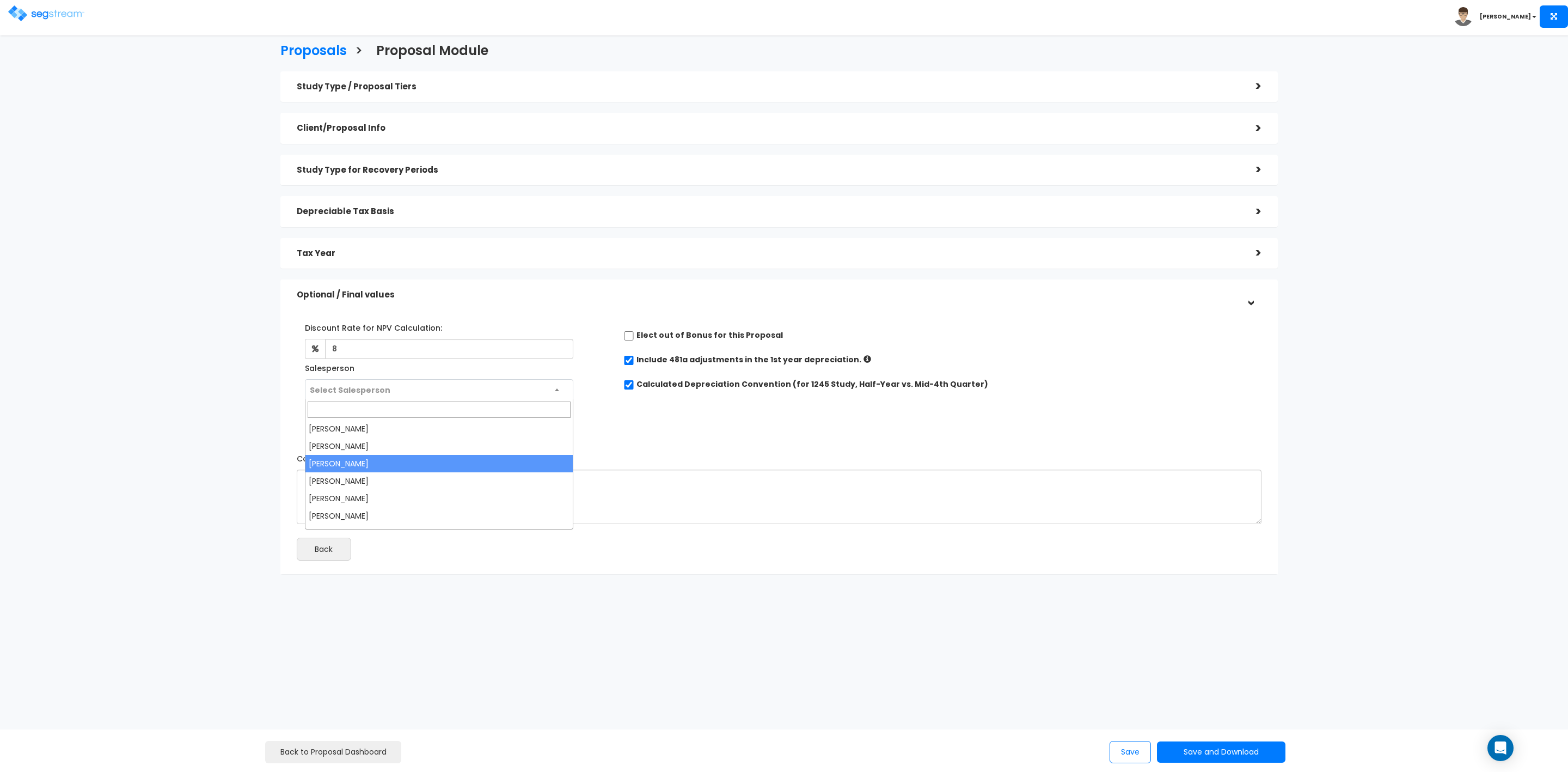
select select "173"
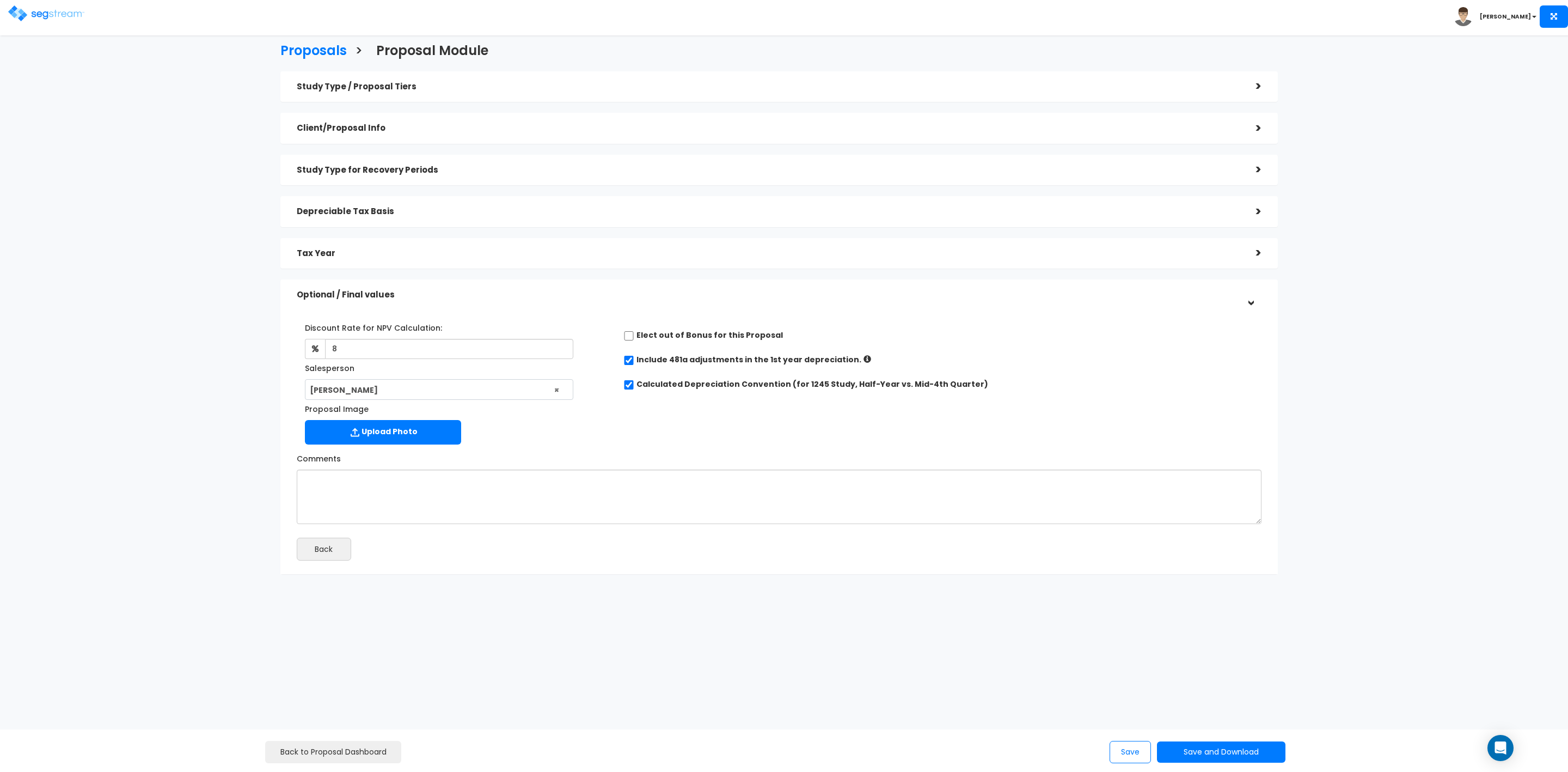
click at [561, 90] on h5 "Study Type / Proposal Tiers" at bounding box center [768, 87] width 943 height 9
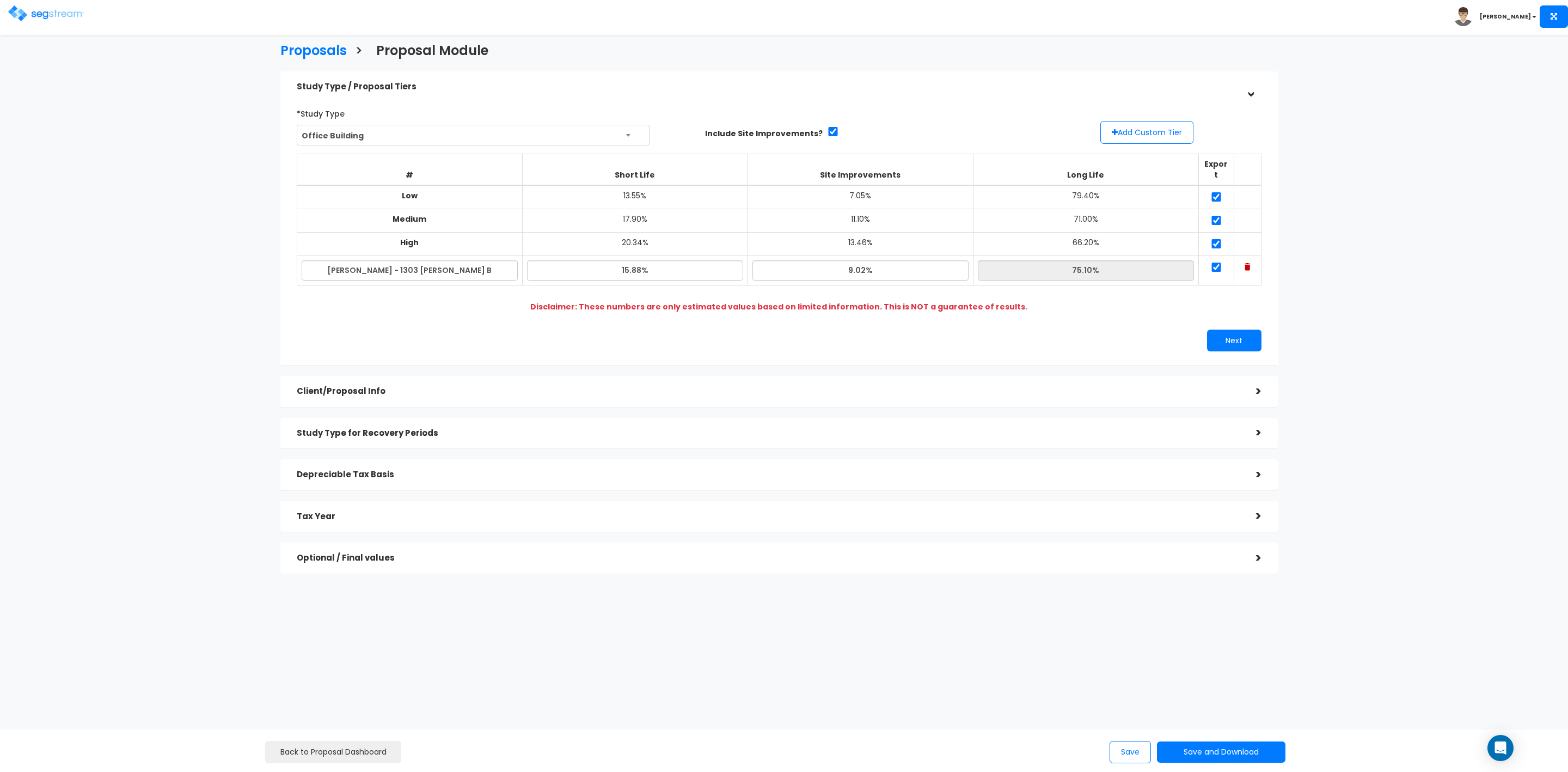
click at [404, 381] on div "Client/Proposal Info" at bounding box center [768, 391] width 943 height 20
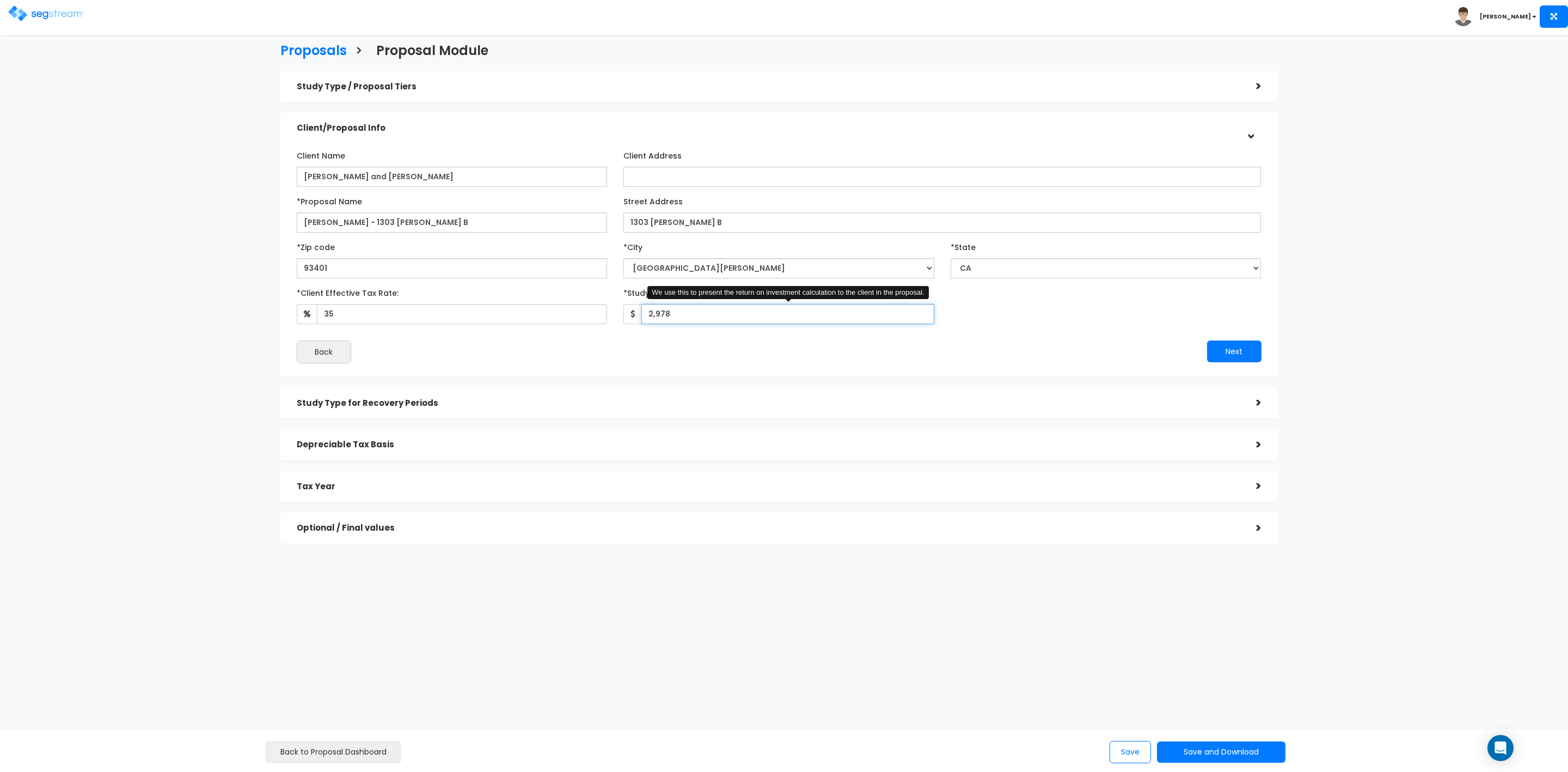
drag, startPoint x: 647, startPoint y: 311, endPoint x: 712, endPoint y: 315, distance: 65.1
click at [712, 315] on input "2,978" at bounding box center [788, 314] width 293 height 20
type input "1,965"
click at [1235, 349] on button "Next" at bounding box center [1234, 352] width 55 height 22
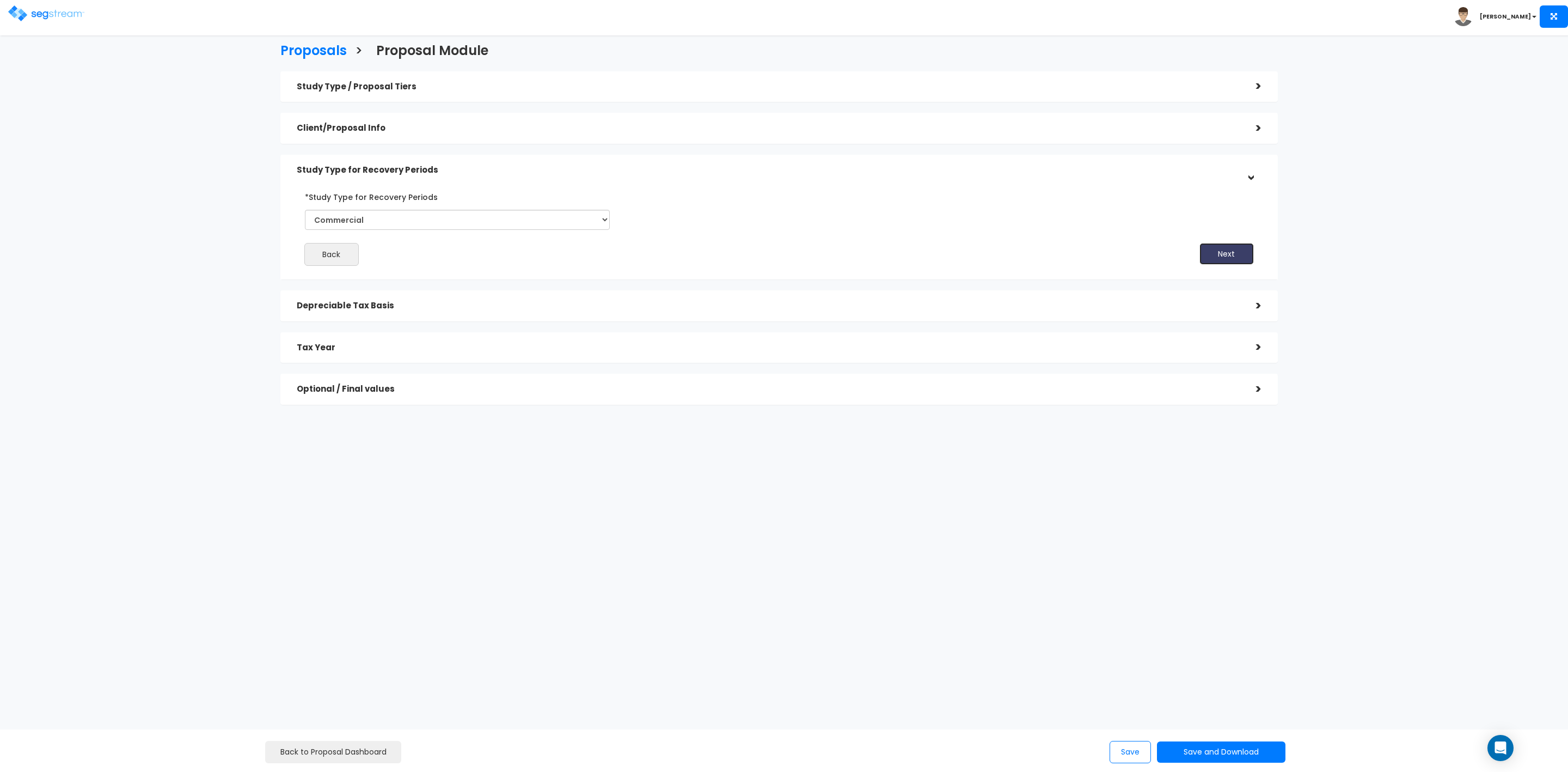
click at [1213, 259] on button "Next" at bounding box center [1226, 254] width 55 height 22
click at [1242, 298] on button "Next" at bounding box center [1234, 298] width 55 height 22
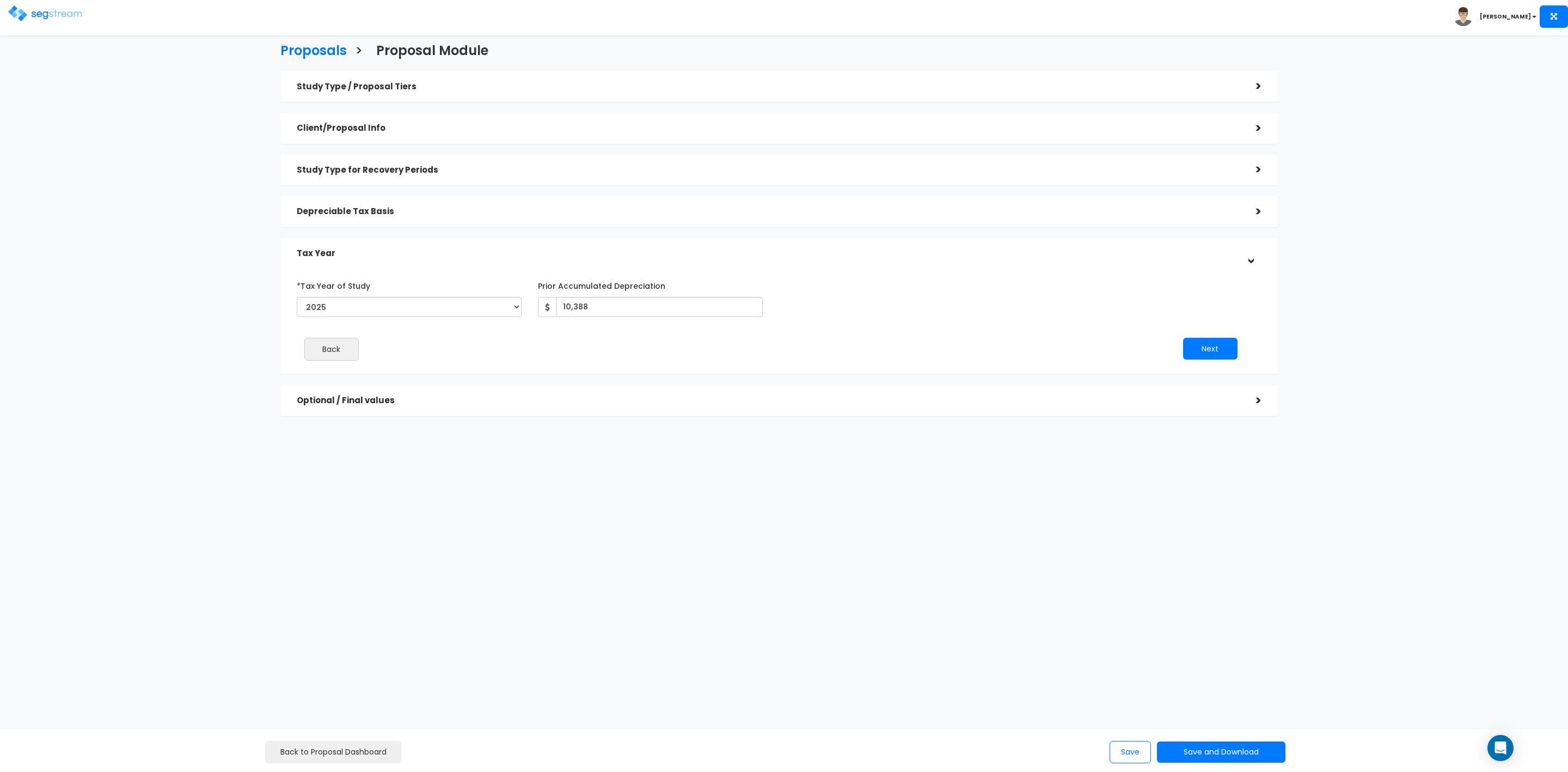
click at [1240, 337] on div "*Tax Year of Study 2023 2024 2025 2026 Prior Accumulated Depreciation Back" at bounding box center [771, 323] width 965 height 103
click at [1209, 347] on button "Next" at bounding box center [1210, 349] width 55 height 22
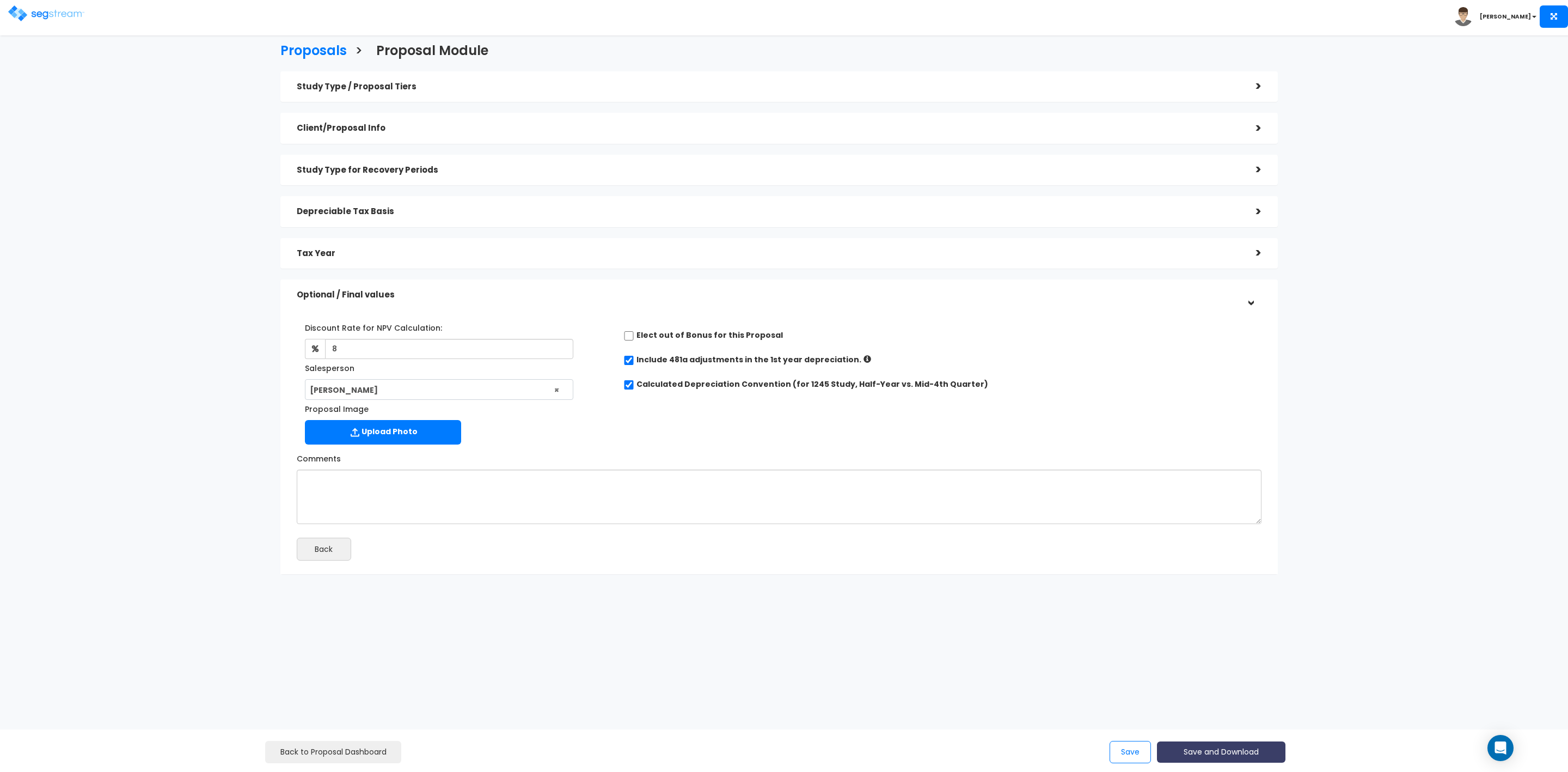
click at [1213, 752] on button "Save and Download" at bounding box center [1221, 752] width 128 height 21
click at [1217, 692] on link "Custom Proposal" at bounding box center [1249, 696] width 171 height 25
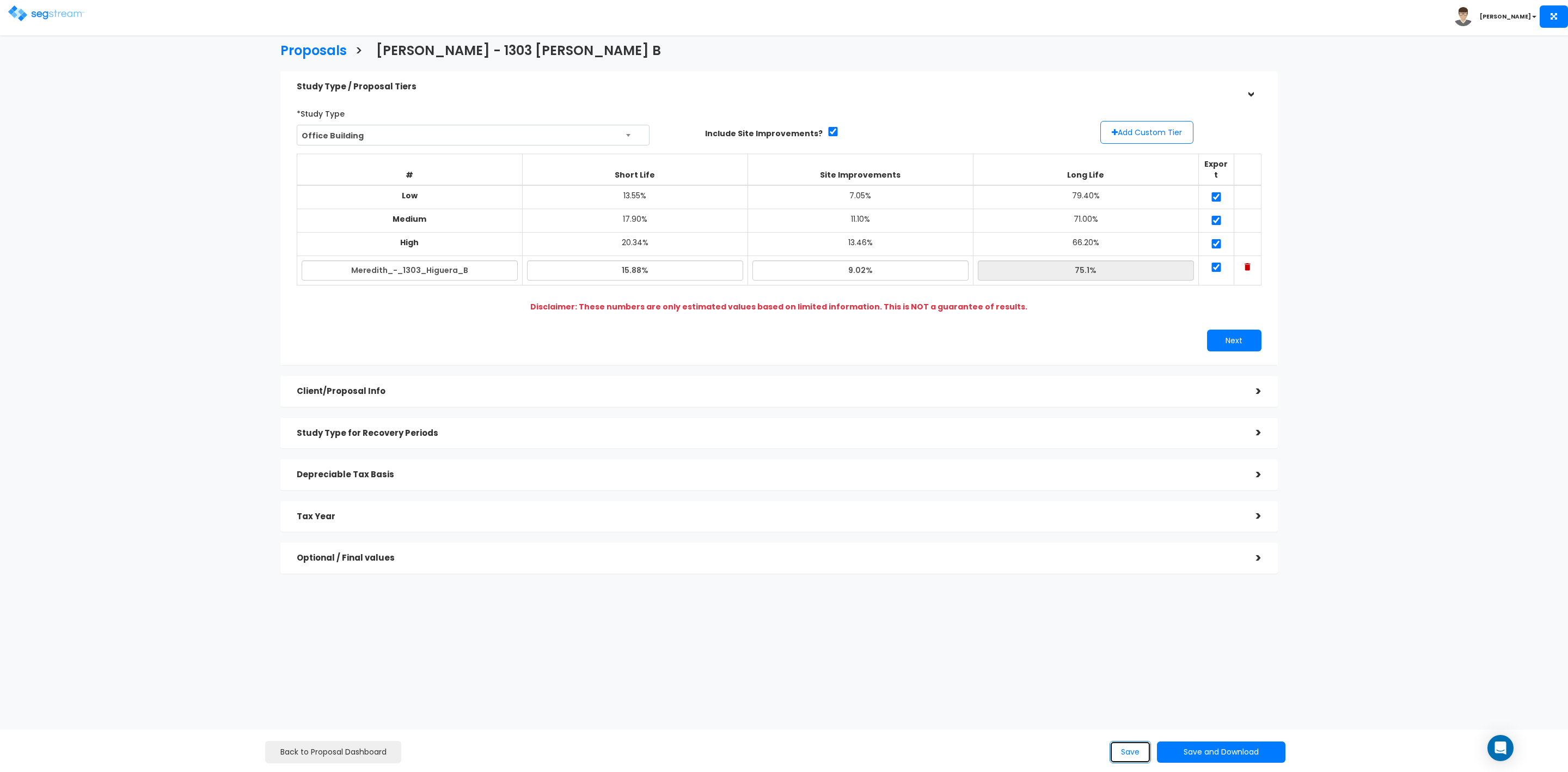
click at [1124, 750] on button "Save" at bounding box center [1130, 752] width 41 height 22
click at [316, 46] on h3 "Proposals" at bounding box center [313, 52] width 66 height 17
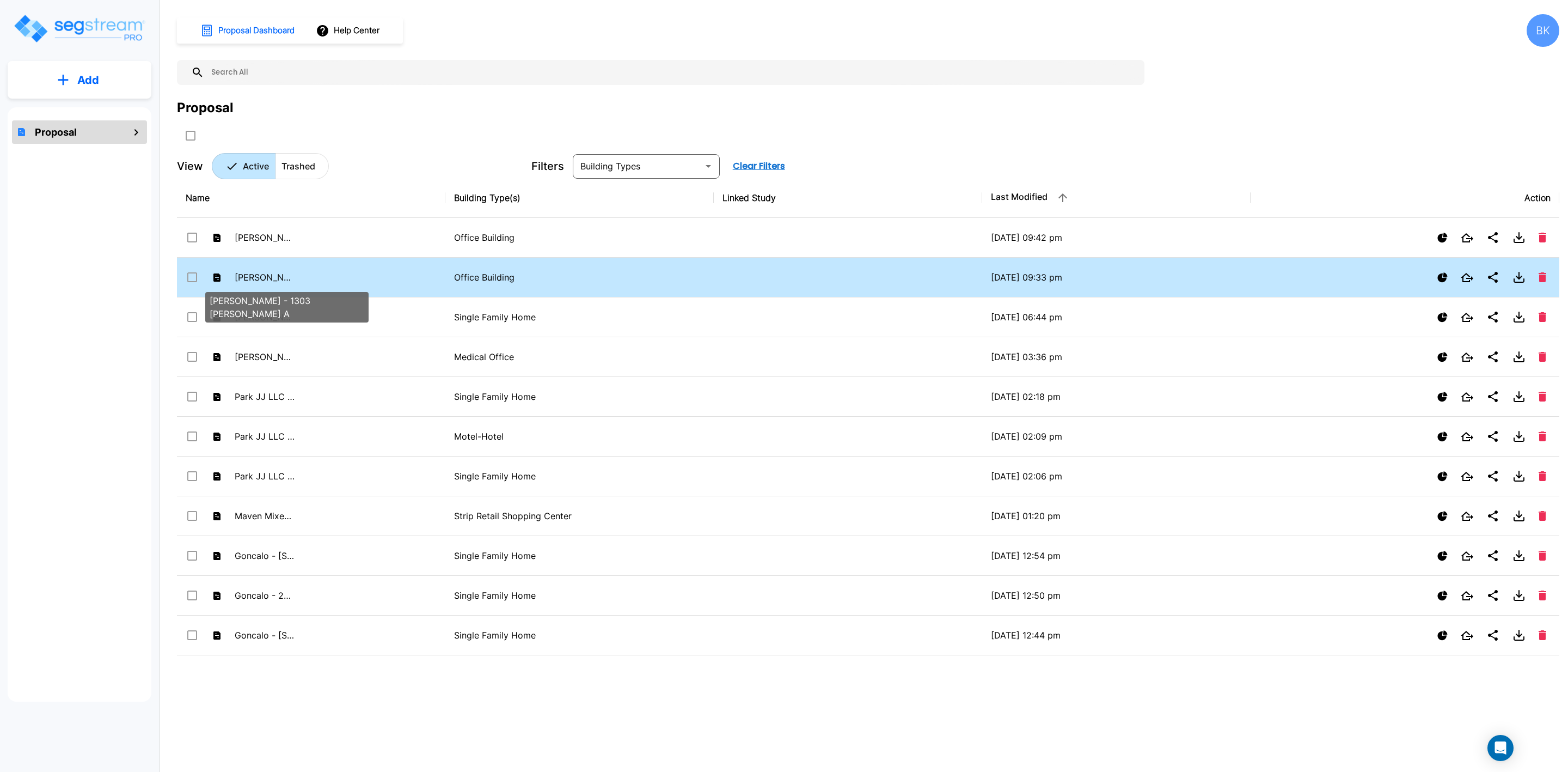
click at [247, 273] on p "[PERSON_NAME] - 1303 [PERSON_NAME] A" at bounding box center [265, 277] width 60 height 13
checkbox input "true"
click at [336, 276] on td "[PERSON_NAME] - 1303 [PERSON_NAME] A" at bounding box center [311, 277] width 269 height 40
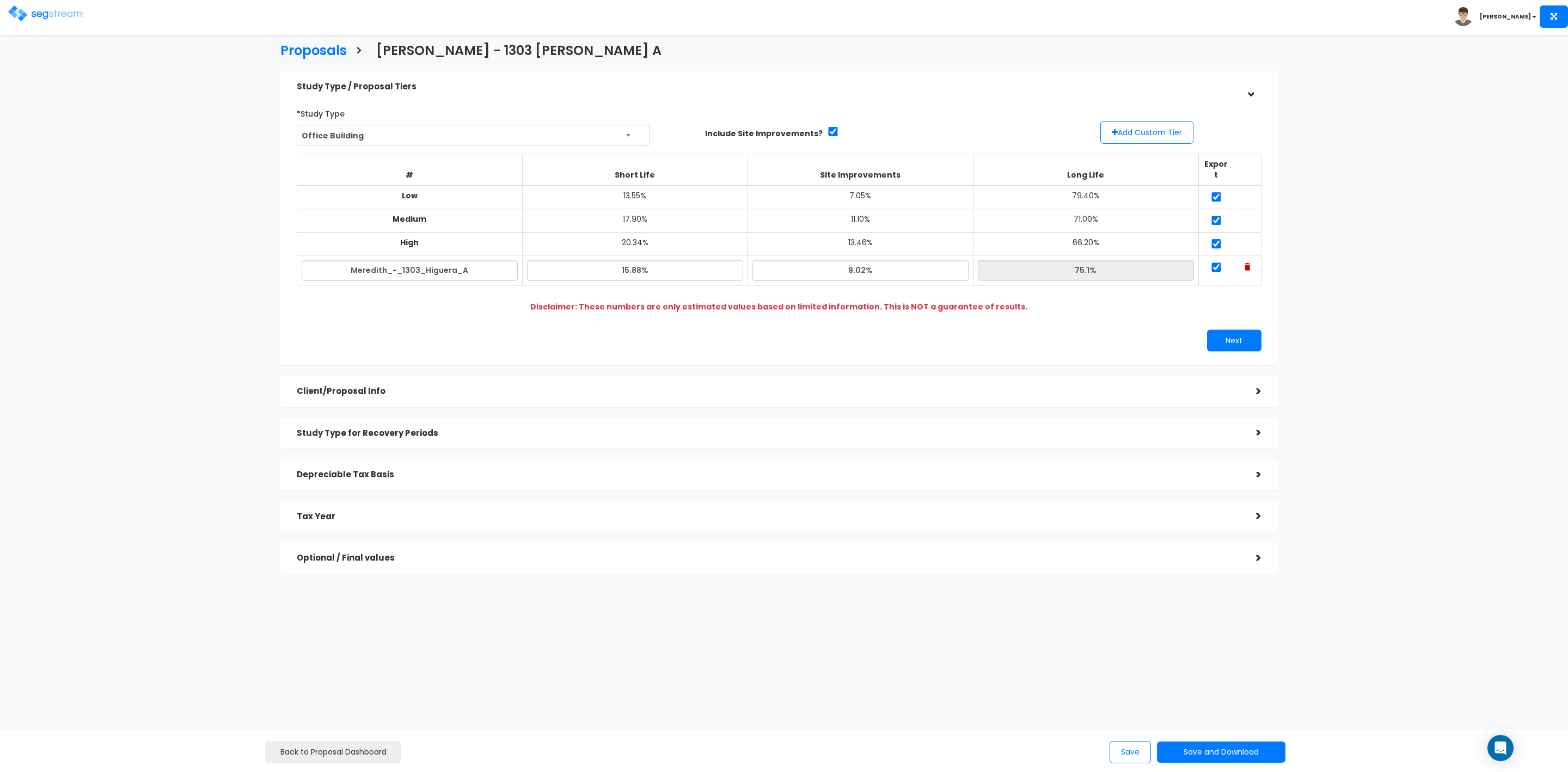
click at [1252, 383] on div ">" at bounding box center [1251, 392] width 22 height 17
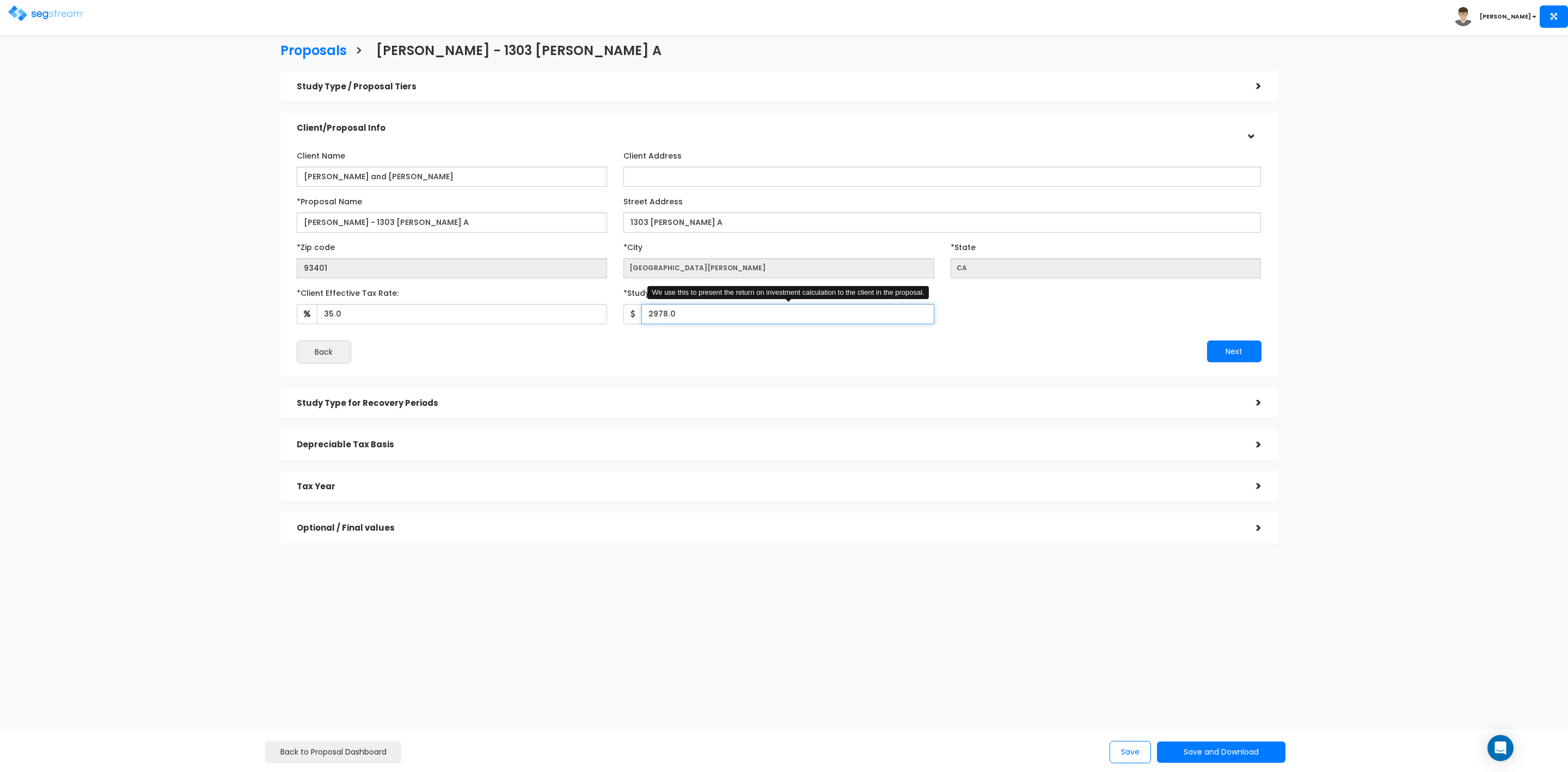
drag, startPoint x: 682, startPoint y: 311, endPoint x: 624, endPoint y: 309, distance: 58.0
click at [624, 309] on div "2978.0 We use this to present the return on investment calculation to the clien…" at bounding box center [778, 314] width 311 height 20
type input "1,965"
click at [1245, 353] on button "Next" at bounding box center [1234, 352] width 55 height 22
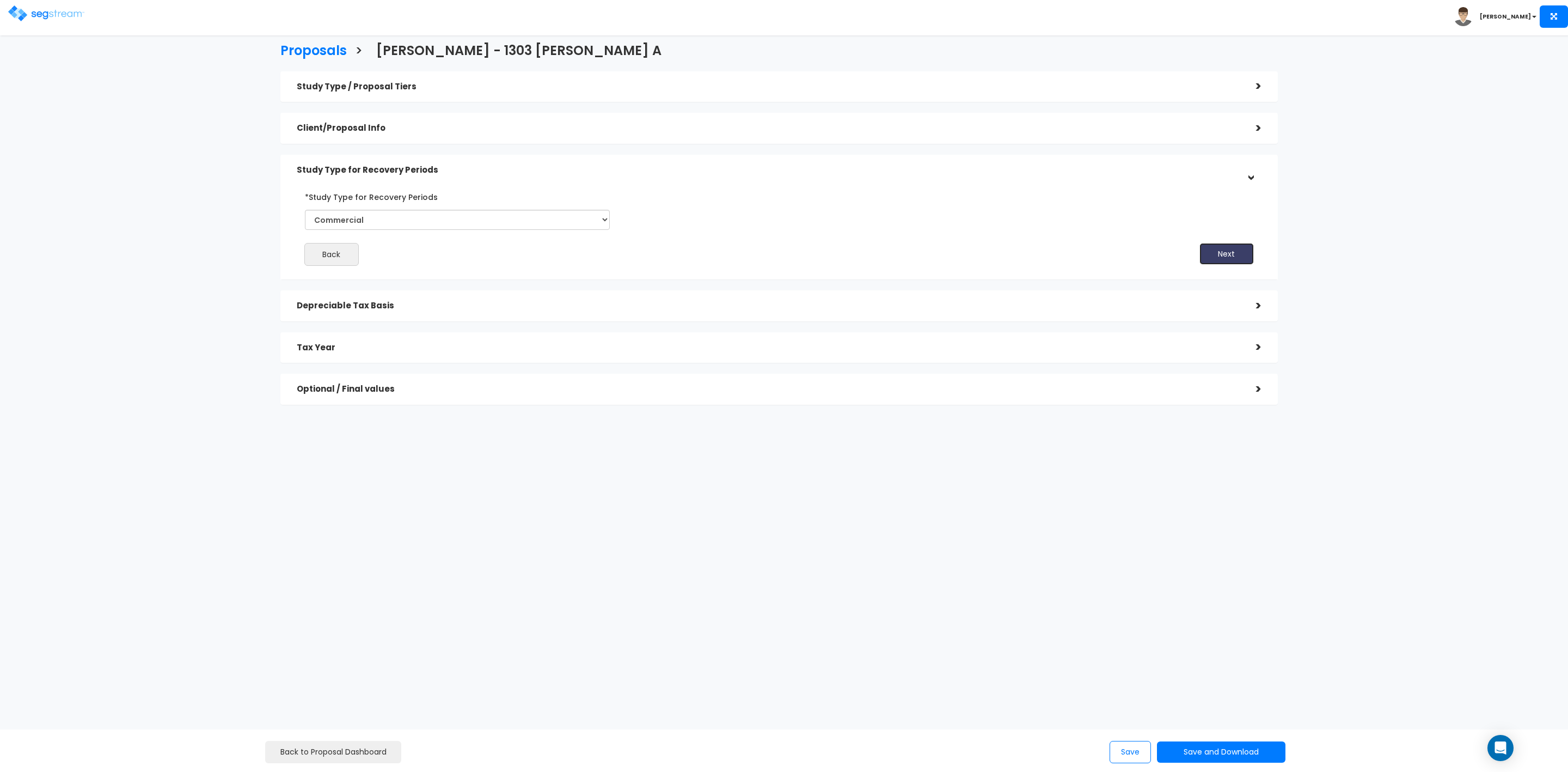
click at [1221, 252] on button "Next" at bounding box center [1226, 254] width 55 height 22
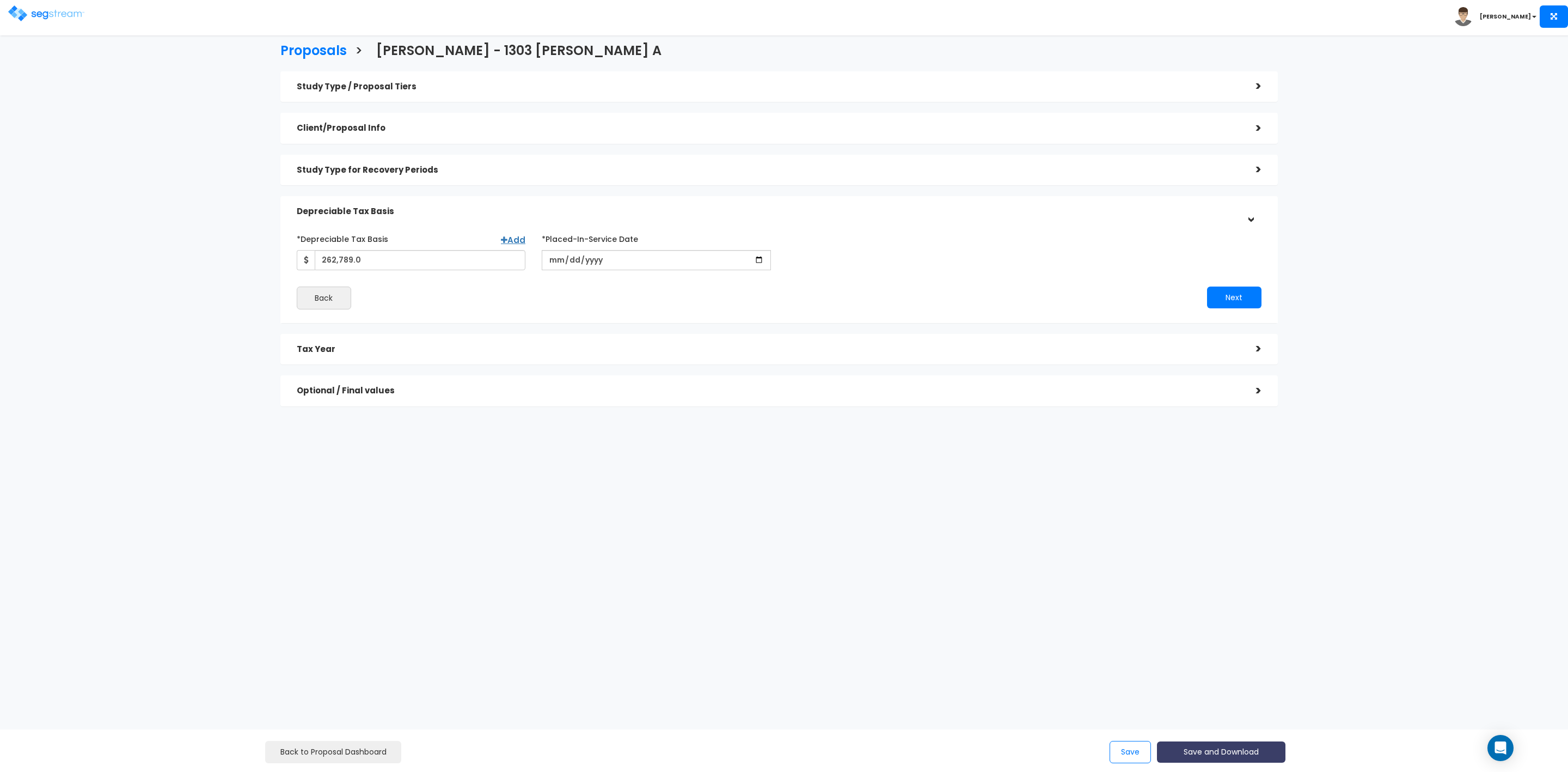
click at [1210, 749] on button "Save and Download" at bounding box center [1221, 752] width 128 height 21
click at [1223, 696] on link "Custom Proposal" at bounding box center [1249, 696] width 171 height 25
click at [290, 50] on h3 "Proposals" at bounding box center [313, 52] width 66 height 17
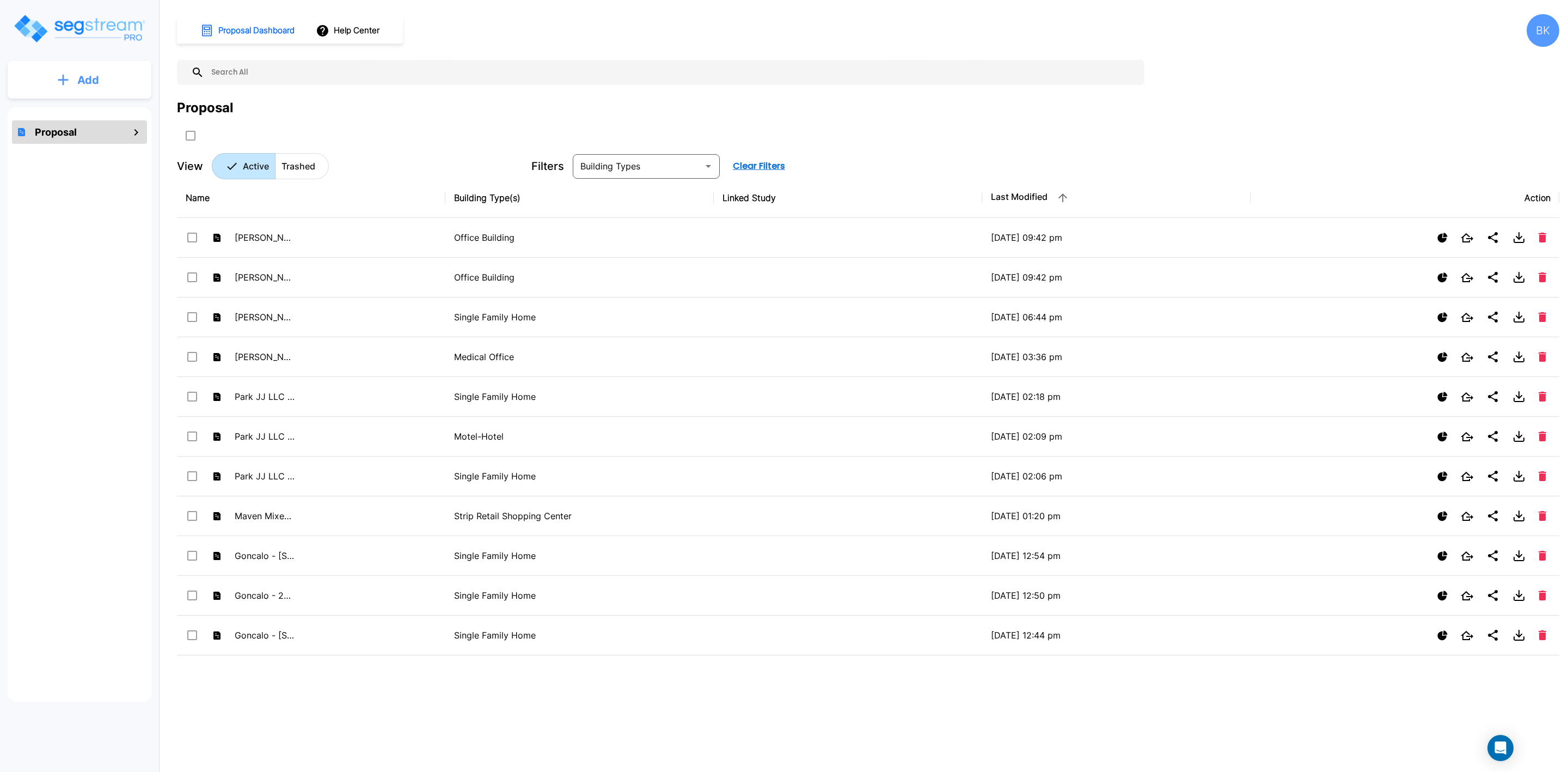
click at [91, 79] on p "Add" at bounding box center [88, 80] width 22 height 17
click at [88, 109] on p "Add Proposal" at bounding box center [86, 110] width 56 height 13
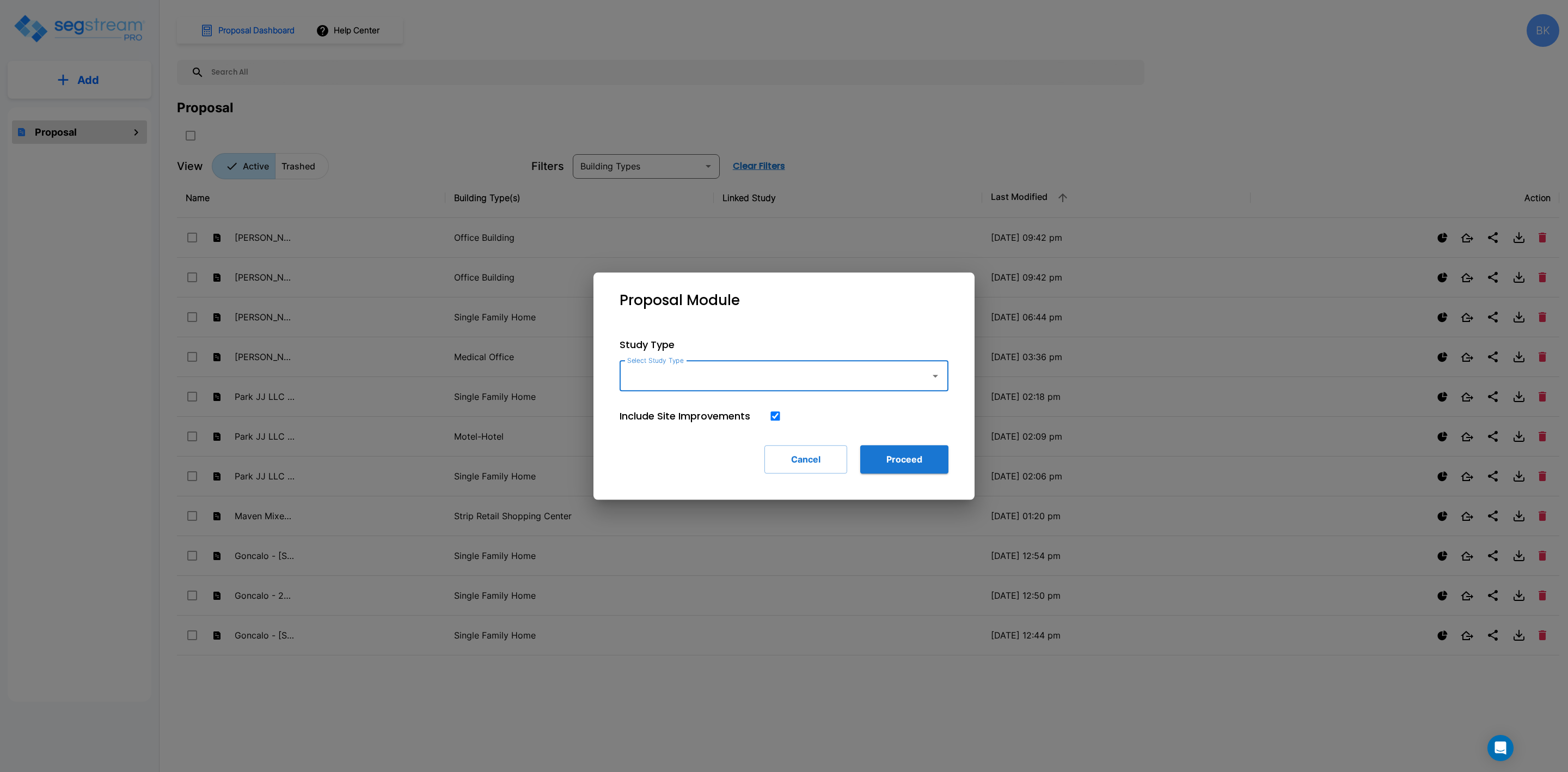
click at [656, 376] on input "Select Study Type" at bounding box center [772, 376] width 296 height 21
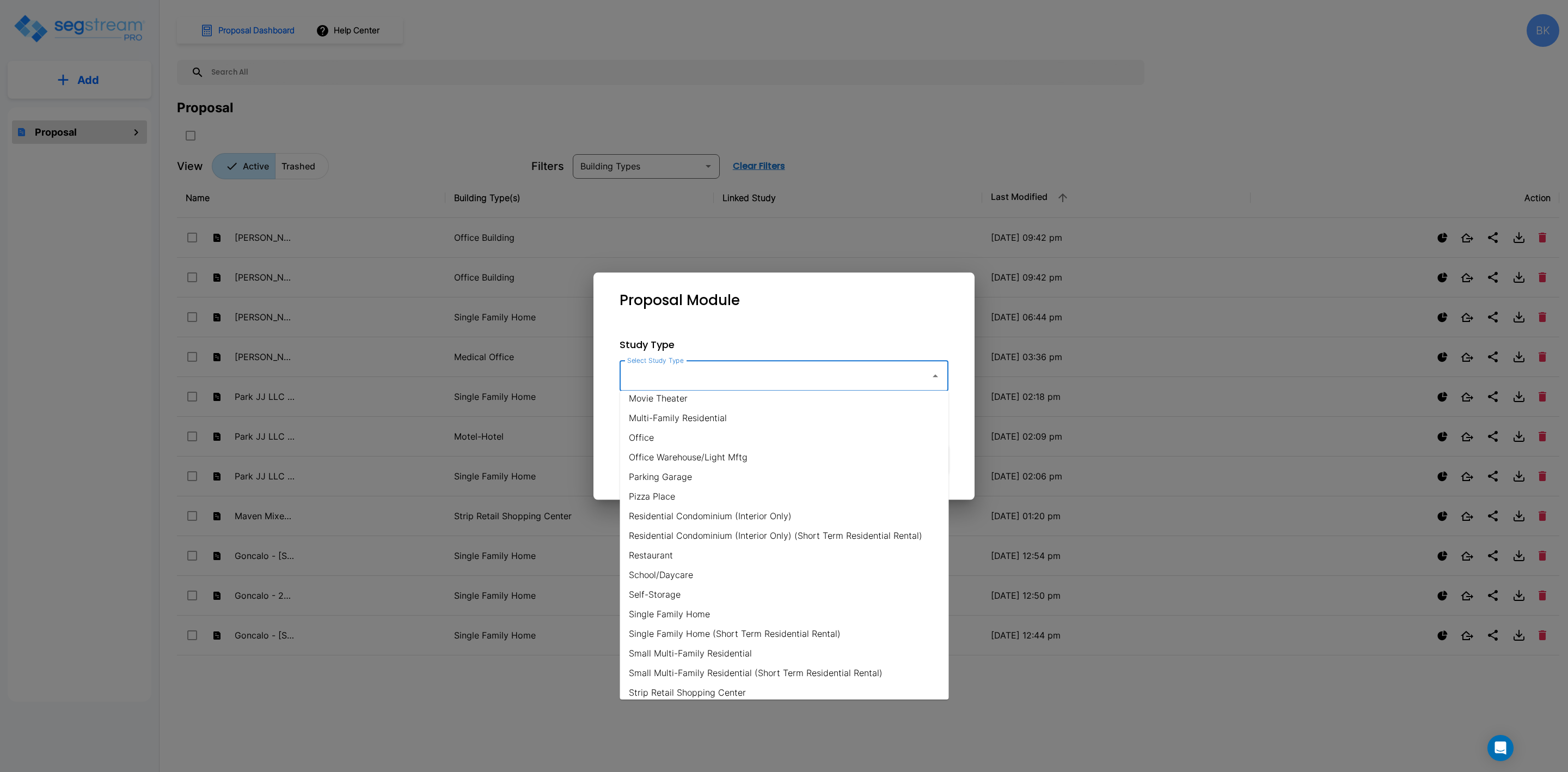
scroll to position [654, 0]
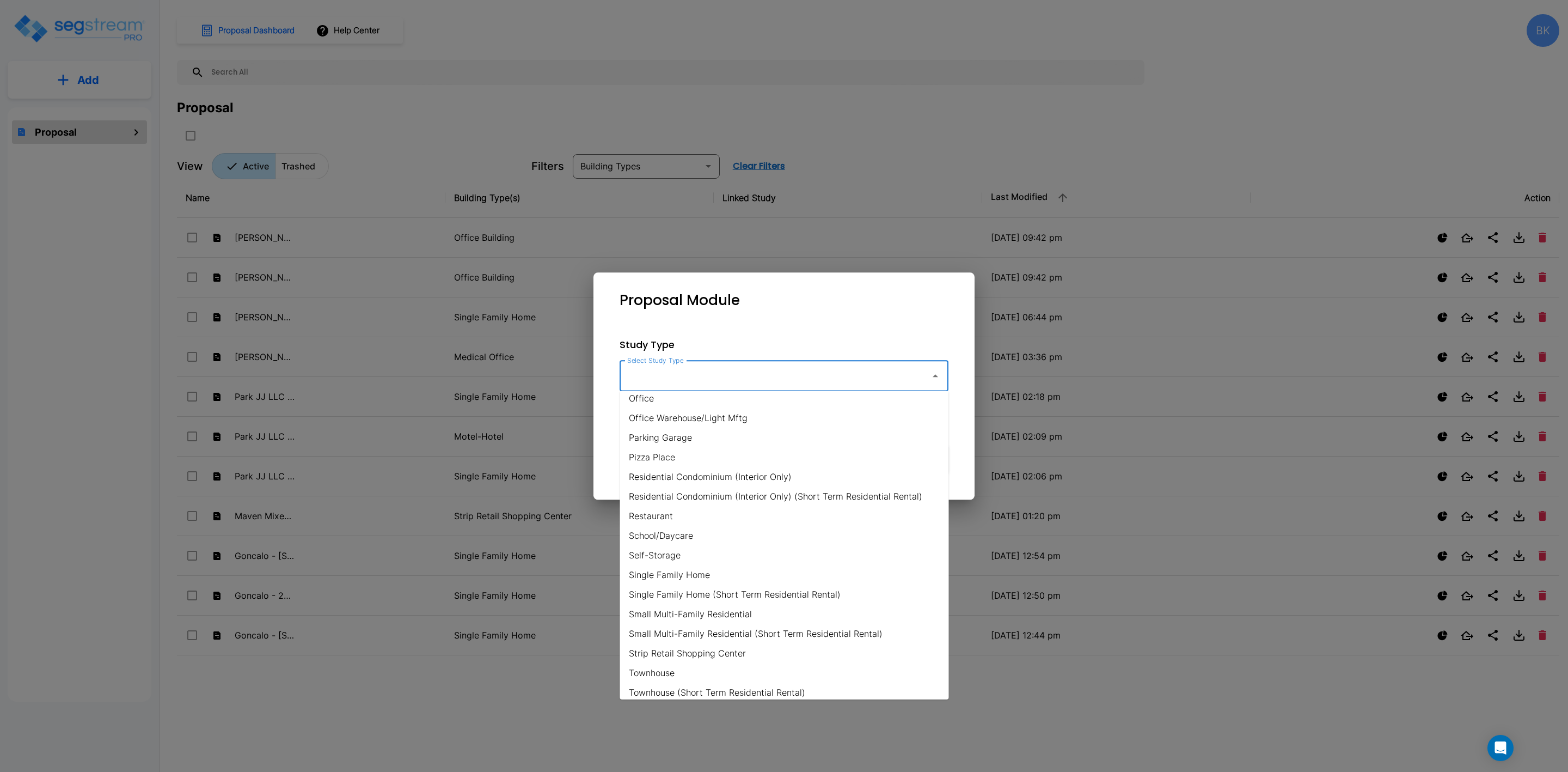
click at [685, 574] on li "Single Family Home" at bounding box center [785, 574] width 329 height 20
type input "Single Family Home"
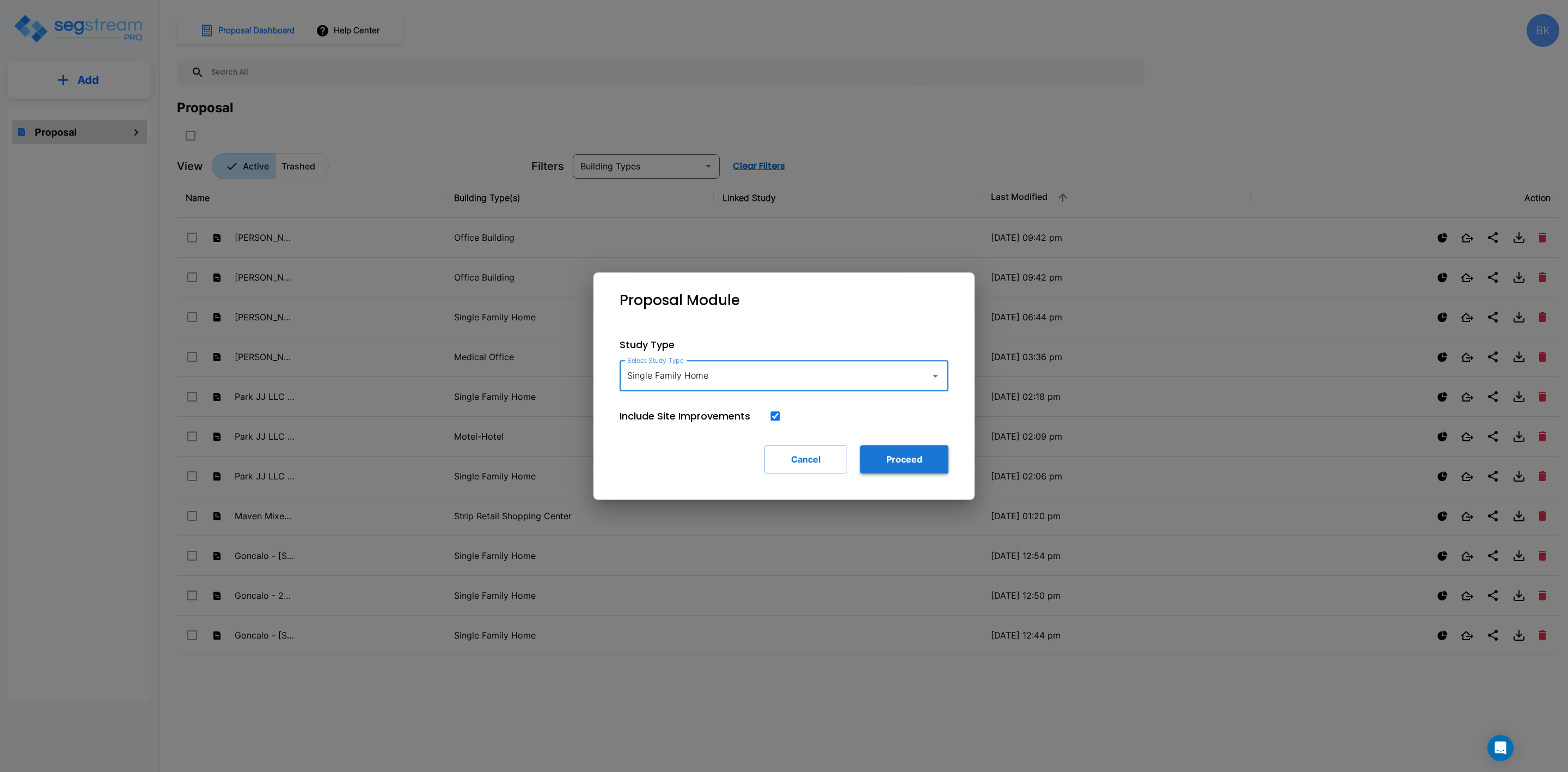
click at [922, 464] on button "Proceed" at bounding box center [904, 459] width 88 height 28
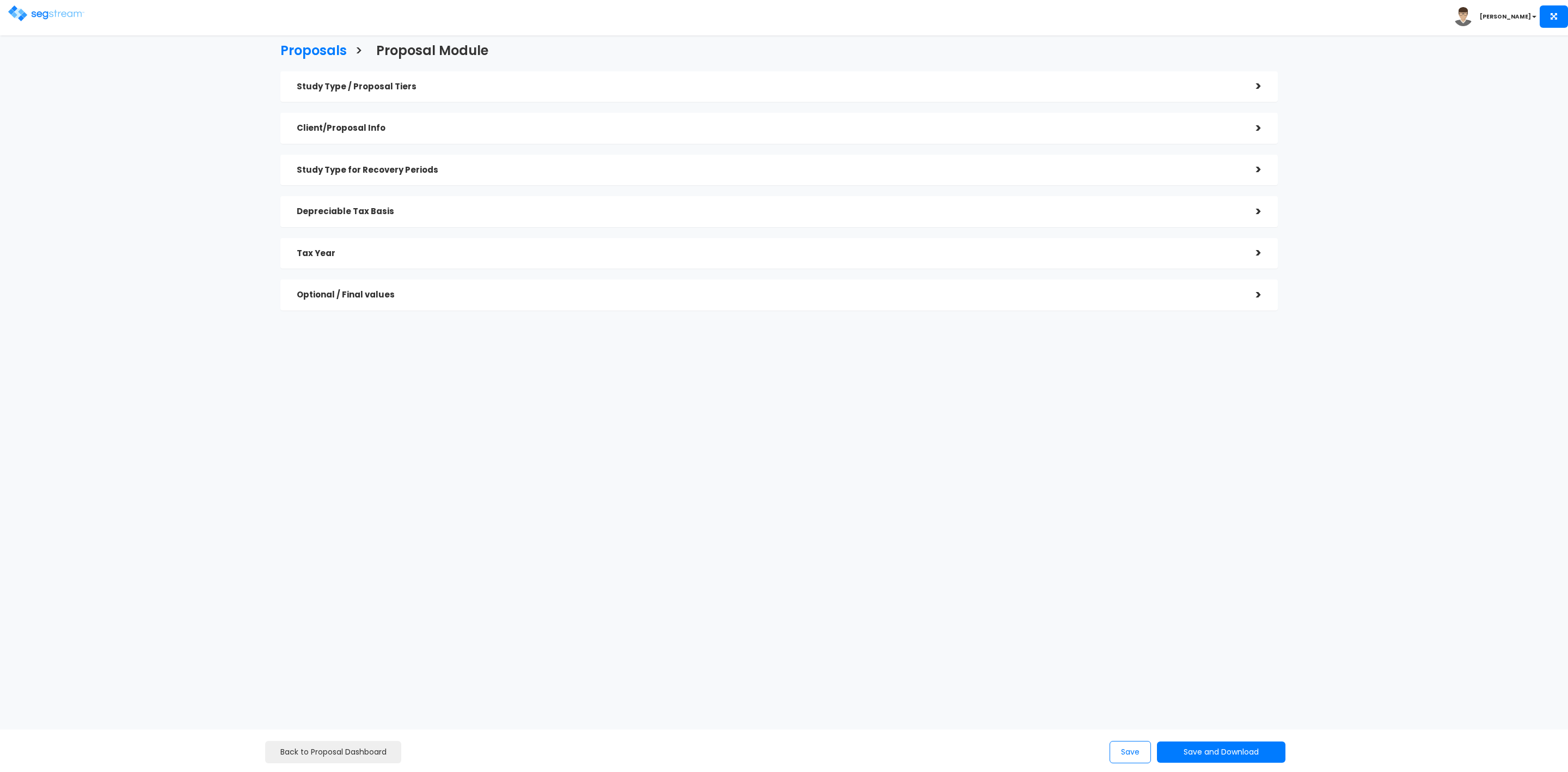
checkbox input "true"
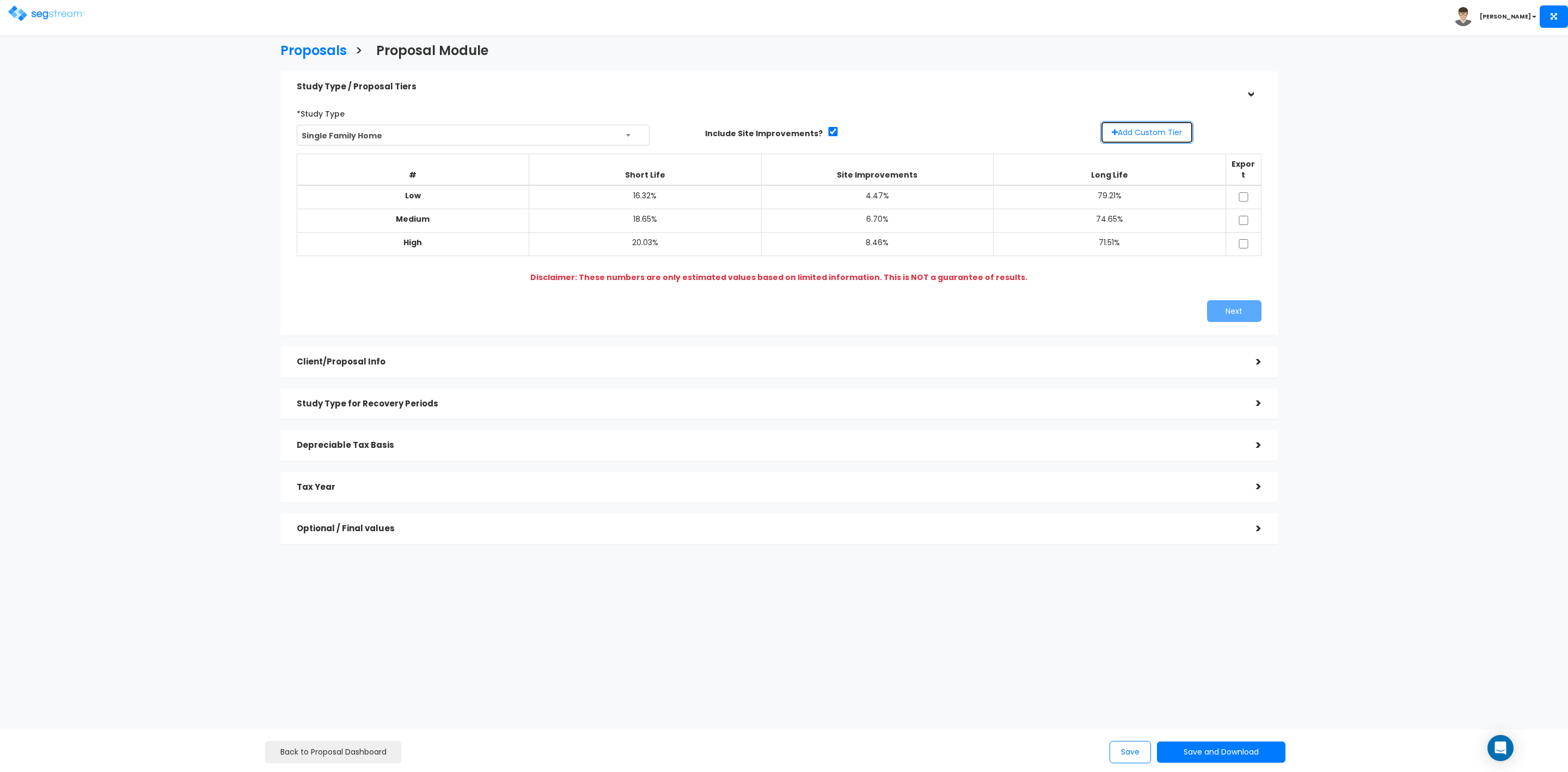
click at [1145, 133] on button "Add Custom Tier" at bounding box center [1147, 132] width 93 height 23
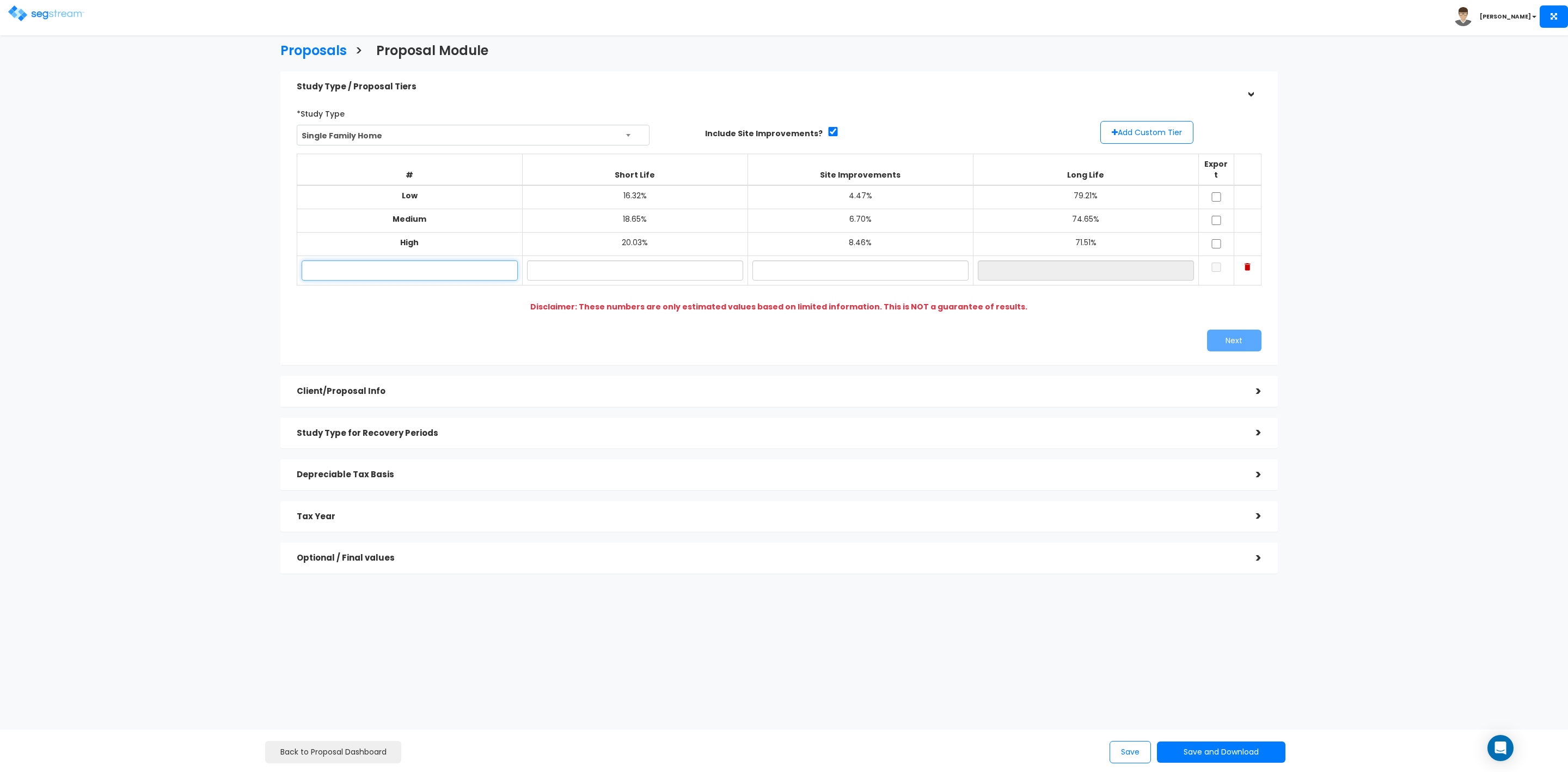
click at [420, 262] on input "text" at bounding box center [410, 270] width 216 height 20
type input "[PERSON_NAME] - [STREET_ADDRESS][PERSON_NAME]"
